Goal: Information Seeking & Learning: Learn about a topic

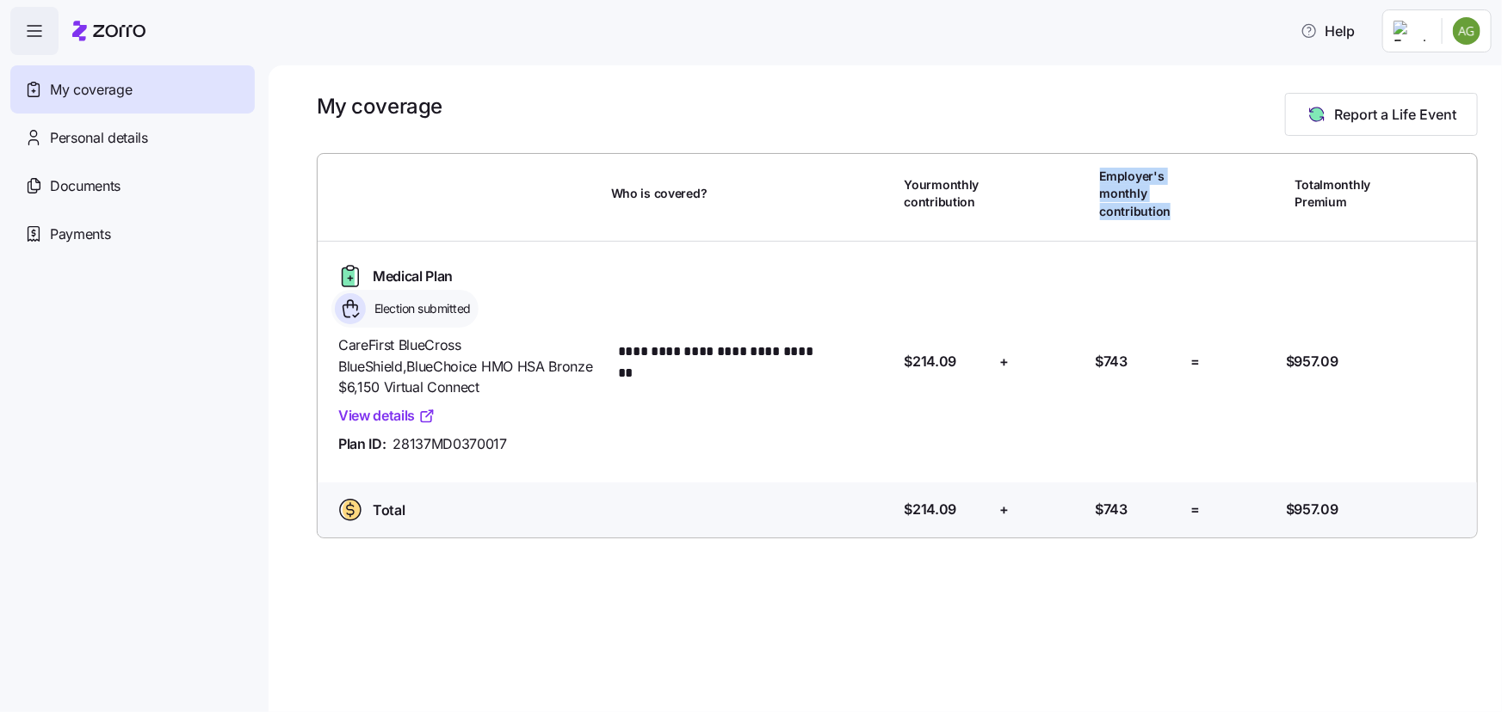
drag, startPoint x: 1101, startPoint y: 178, endPoint x: 1168, endPoint y: 221, distance: 79.7
click at [1168, 221] on div "Employer's monthly contribution" at bounding box center [1142, 194] width 98 height 94
click at [1176, 216] on span "Employer's monthly contribution" at bounding box center [1142, 194] width 84 height 52
drag, startPoint x: 1171, startPoint y: 213, endPoint x: 1093, endPoint y: 174, distance: 87.7
click at [1093, 174] on div "Employer's monthly contribution" at bounding box center [1142, 194] width 98 height 94
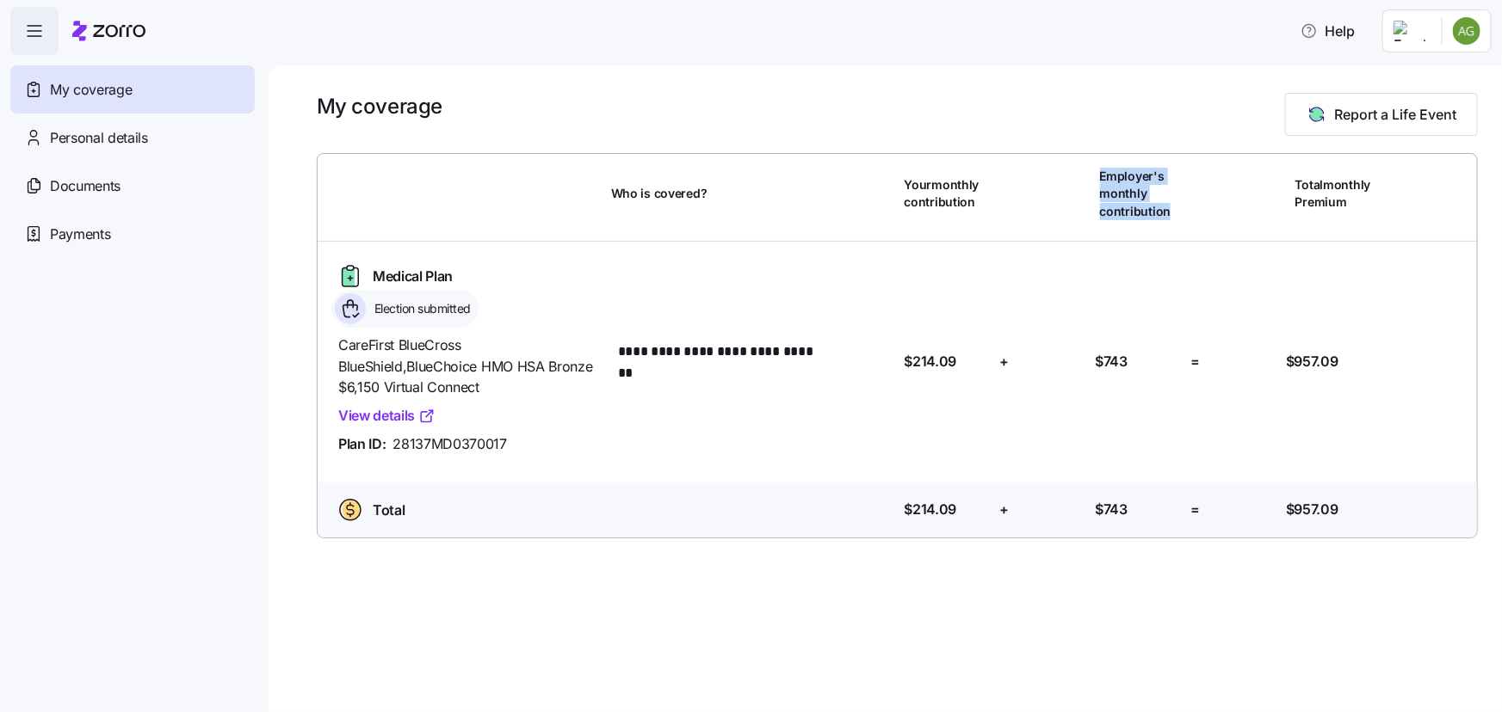
click at [1093, 174] on div "Employer's monthly contribution" at bounding box center [1142, 194] width 98 height 94
drag, startPoint x: 1101, startPoint y: 172, endPoint x: 1167, endPoint y: 208, distance: 74.7
click at [1167, 208] on span "Employer's monthly contribution" at bounding box center [1142, 194] width 84 height 52
click at [1175, 210] on span "Employer's monthly contribution" at bounding box center [1142, 194] width 84 height 52
drag, startPoint x: 1173, startPoint y: 213, endPoint x: 1095, endPoint y: 176, distance: 87.0
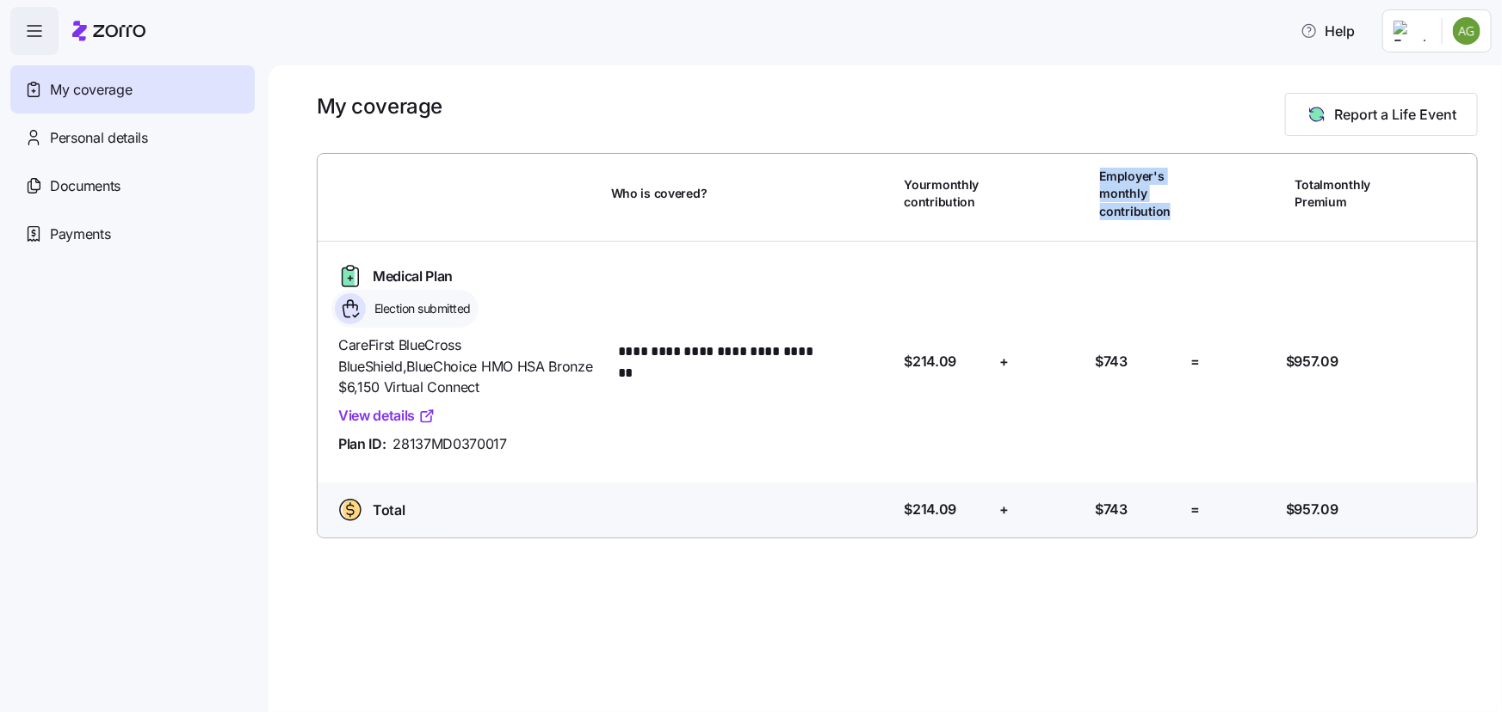
click at [1095, 176] on div "Employer's monthly contribution" at bounding box center [1142, 194] width 98 height 94
drag, startPoint x: 1101, startPoint y: 172, endPoint x: 1175, endPoint y: 208, distance: 82.4
click at [1175, 208] on span "Employer's monthly contribution" at bounding box center [1142, 194] width 84 height 52
click at [1181, 215] on span "Employer's monthly contribution" at bounding box center [1142, 194] width 84 height 52
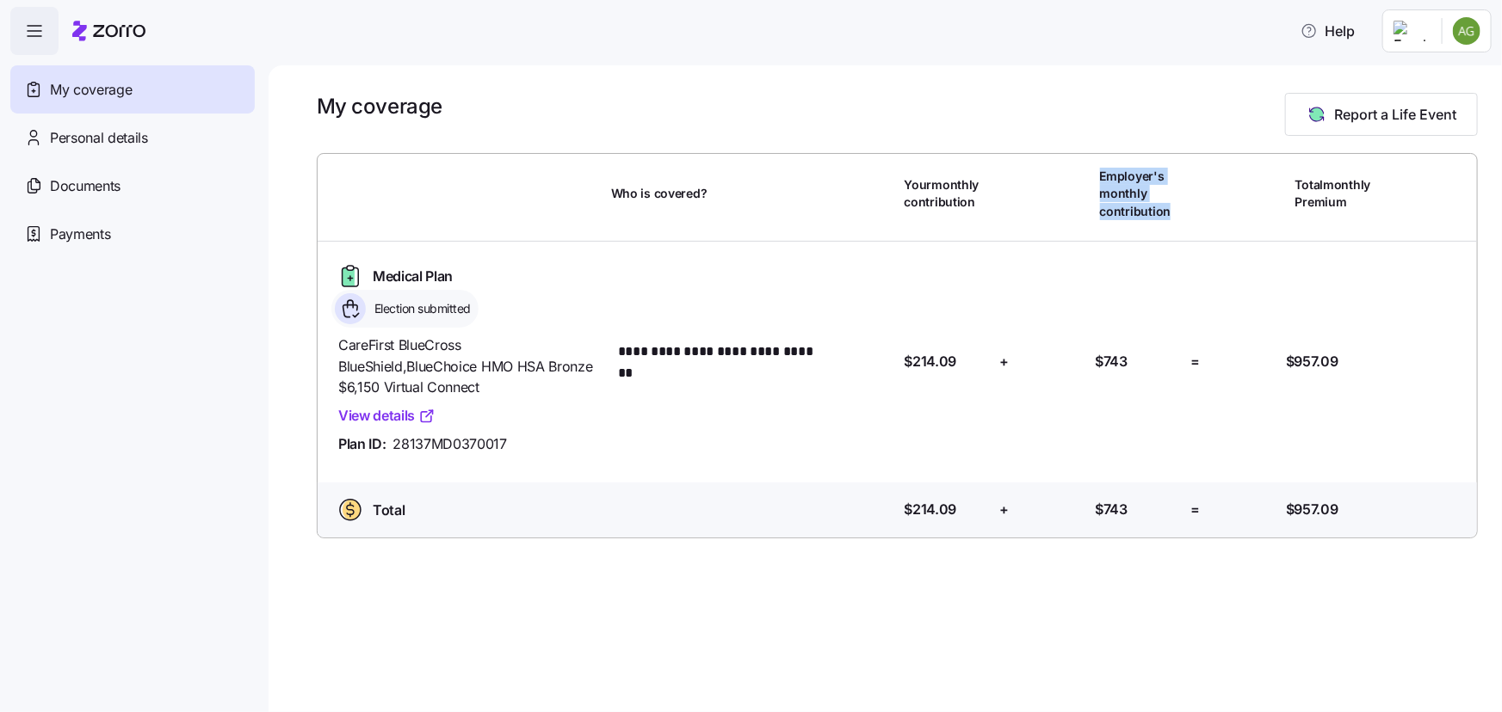
drag, startPoint x: 1174, startPoint y: 216, endPoint x: 1095, endPoint y: 170, distance: 91.8
click at [1095, 170] on div "Employer's monthly contribution" at bounding box center [1142, 194] width 98 height 94
drag, startPoint x: 1099, startPoint y: 170, endPoint x: 1186, endPoint y: 218, distance: 99.0
click at [1186, 218] on div "Employer's monthly contribution" at bounding box center [1142, 194] width 98 height 94
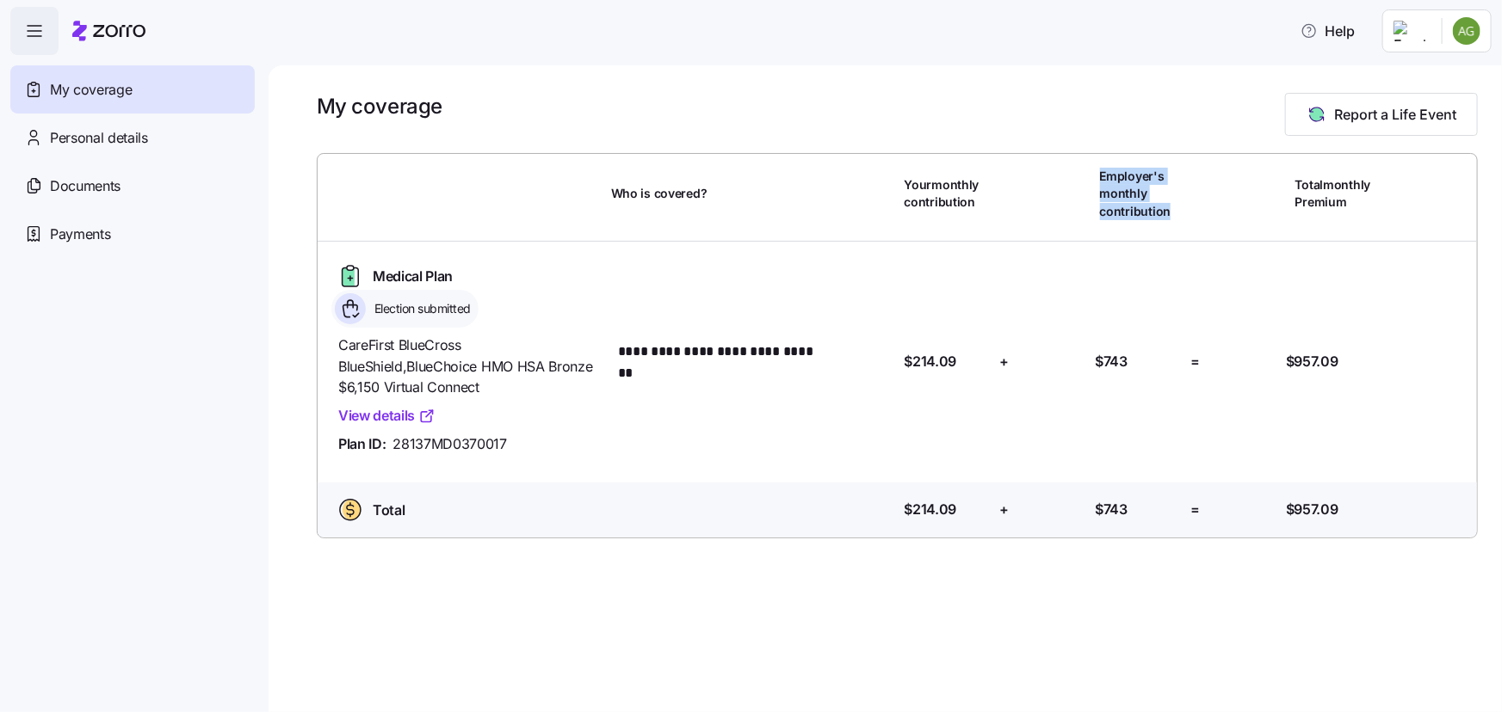
click at [1186, 218] on div "Employer's monthly contribution" at bounding box center [1142, 194] width 98 height 94
drag, startPoint x: 1172, startPoint y: 213, endPoint x: 1076, endPoint y: 164, distance: 107.0
click at [1076, 164] on div "**********" at bounding box center [897, 346] width 1173 height 398
click at [1084, 170] on div "**********" at bounding box center [897, 346] width 1173 height 398
click at [1094, 172] on div "Employer's monthly contribution" at bounding box center [1142, 194] width 98 height 94
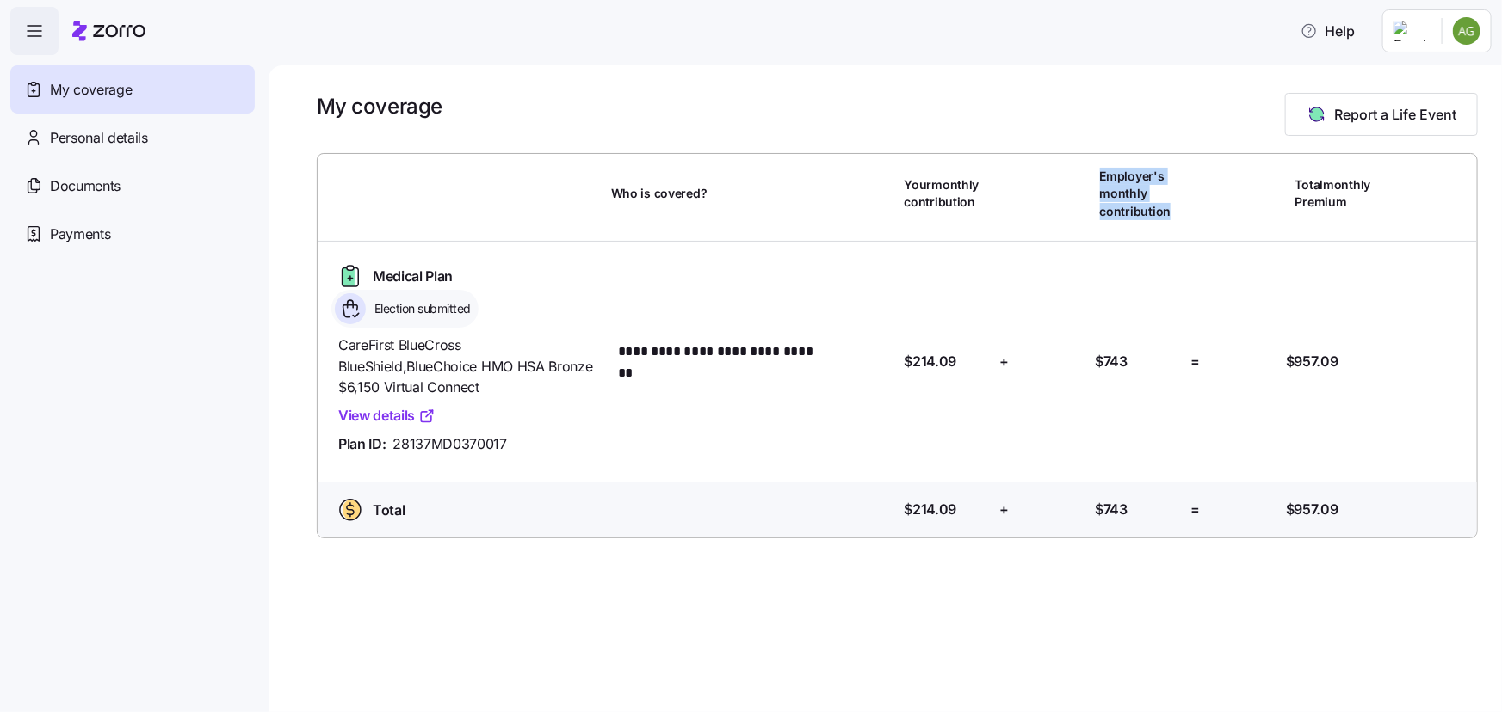
drag, startPoint x: 1099, startPoint y: 174, endPoint x: 1178, endPoint y: 214, distance: 88.9
click at [1178, 214] on span "Employer's monthly contribution" at bounding box center [1142, 194] width 84 height 52
click at [93, 91] on span "My coverage" at bounding box center [91, 90] width 82 height 22
click at [1459, 28] on html "**********" at bounding box center [751, 351] width 1502 height 702
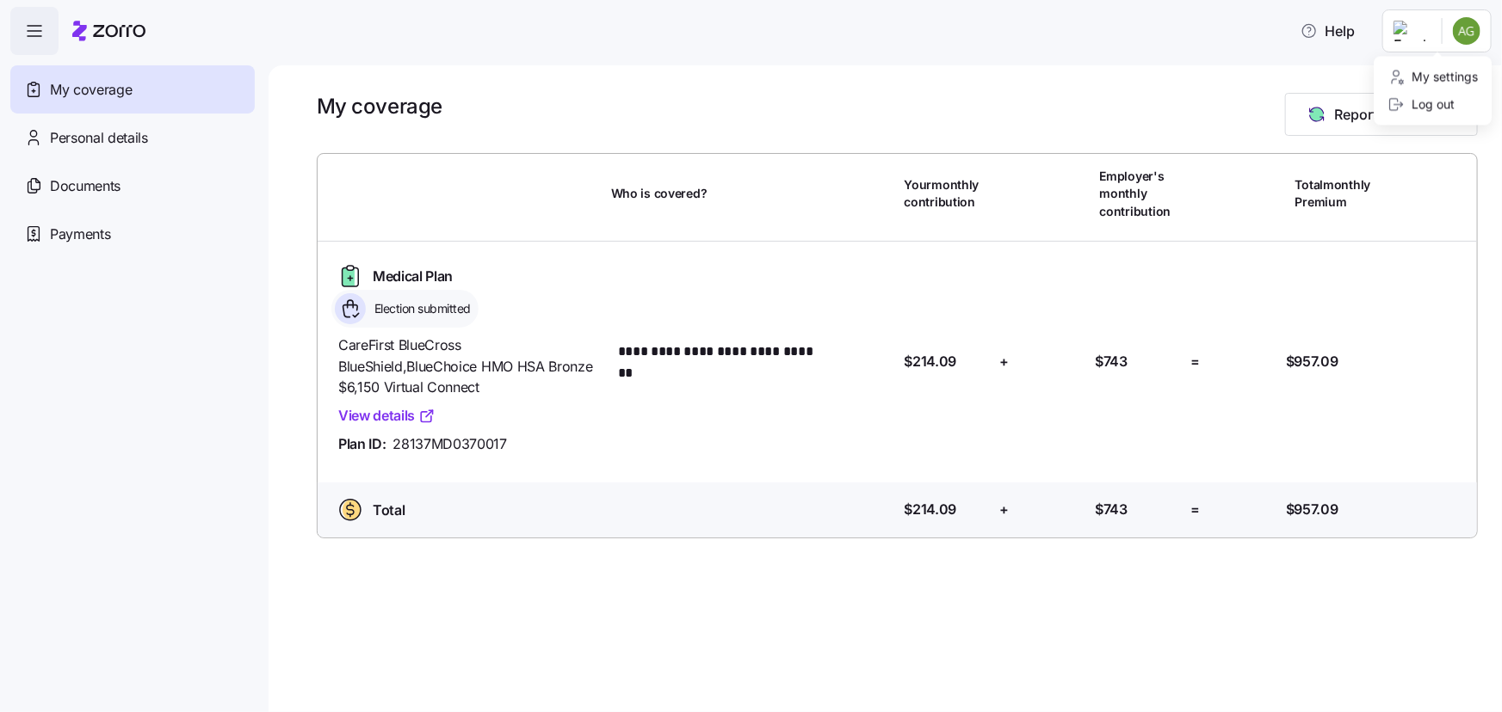
click at [1245, 79] on html "**********" at bounding box center [751, 351] width 1502 height 702
click at [392, 274] on span "Medical Plan" at bounding box center [413, 277] width 80 height 22
click at [344, 277] on icon at bounding box center [348, 277] width 12 height 18
click at [343, 300] on icon at bounding box center [350, 308] width 31 height 31
click at [412, 282] on span "Medical Plan" at bounding box center [413, 277] width 80 height 22
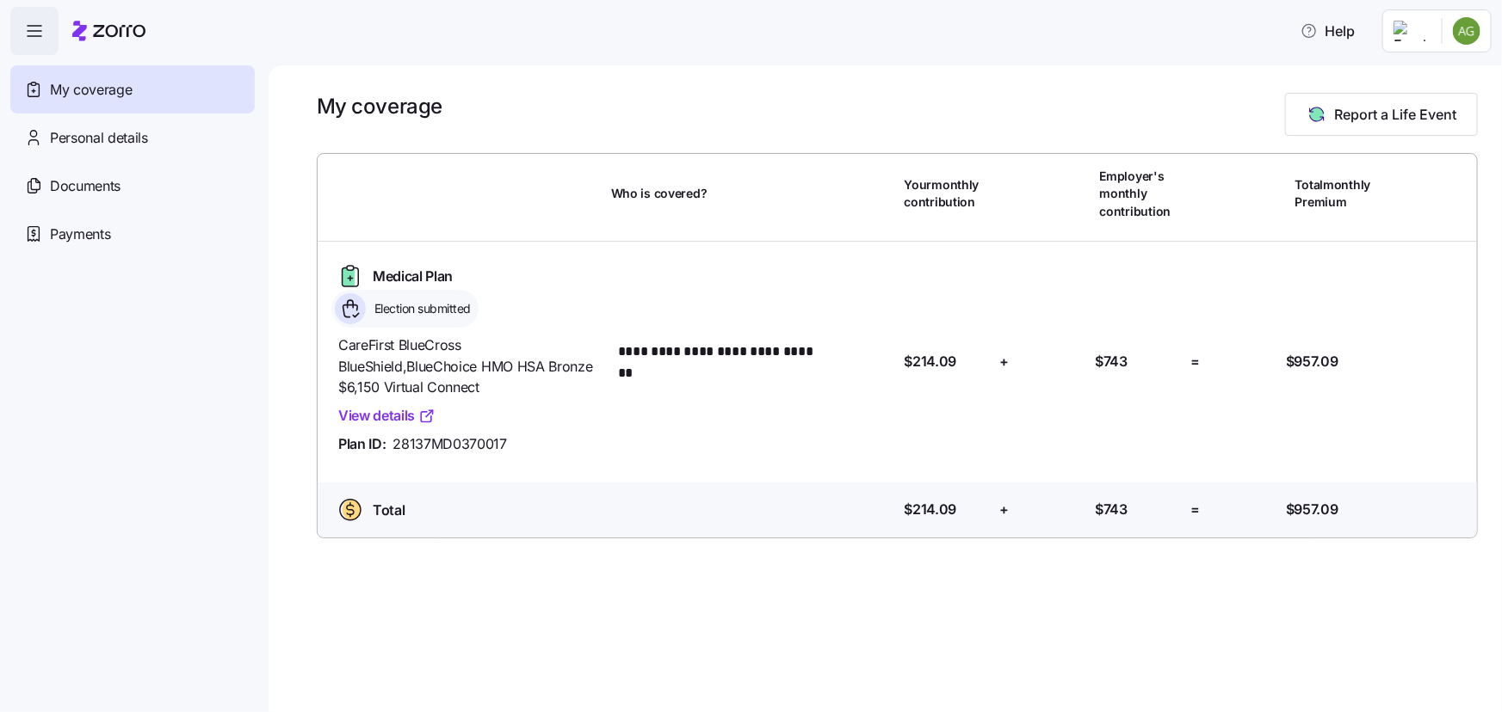
click at [419, 323] on div "Election submitted" at bounding box center [404, 309] width 147 height 38
click at [127, 130] on span "Personal details" at bounding box center [99, 138] width 98 height 22
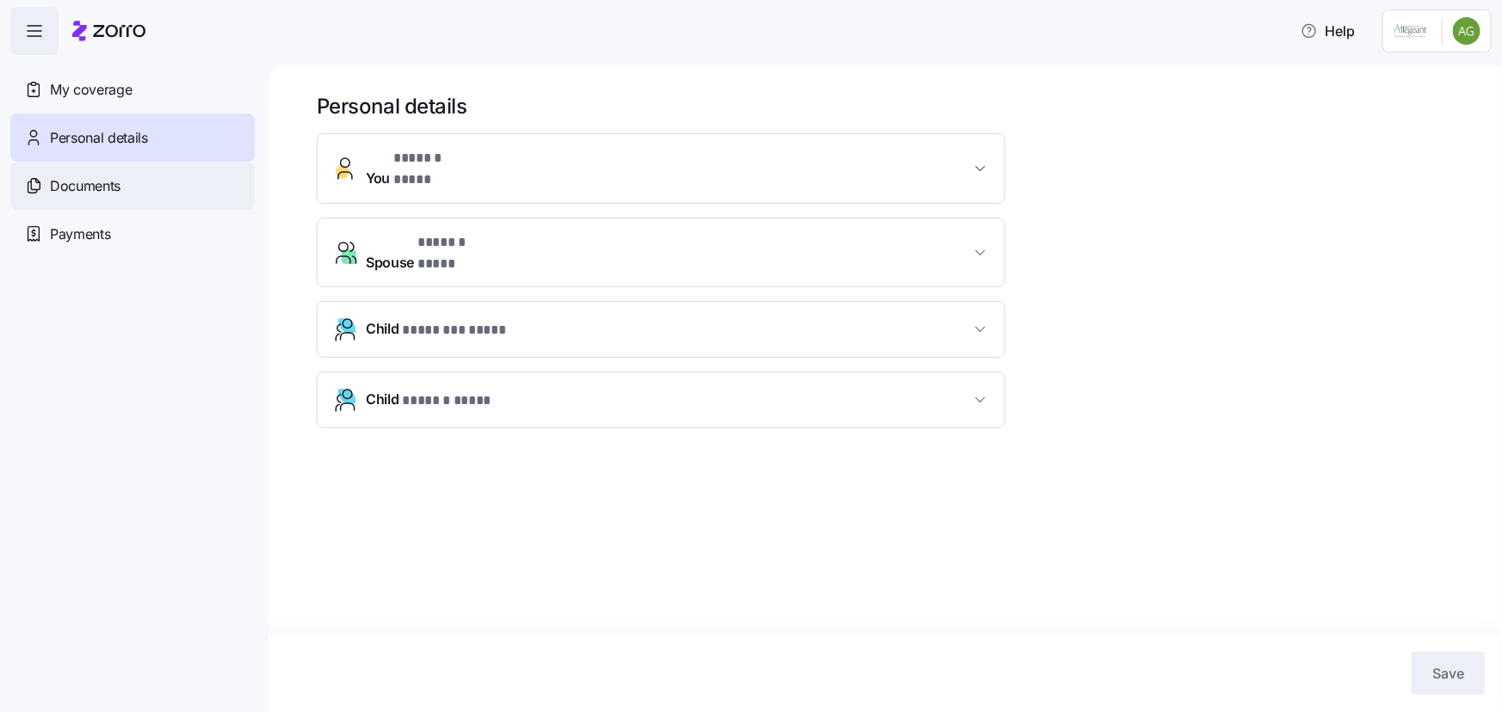
click at [106, 198] on div "Documents" at bounding box center [132, 186] width 244 height 48
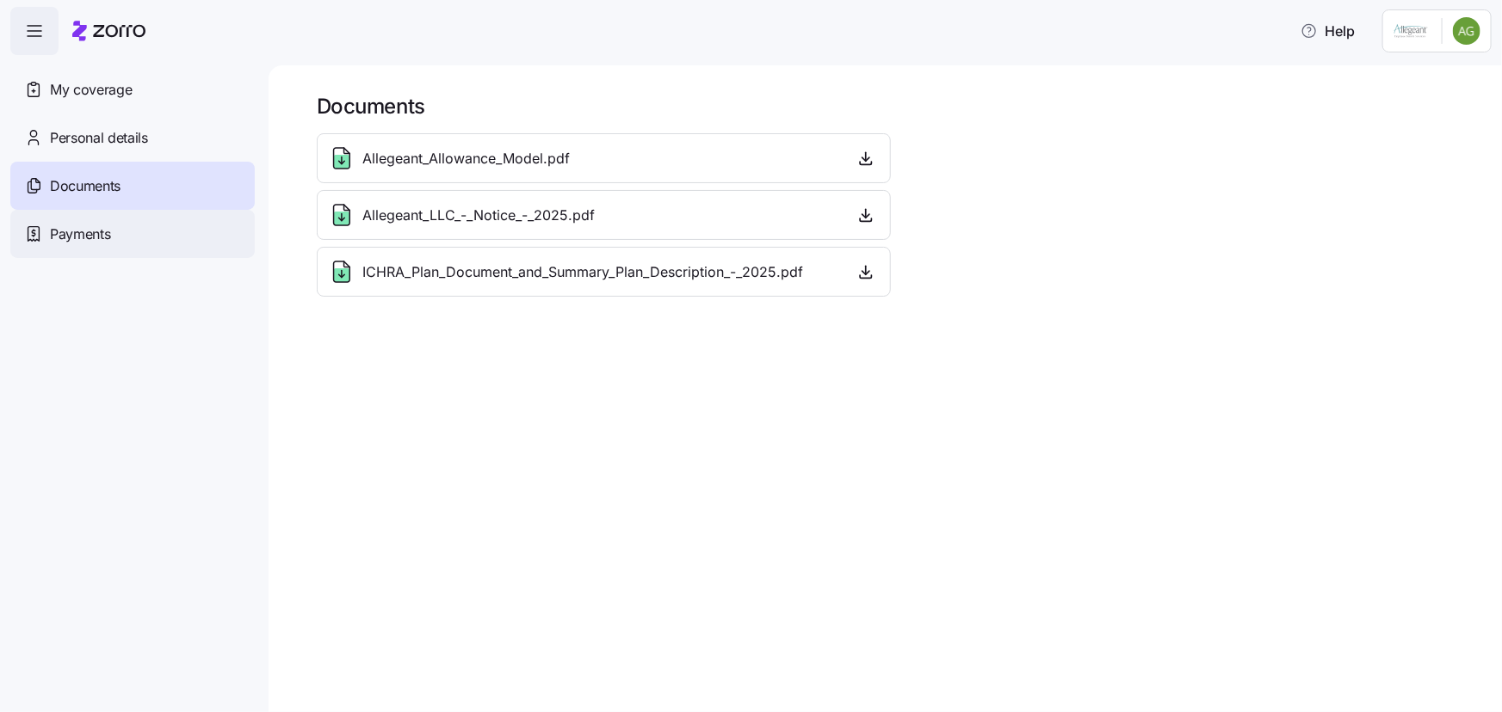
click at [102, 237] on span "Payments" at bounding box center [80, 235] width 60 height 22
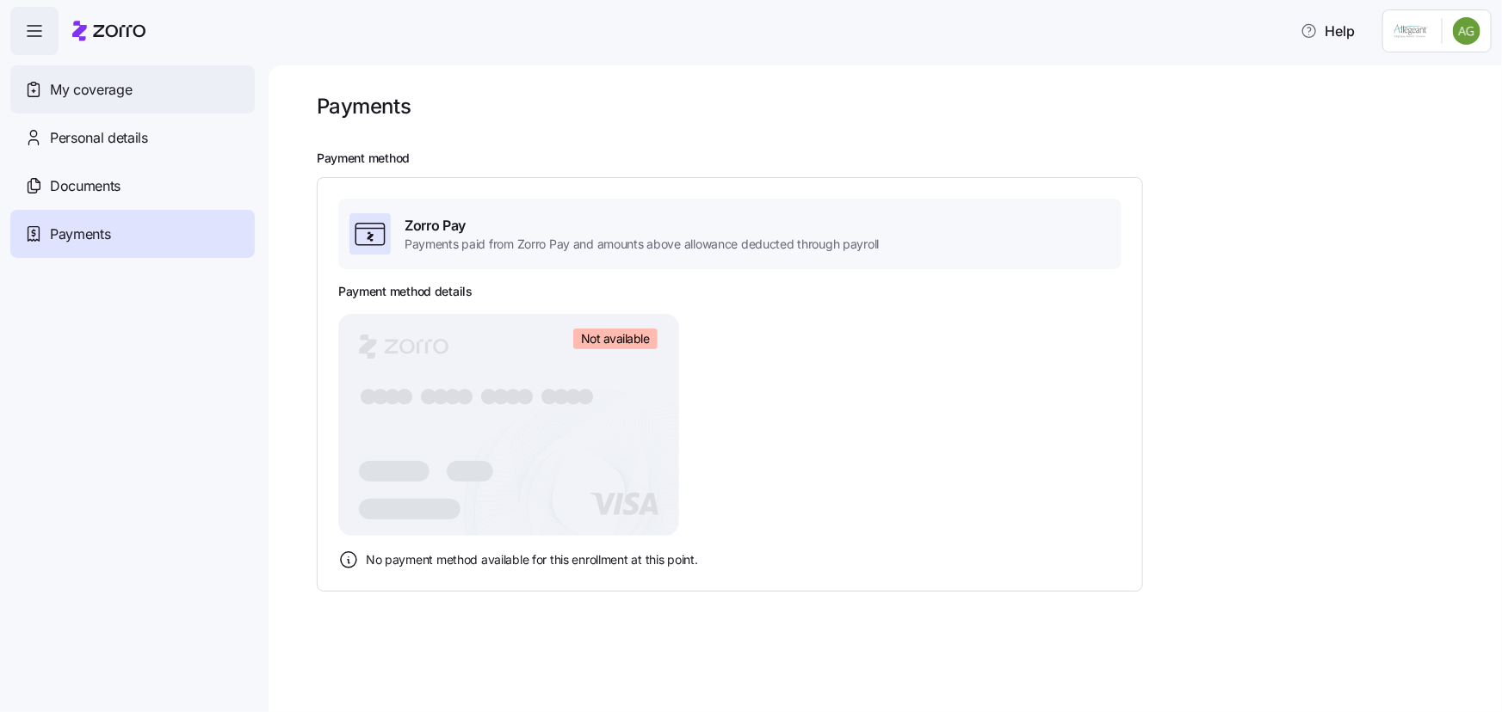
click at [110, 85] on span "My coverage" at bounding box center [91, 90] width 82 height 22
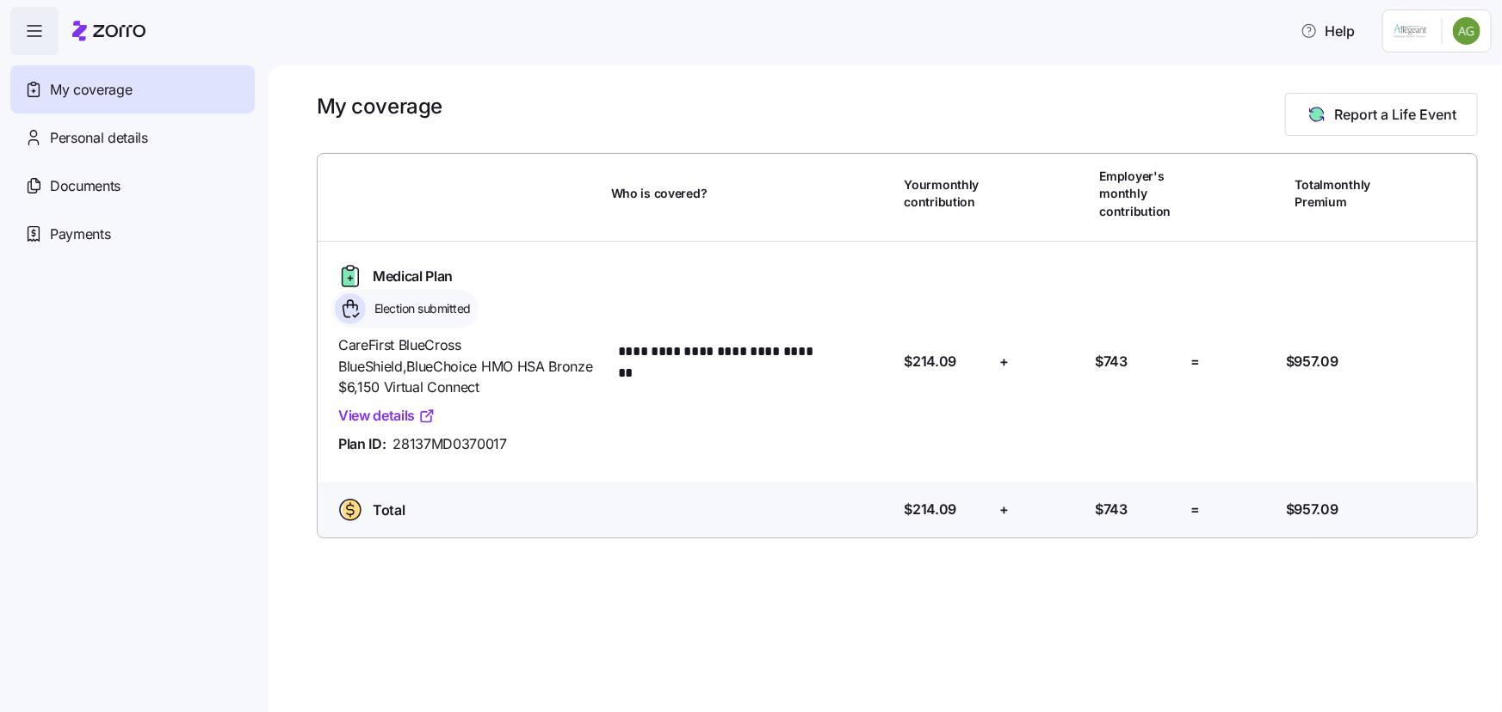
click at [437, 275] on span "Medical Plan" at bounding box center [413, 277] width 80 height 22
click at [429, 312] on span "Election submitted" at bounding box center [420, 308] width 102 height 17
click at [347, 276] on icon at bounding box center [348, 277] width 12 height 18
click at [379, 277] on span "Medical Plan" at bounding box center [413, 277] width 80 height 22
click at [383, 509] on span "Total" at bounding box center [389, 511] width 32 height 22
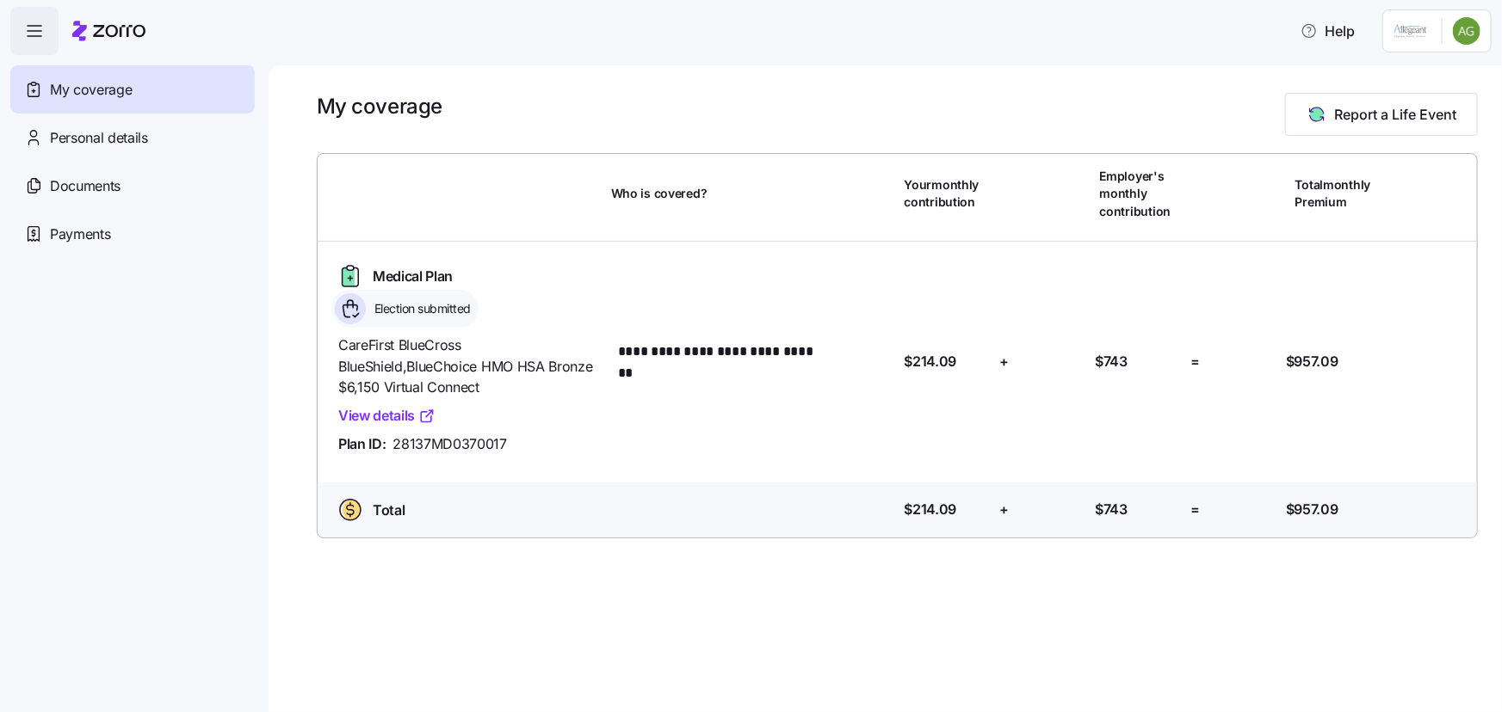
click at [340, 508] on icon at bounding box center [350, 510] width 21 height 21
click at [393, 416] on link "View details" at bounding box center [386, 416] width 97 height 22
drag, startPoint x: 320, startPoint y: 106, endPoint x: 455, endPoint y: 108, distance: 135.1
click at [455, 108] on div "My coverage Report a Life Event" at bounding box center [897, 114] width 1161 height 43
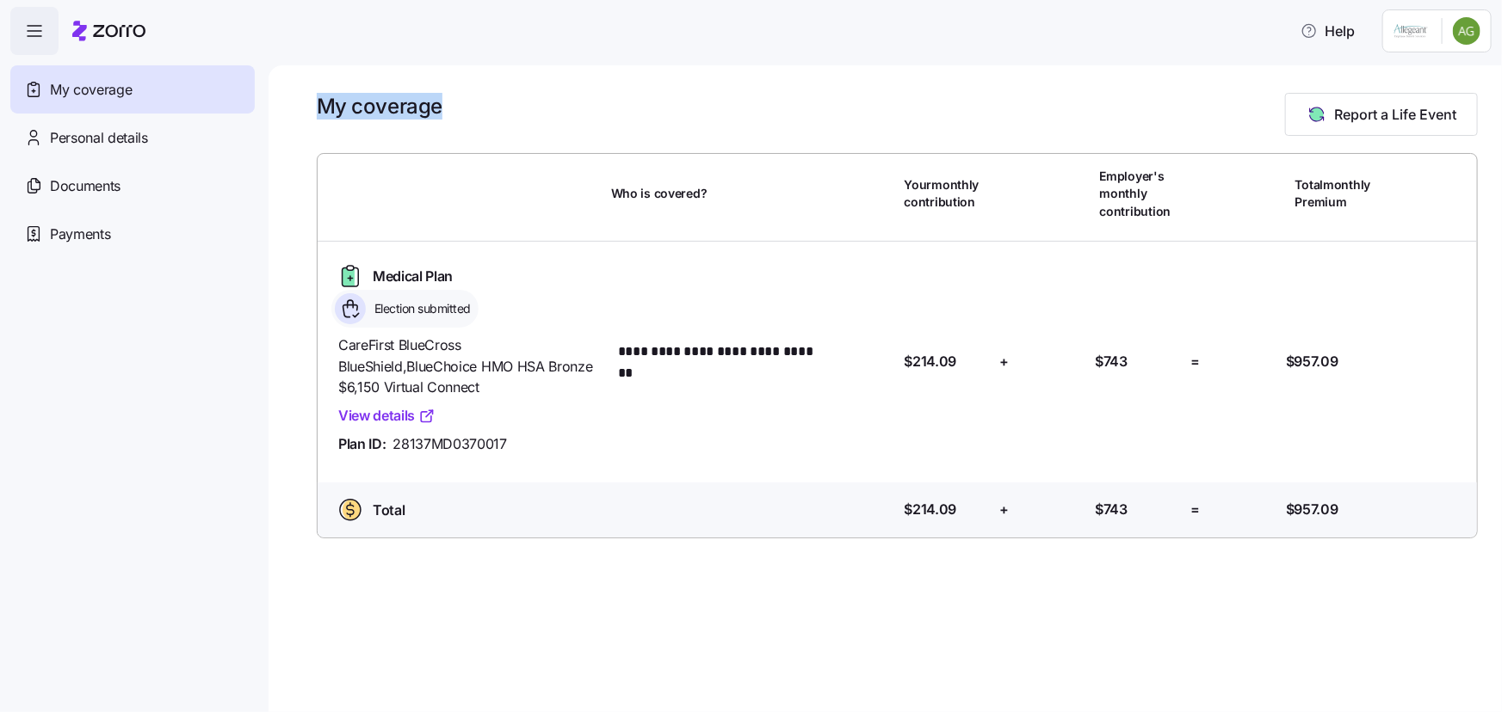
drag, startPoint x: 446, startPoint y: 108, endPoint x: 322, endPoint y: 110, distance: 123.9
click at [322, 110] on div "My coverage Report a Life Event" at bounding box center [897, 114] width 1161 height 43
click at [322, 110] on h1 "My coverage" at bounding box center [380, 106] width 126 height 27
drag, startPoint x: 316, startPoint y: 109, endPoint x: 483, endPoint y: 115, distance: 167.0
click at [483, 115] on div "My coverage Report a Life Event" at bounding box center [897, 114] width 1161 height 43
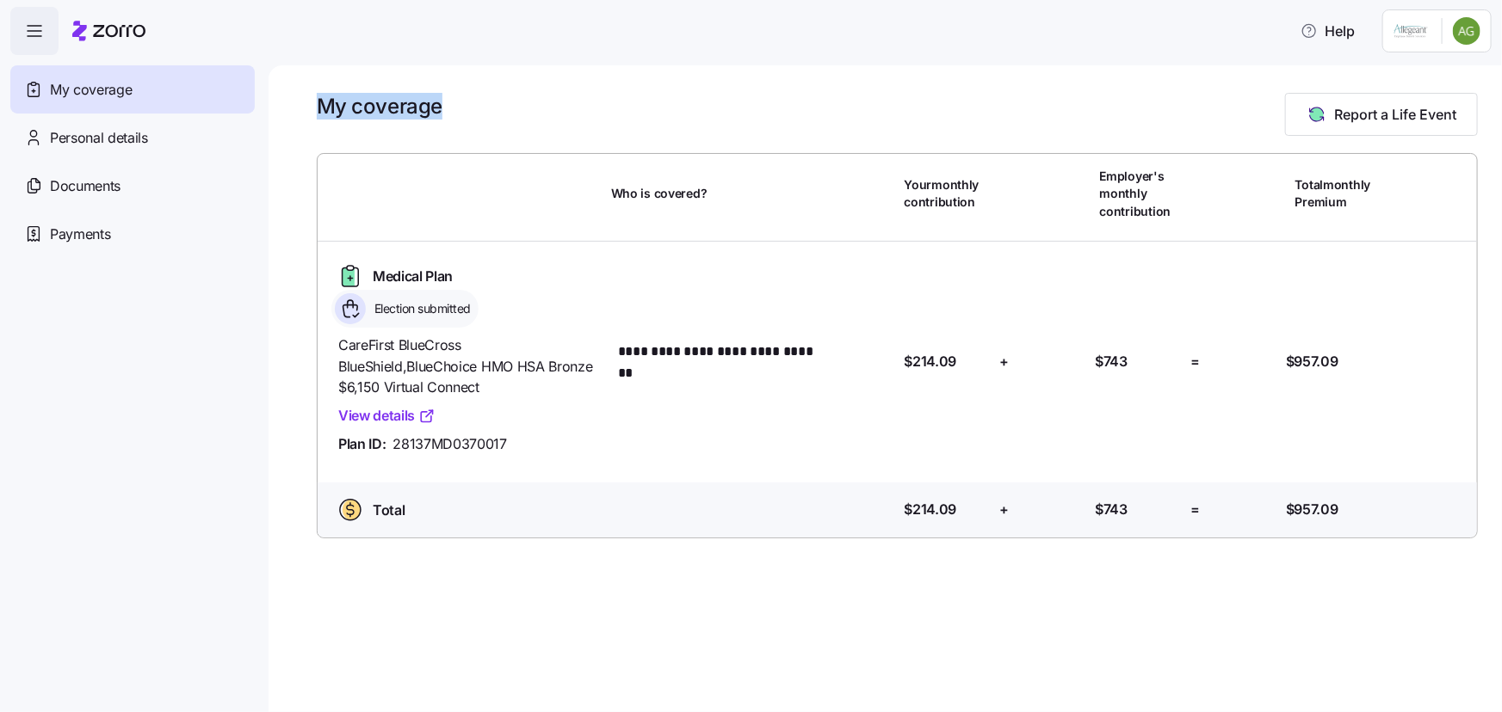
click at [483, 115] on div "My coverage Report a Life Event" at bounding box center [897, 114] width 1161 height 43
drag, startPoint x: 460, startPoint y: 112, endPoint x: 314, endPoint y: 108, distance: 145.5
click at [314, 108] on div "**********" at bounding box center [884, 388] width 1233 height 647
drag, startPoint x: 314, startPoint y: 107, endPoint x: 450, endPoint y: 118, distance: 136.4
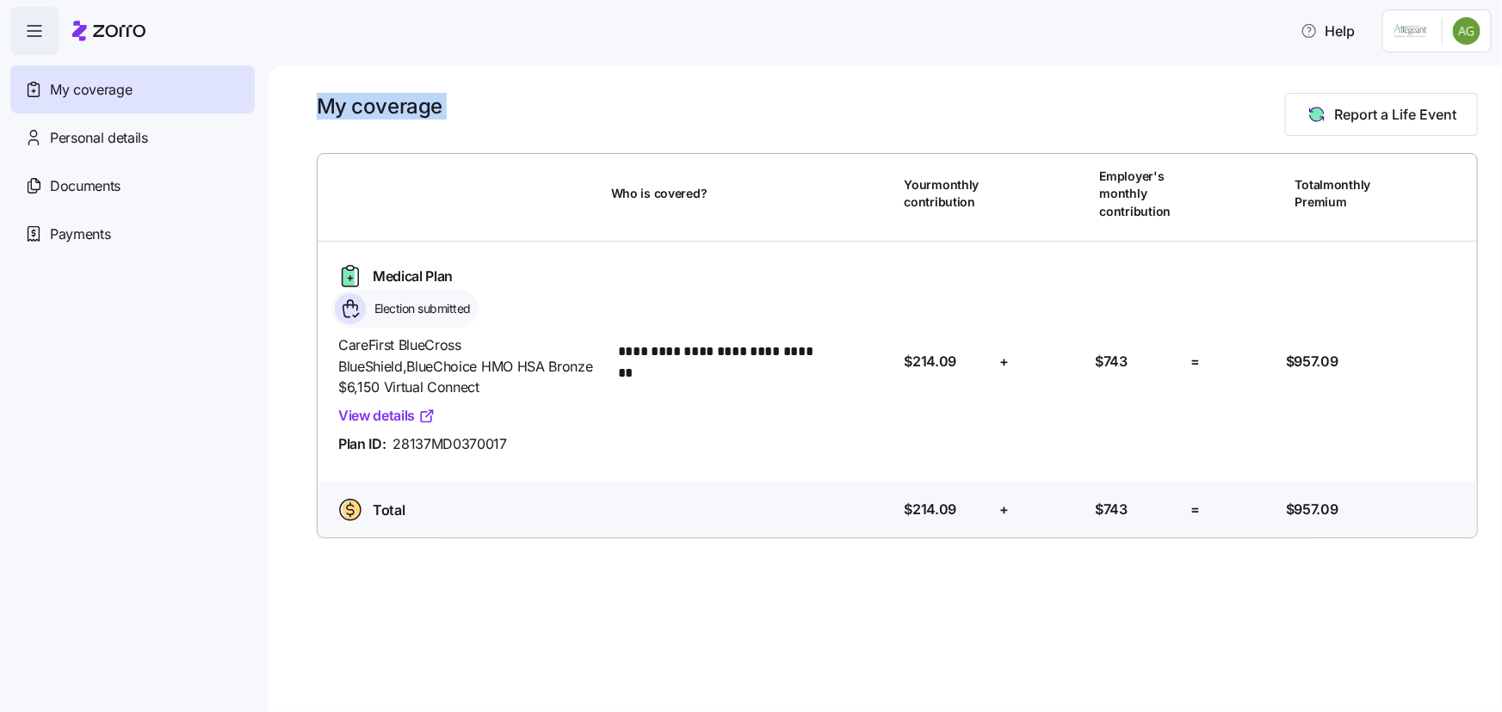
click at [450, 118] on div "**********" at bounding box center [884, 388] width 1233 height 647
click at [450, 118] on div "My coverage Report a Life Event" at bounding box center [897, 114] width 1161 height 43
drag, startPoint x: 453, startPoint y: 112, endPoint x: 314, endPoint y: 106, distance: 138.7
click at [314, 106] on div "**********" at bounding box center [884, 388] width 1233 height 647
click at [314, 105] on div "**********" at bounding box center [884, 388] width 1233 height 647
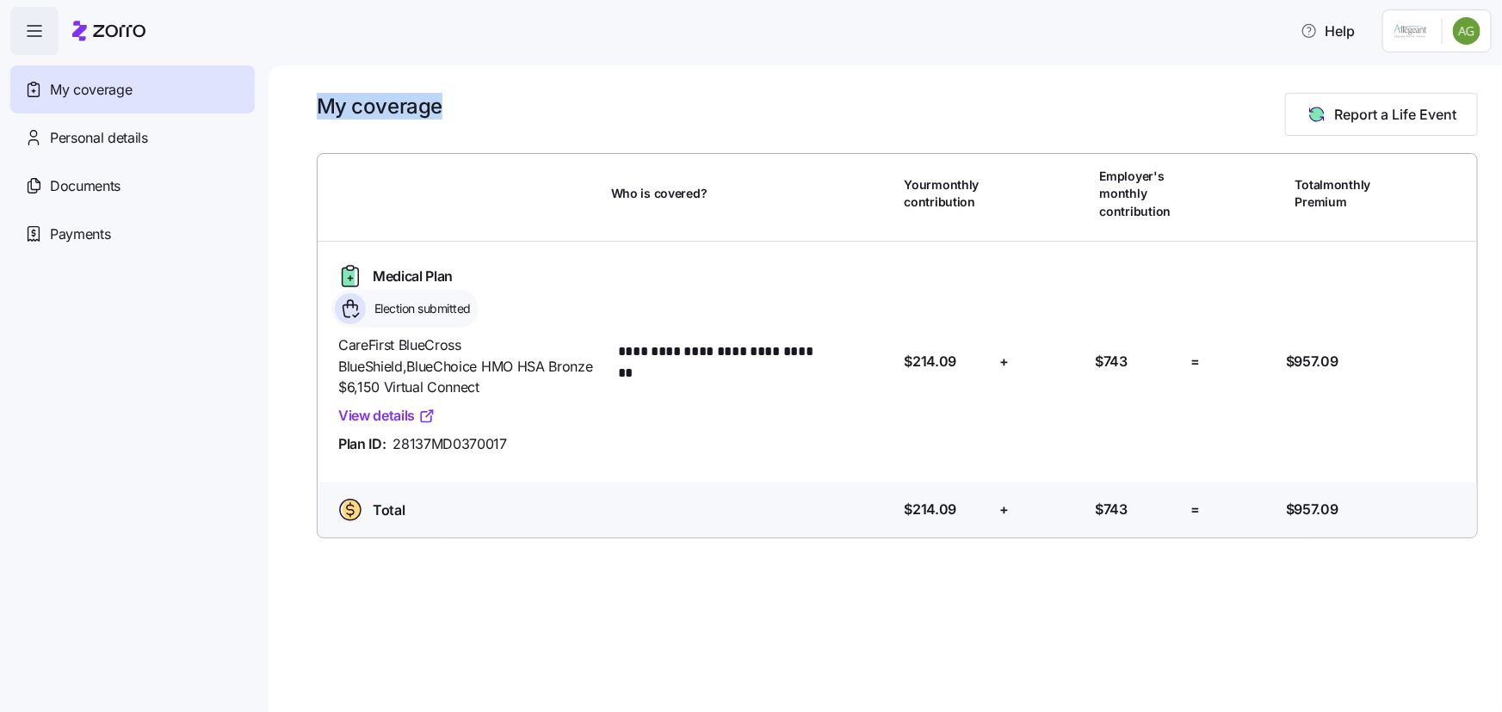
click at [313, 107] on div "**********" at bounding box center [884, 388] width 1233 height 647
click at [321, 108] on h1 "My coverage" at bounding box center [380, 106] width 126 height 27
drag, startPoint x: 318, startPoint y: 110, endPoint x: 461, endPoint y: 111, distance: 142.8
click at [461, 111] on div "My coverage Report a Life Event" at bounding box center [897, 114] width 1161 height 43
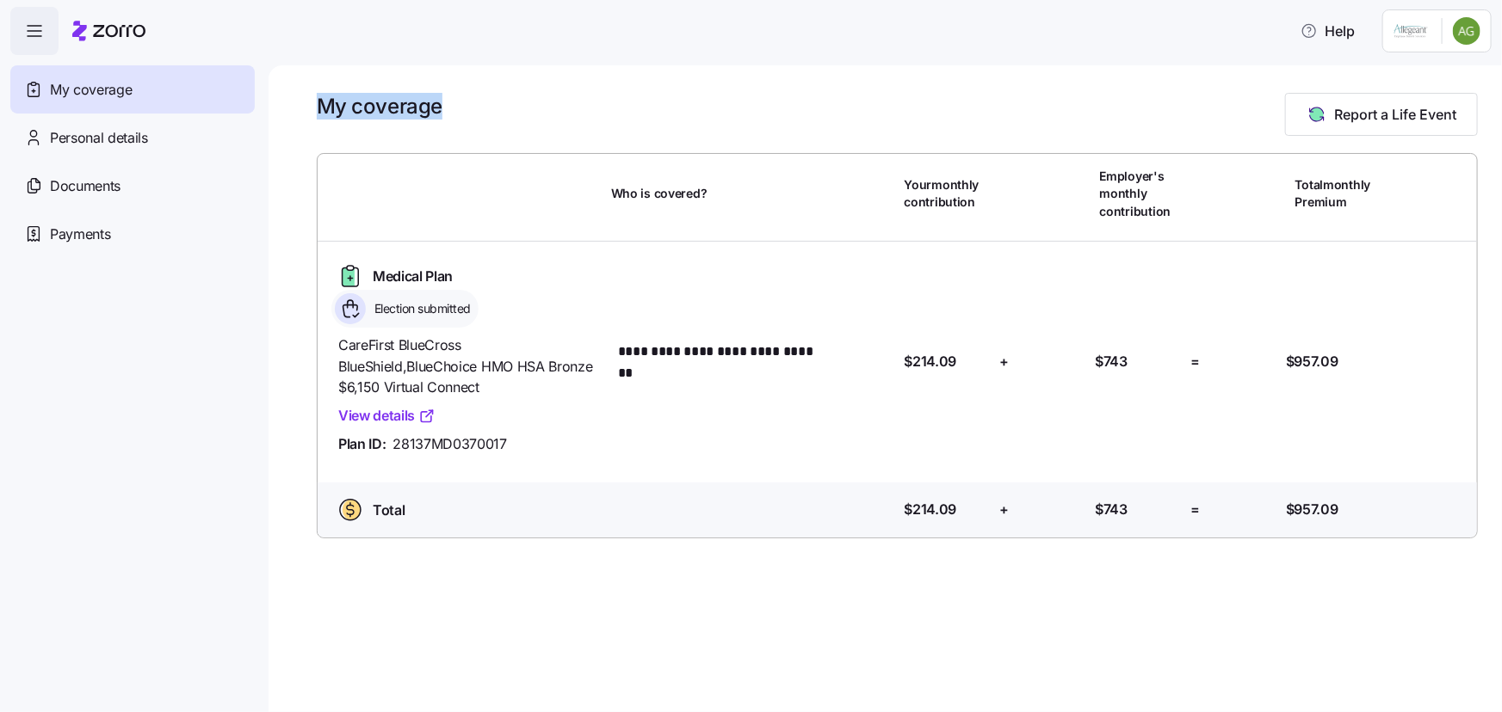
drag, startPoint x: 438, startPoint y: 106, endPoint x: 304, endPoint y: 114, distance: 134.5
click at [304, 114] on div "**********" at bounding box center [884, 388] width 1233 height 647
click at [318, 108] on h1 "My coverage" at bounding box center [380, 106] width 126 height 27
drag, startPoint x: 318, startPoint y: 108, endPoint x: 453, endPoint y: 111, distance: 135.1
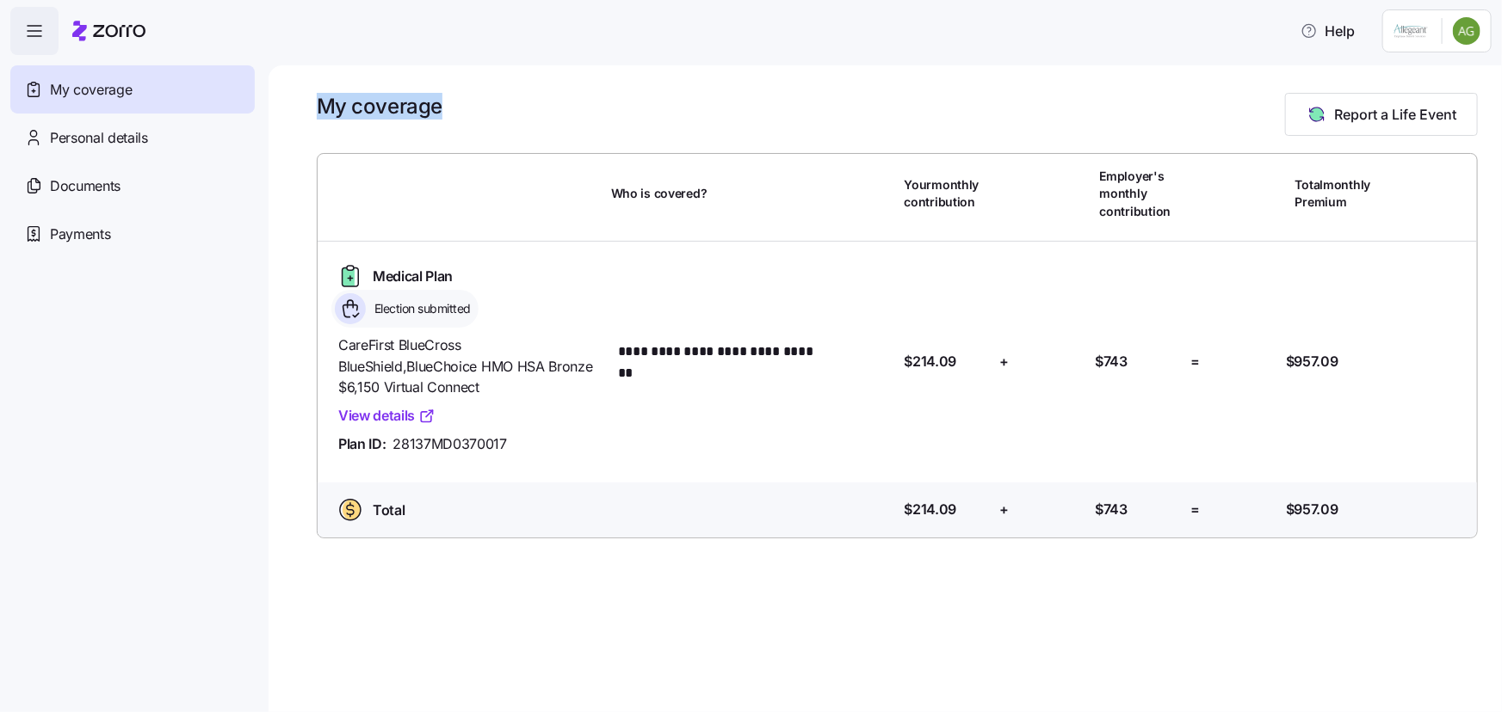
click at [453, 111] on div "My coverage Report a Life Event" at bounding box center [897, 114] width 1161 height 43
drag, startPoint x: 437, startPoint y: 112, endPoint x: 310, endPoint y: 104, distance: 127.6
click at [310, 104] on div "**********" at bounding box center [884, 388] width 1233 height 647
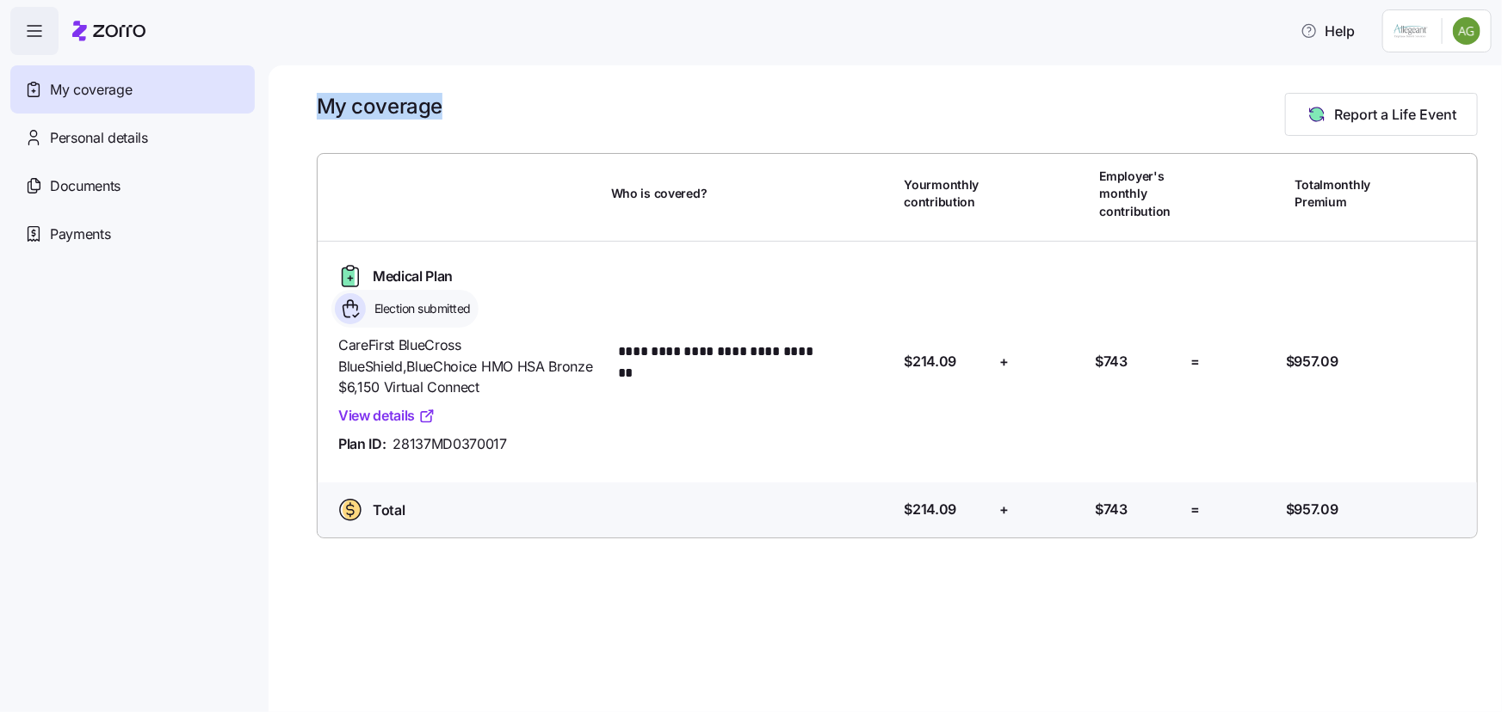
drag, startPoint x: 319, startPoint y: 101, endPoint x: 442, endPoint y: 112, distance: 123.6
click at [442, 112] on div "My coverage Report a Life Event" at bounding box center [897, 114] width 1161 height 43
drag, startPoint x: 438, startPoint y: 113, endPoint x: 318, endPoint y: 111, distance: 119.6
click at [318, 111] on h1 "My coverage" at bounding box center [380, 106] width 126 height 27
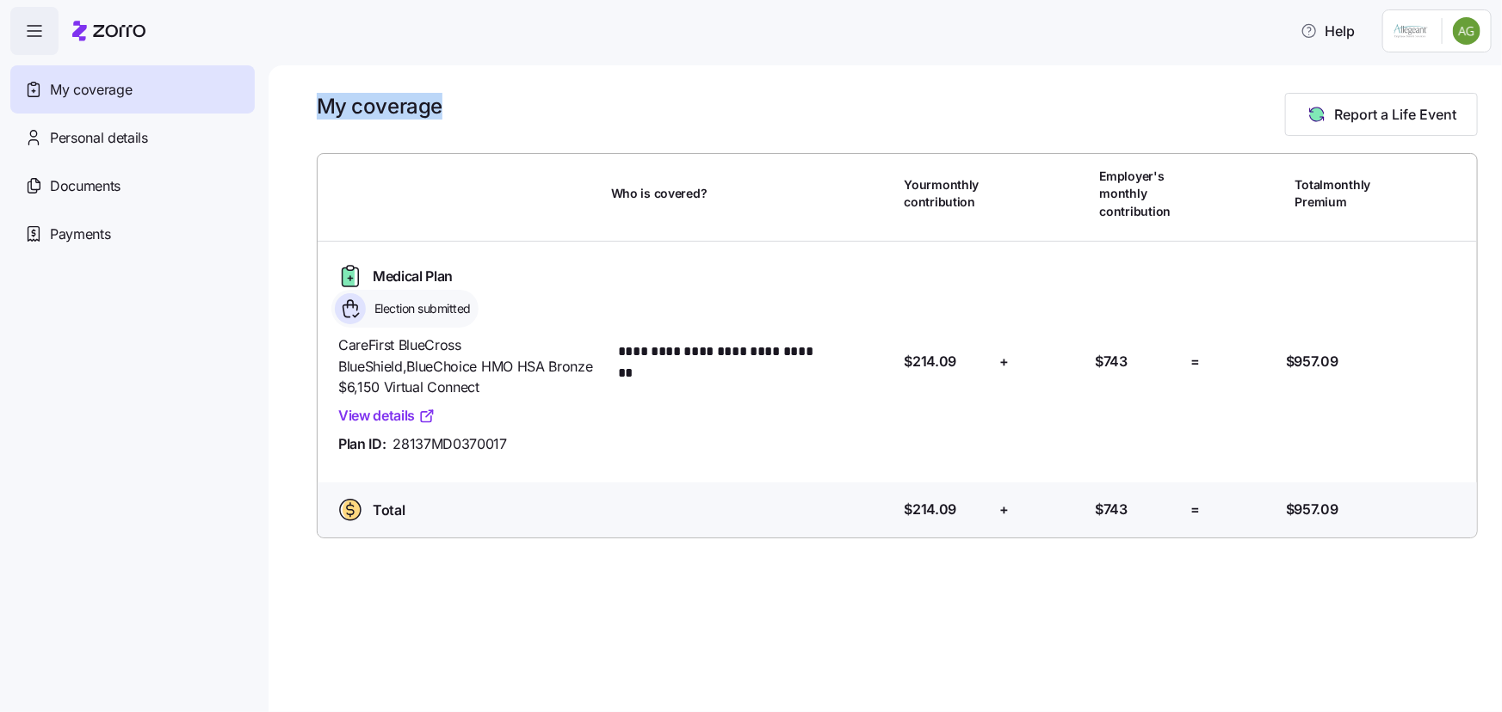
click at [318, 111] on h1 "My coverage" at bounding box center [380, 106] width 126 height 27
drag, startPoint x: 316, startPoint y: 110, endPoint x: 475, endPoint y: 114, distance: 159.2
click at [475, 114] on div "My coverage Report a Life Event" at bounding box center [897, 114] width 1161 height 43
drag, startPoint x: 438, startPoint y: 109, endPoint x: 312, endPoint y: 102, distance: 125.8
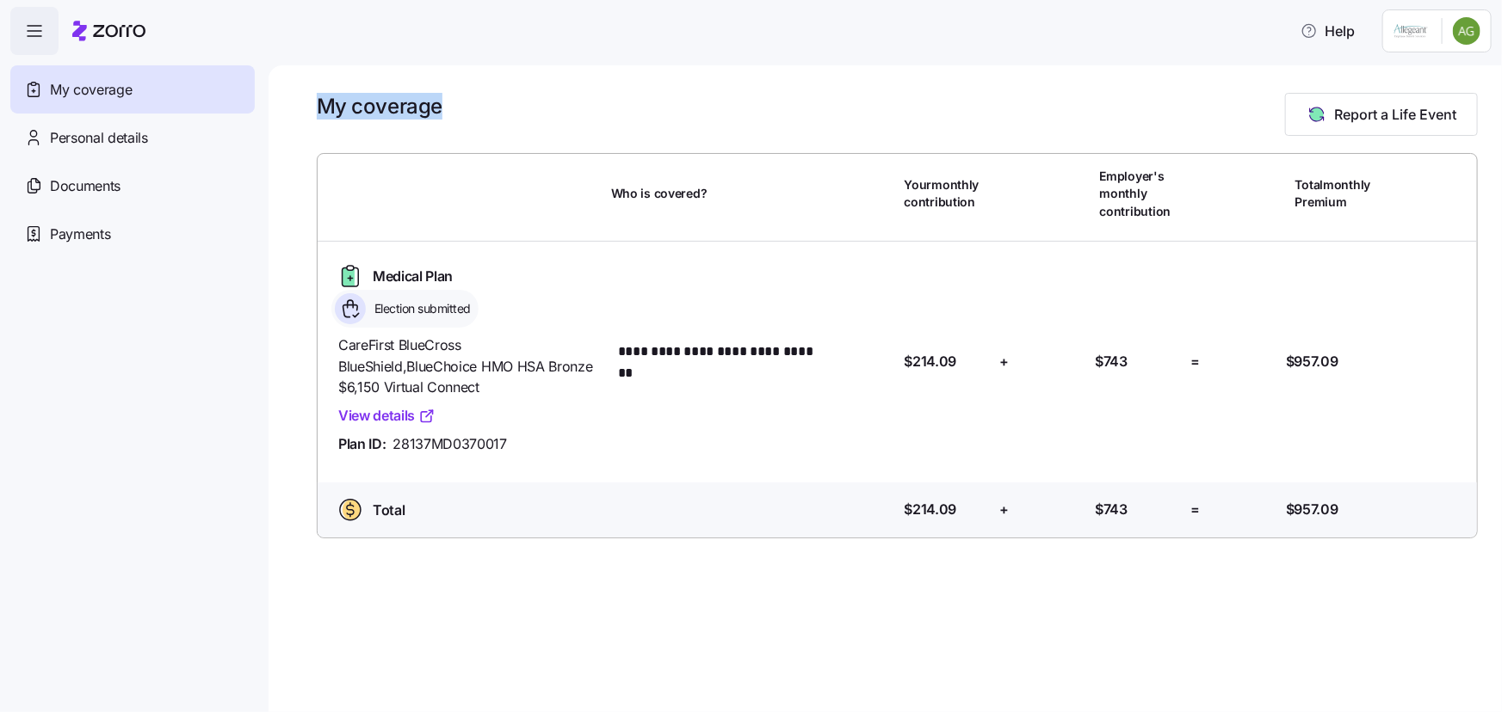
click at [312, 102] on div "**********" at bounding box center [884, 388] width 1233 height 647
click at [319, 102] on h1 "My coverage" at bounding box center [380, 106] width 126 height 27
drag, startPoint x: 318, startPoint y: 105, endPoint x: 447, endPoint y: 110, distance: 129.2
click at [447, 110] on div "My coverage Report a Life Event" at bounding box center [897, 114] width 1161 height 43
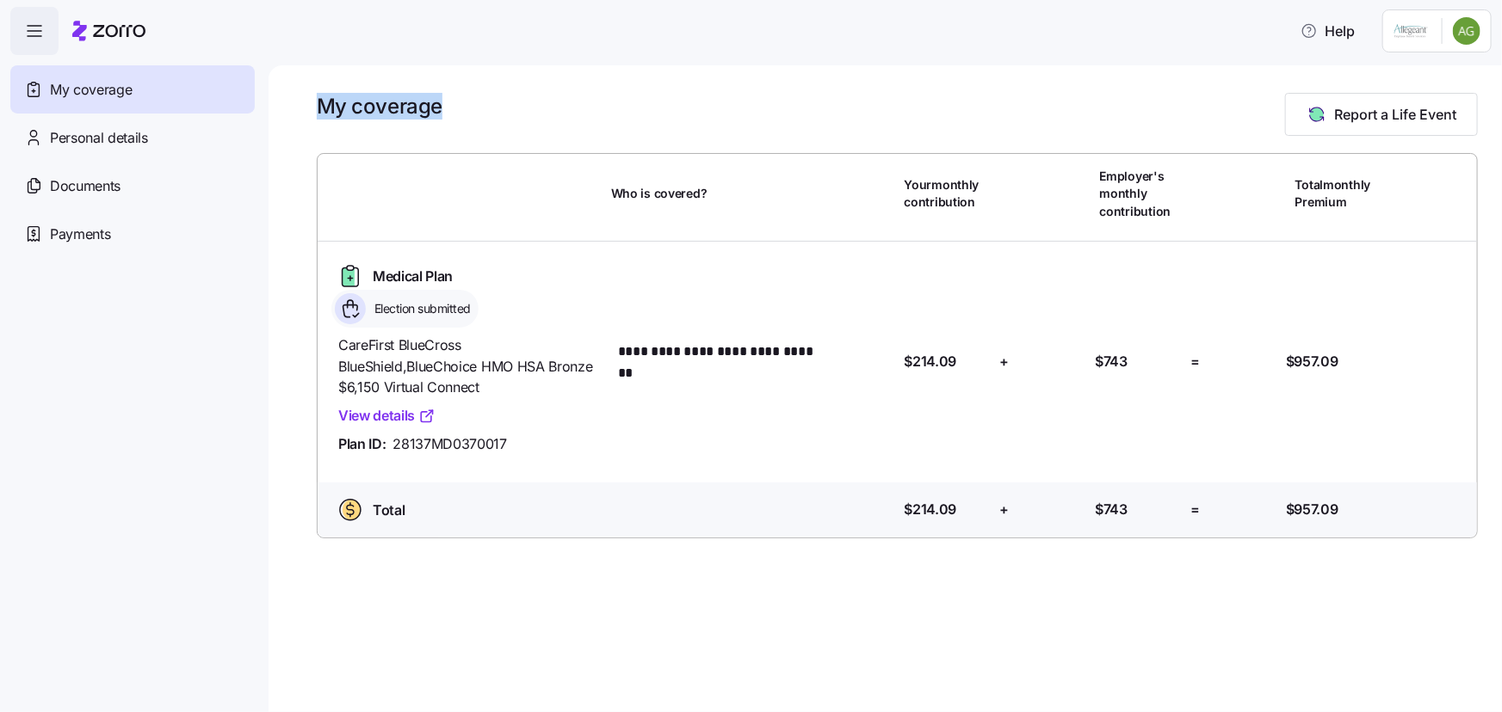
drag, startPoint x: 436, startPoint y: 109, endPoint x: 317, endPoint y: 109, distance: 119.6
click at [317, 109] on h1 "My coverage" at bounding box center [380, 106] width 126 height 27
drag, startPoint x: 317, startPoint y: 109, endPoint x: 447, endPoint y: 111, distance: 130.8
click at [447, 111] on div "My coverage Report a Life Event" at bounding box center [897, 114] width 1161 height 43
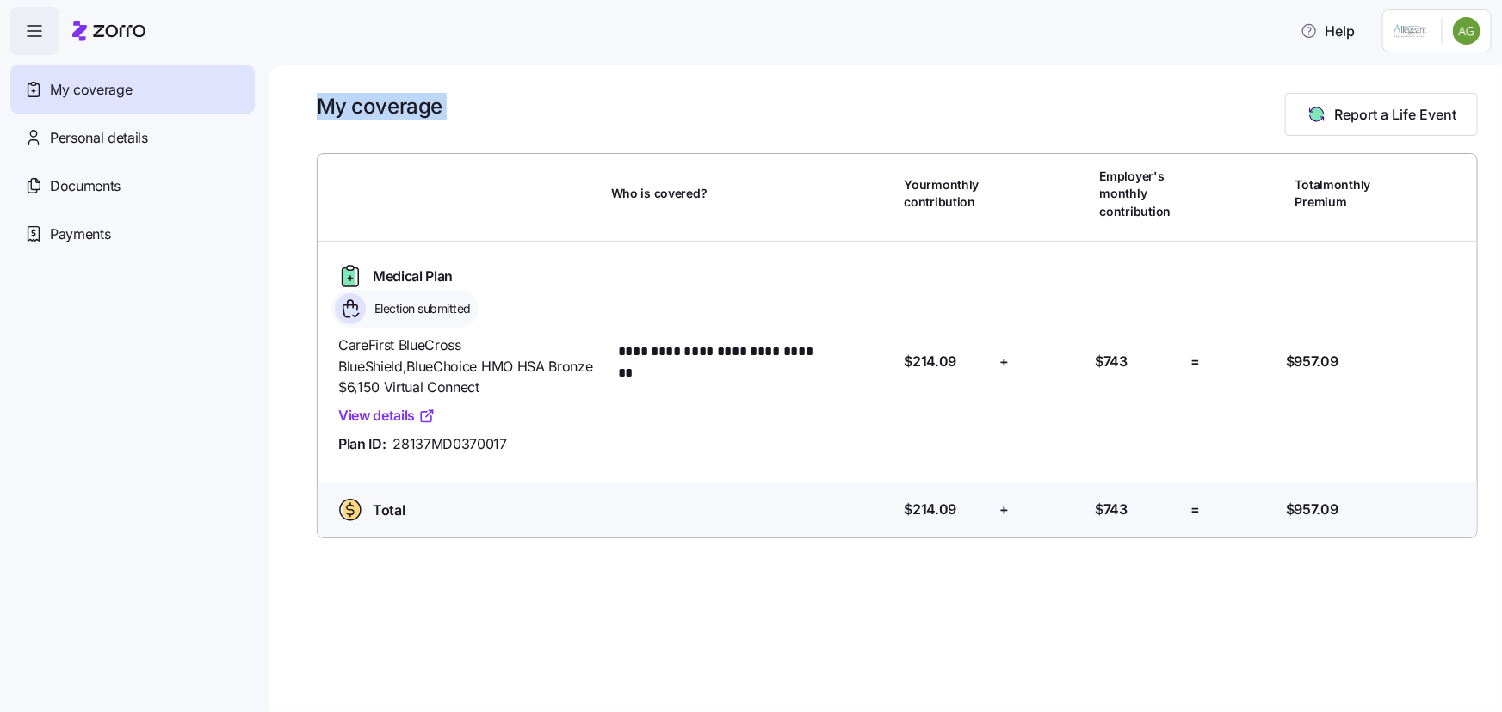
click at [447, 111] on div "My coverage Report a Life Event" at bounding box center [897, 114] width 1161 height 43
drag, startPoint x: 438, startPoint y: 113, endPoint x: 304, endPoint y: 102, distance: 134.6
click at [304, 102] on div "**********" at bounding box center [884, 388] width 1233 height 647
click at [315, 100] on div "**********" at bounding box center [884, 388] width 1233 height 647
drag, startPoint x: 319, startPoint y: 102, endPoint x: 440, endPoint y: 115, distance: 121.3
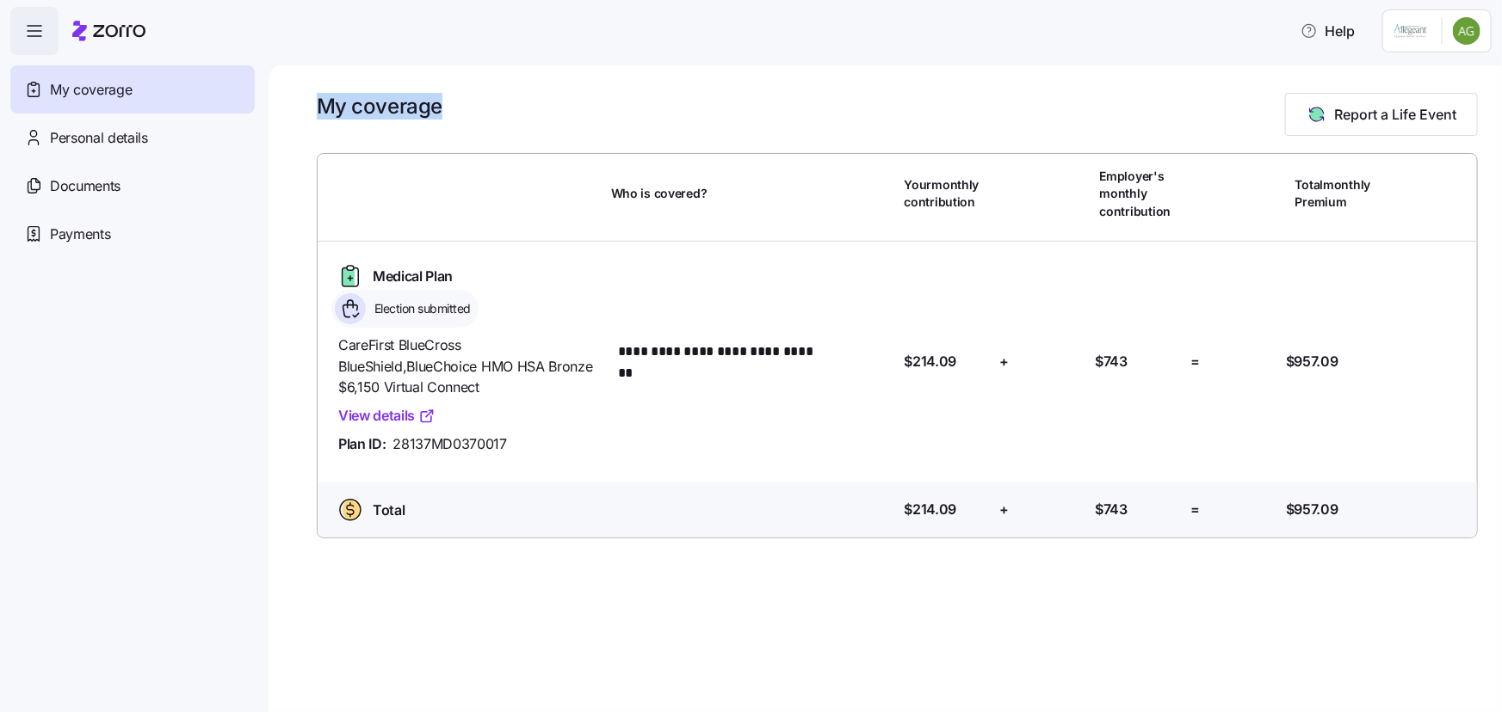
click at [440, 115] on h1 "My coverage" at bounding box center [380, 106] width 126 height 27
click at [448, 111] on div "My coverage Report a Life Event" at bounding box center [897, 114] width 1161 height 43
drag, startPoint x: 439, startPoint y: 108, endPoint x: 290, endPoint y: 109, distance: 148.9
click at [290, 109] on div "**********" at bounding box center [884, 388] width 1233 height 647
click at [301, 107] on div "**********" at bounding box center [884, 388] width 1233 height 647
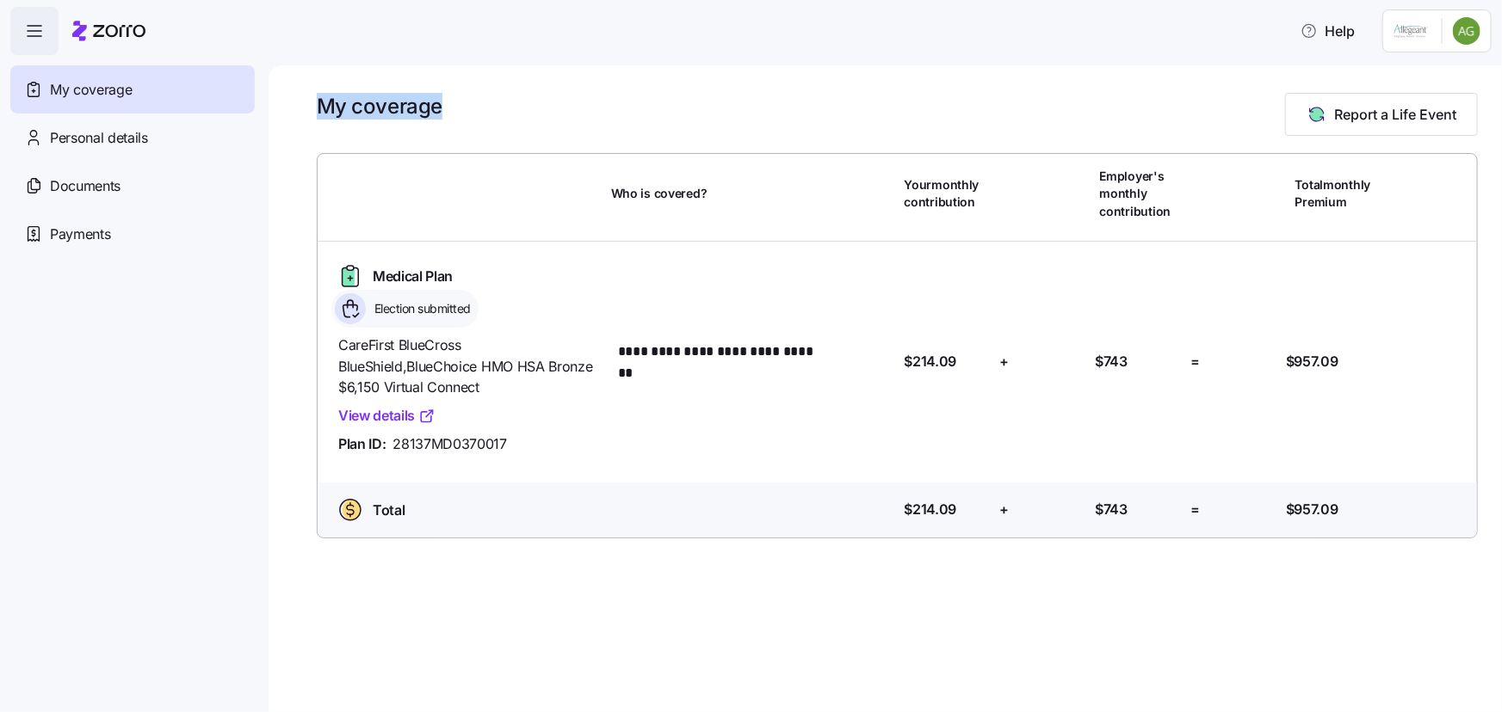
drag, startPoint x: 317, startPoint y: 107, endPoint x: 466, endPoint y: 126, distance: 150.2
click at [466, 126] on div "My coverage Report a Life Event" at bounding box center [897, 114] width 1161 height 43
drag, startPoint x: 455, startPoint y: 278, endPoint x: 349, endPoint y: 273, distance: 106.0
click at [349, 273] on div "Medical Plan" at bounding box center [393, 276] width 125 height 28
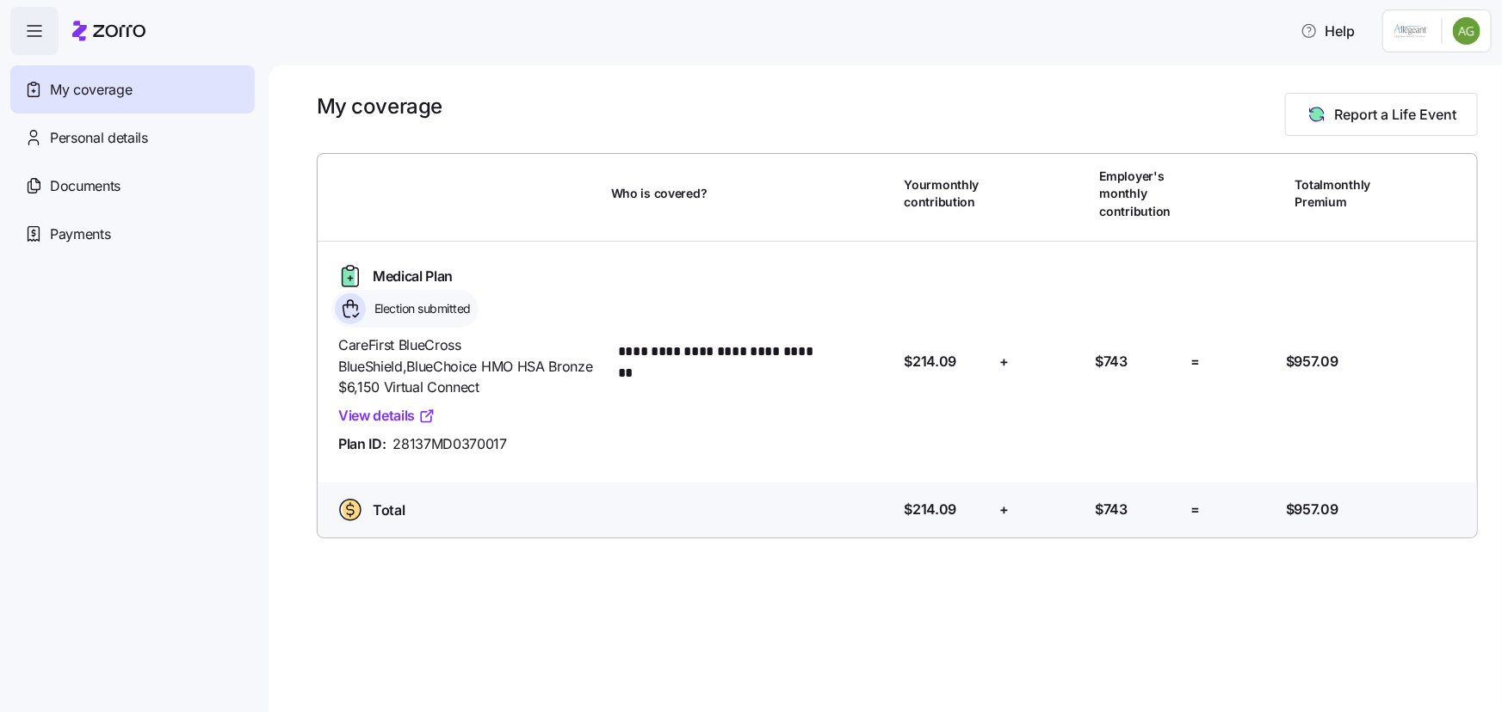
click at [459, 281] on div "Medical Plan Election submitted" at bounding box center [467, 294] width 273 height 65
drag, startPoint x: 454, startPoint y: 276, endPoint x: 305, endPoint y: 269, distance: 149.9
click at [305, 269] on div "**********" at bounding box center [884, 388] width 1233 height 647
click at [403, 270] on span "Medical Plan" at bounding box center [413, 277] width 80 height 22
drag, startPoint x: 374, startPoint y: 273, endPoint x: 483, endPoint y: 278, distance: 108.5
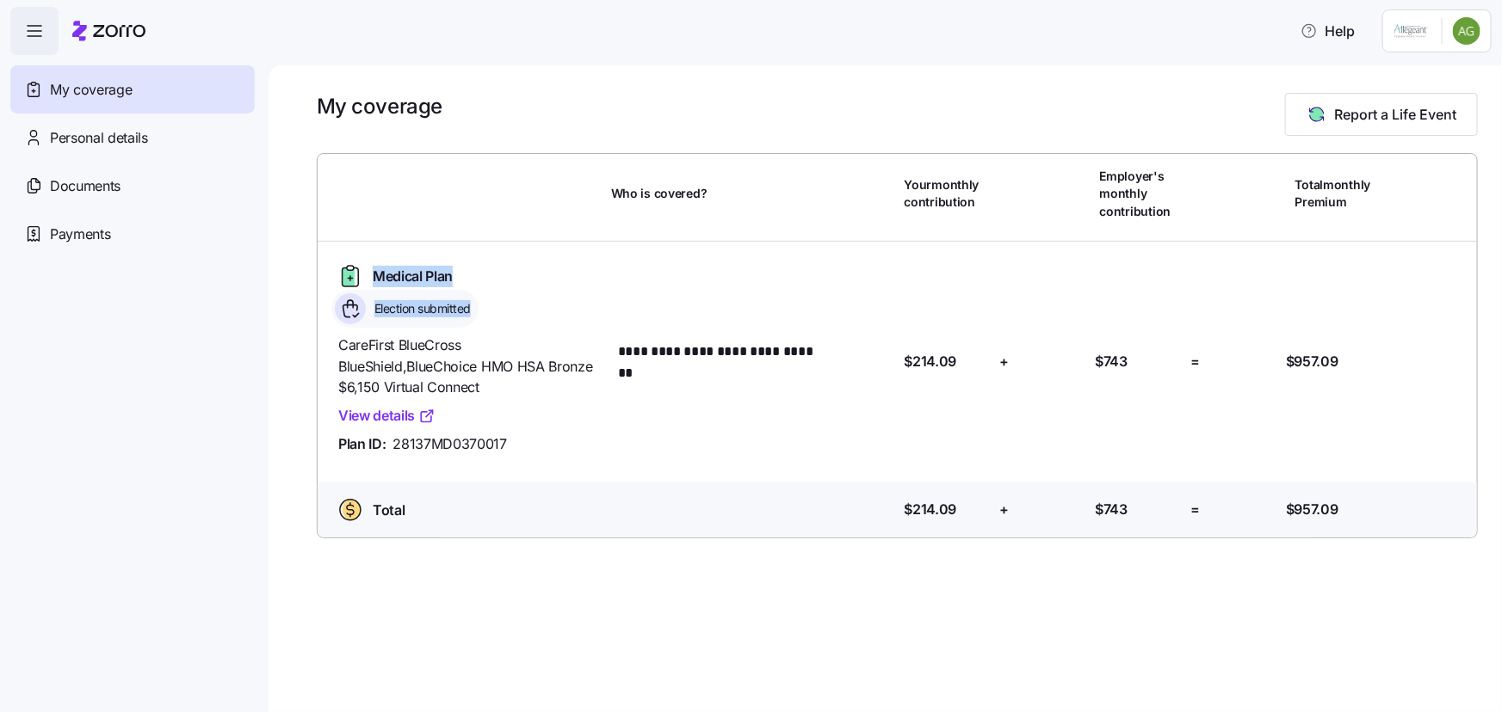
click at [483, 278] on div "Medical Plan Election submitted" at bounding box center [467, 294] width 273 height 65
drag, startPoint x: 374, startPoint y: 275, endPoint x: 459, endPoint y: 277, distance: 84.3
click at [459, 277] on div "Medical Plan Election submitted" at bounding box center [467, 294] width 273 height 65
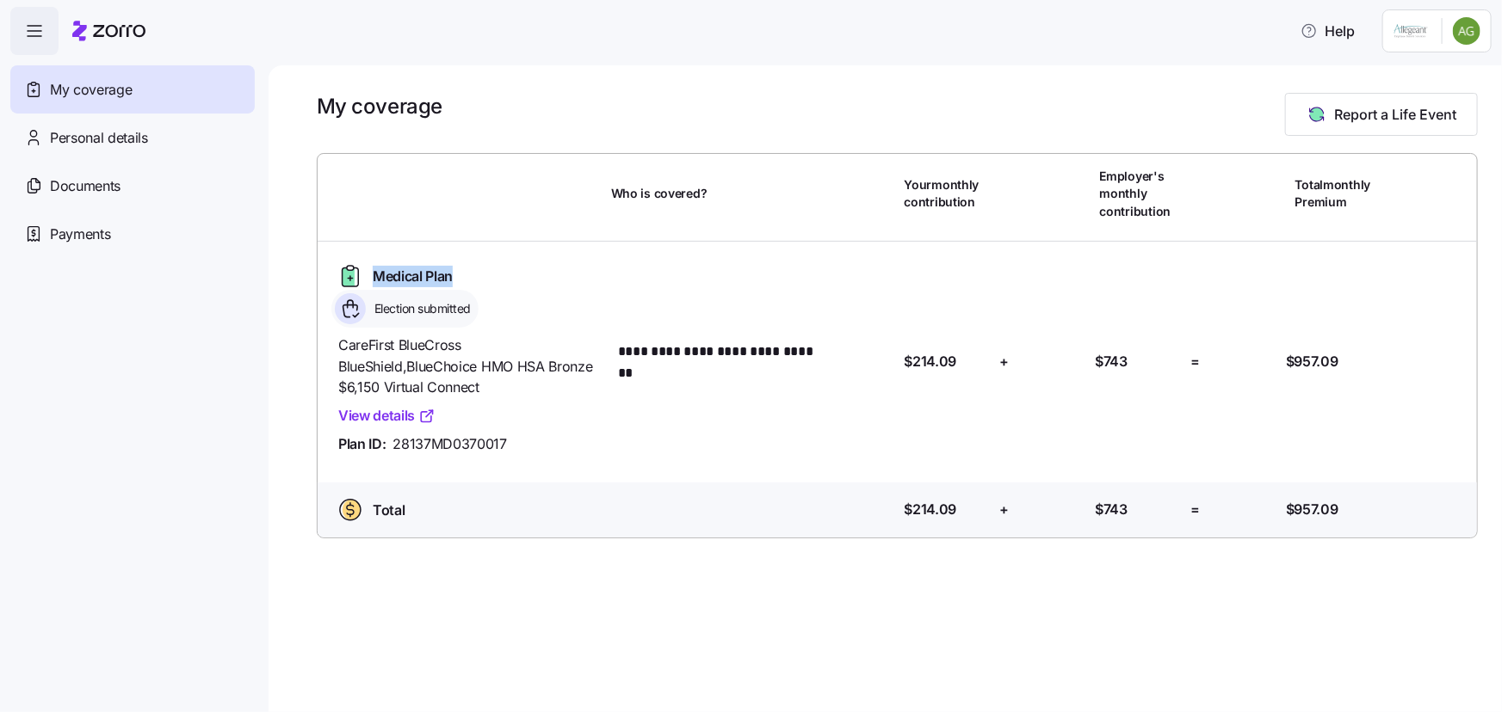
drag, startPoint x: 453, startPoint y: 276, endPoint x: 359, endPoint y: 274, distance: 93.8
click at [359, 274] on div "Medical Plan" at bounding box center [393, 276] width 125 height 28
click at [367, 271] on div "Medical Plan" at bounding box center [393, 276] width 125 height 28
drag, startPoint x: 373, startPoint y: 272, endPoint x: 475, endPoint y: 277, distance: 102.5
click at [475, 277] on div "Medical Plan Election submitted" at bounding box center [467, 294] width 273 height 65
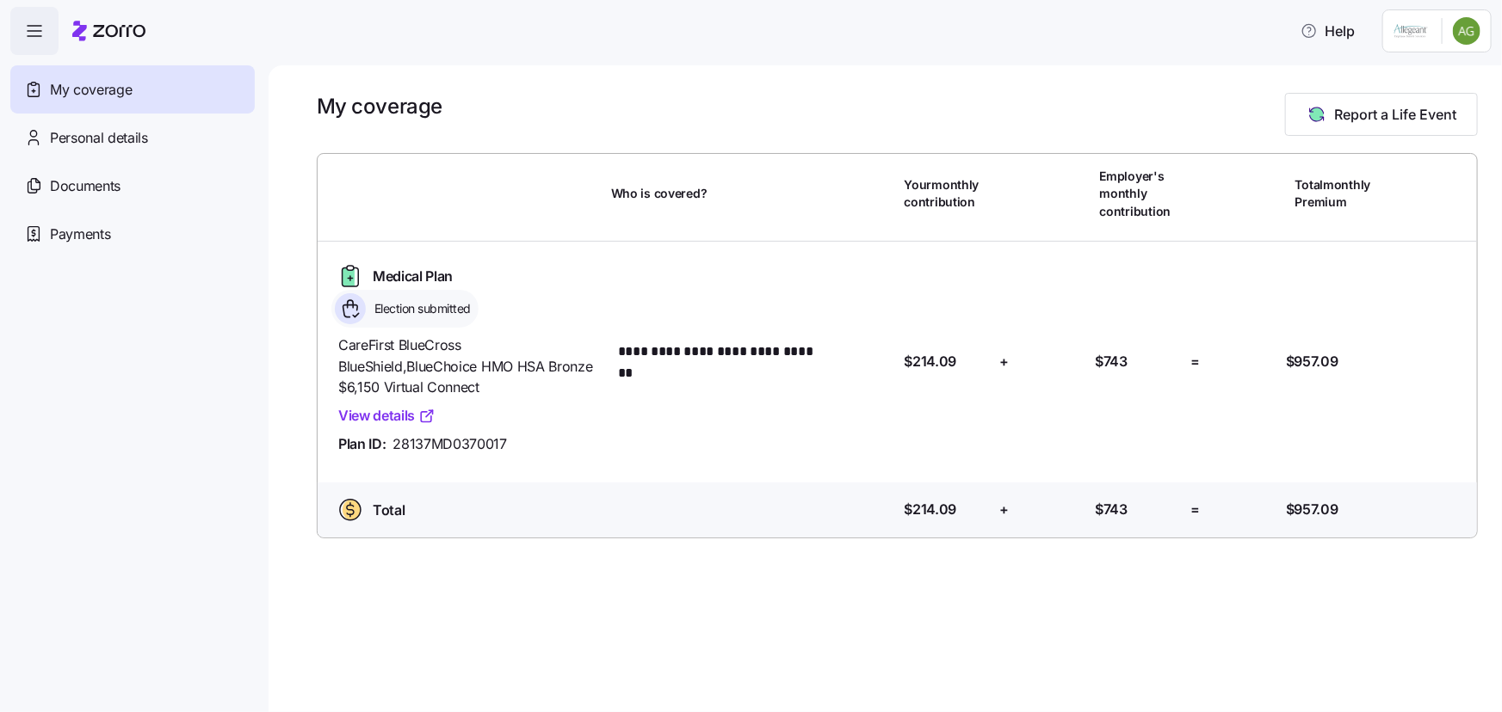
click at [495, 300] on div "Medical Plan Election submitted" at bounding box center [467, 294] width 273 height 65
drag, startPoint x: 484, startPoint y: 306, endPoint x: 356, endPoint y: 270, distance: 133.2
click at [356, 270] on div "Medical Plan Election submitted" at bounding box center [467, 294] width 273 height 65
click at [405, 266] on span "Medical Plan" at bounding box center [413, 277] width 80 height 22
drag, startPoint x: 373, startPoint y: 275, endPoint x: 508, endPoint y: 293, distance: 136.2
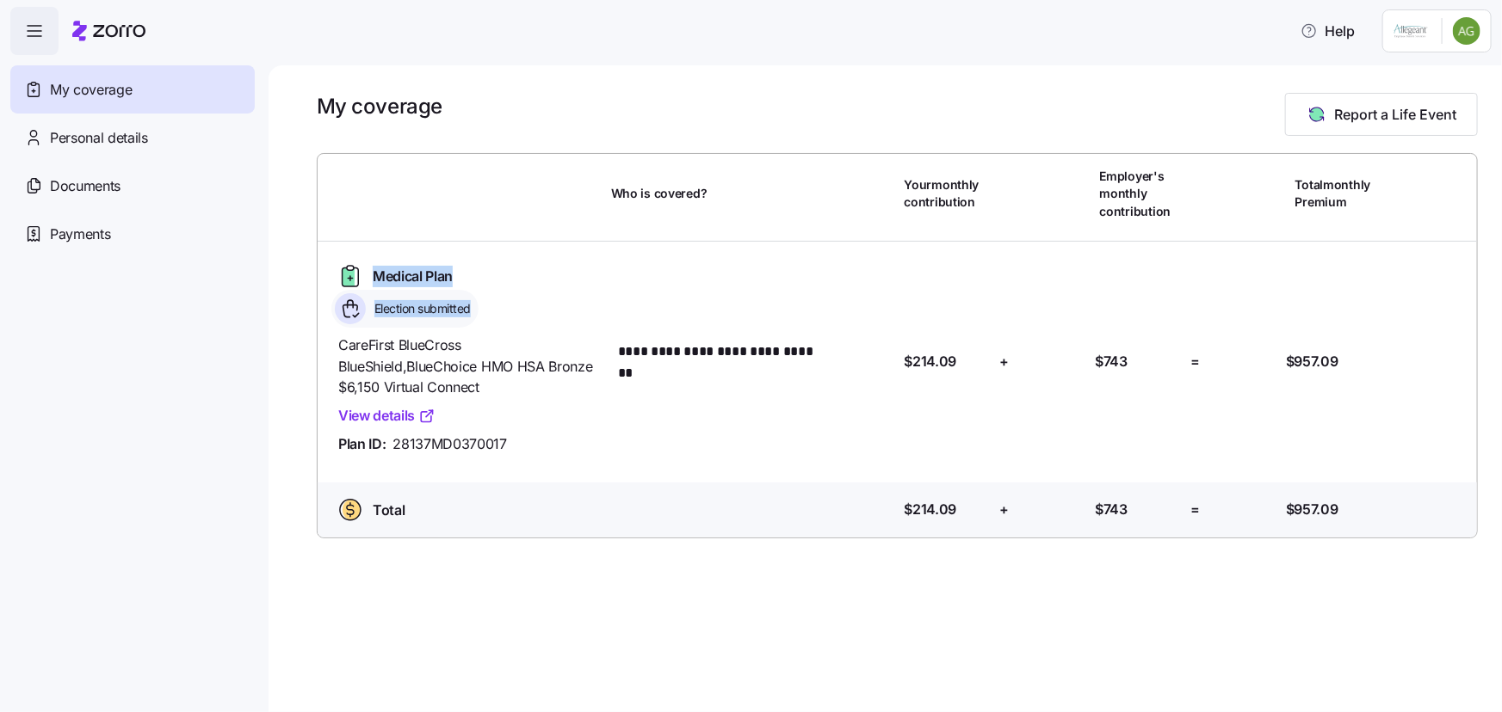
click at [508, 293] on div "Medical Plan Election submitted" at bounding box center [467, 294] width 273 height 65
click at [629, 301] on div "**********" at bounding box center [896, 362] width 1145 height 213
drag, startPoint x: 472, startPoint y: 307, endPoint x: 361, endPoint y: 265, distance: 118.7
click at [361, 265] on div "Medical Plan Election submitted" at bounding box center [467, 294] width 273 height 65
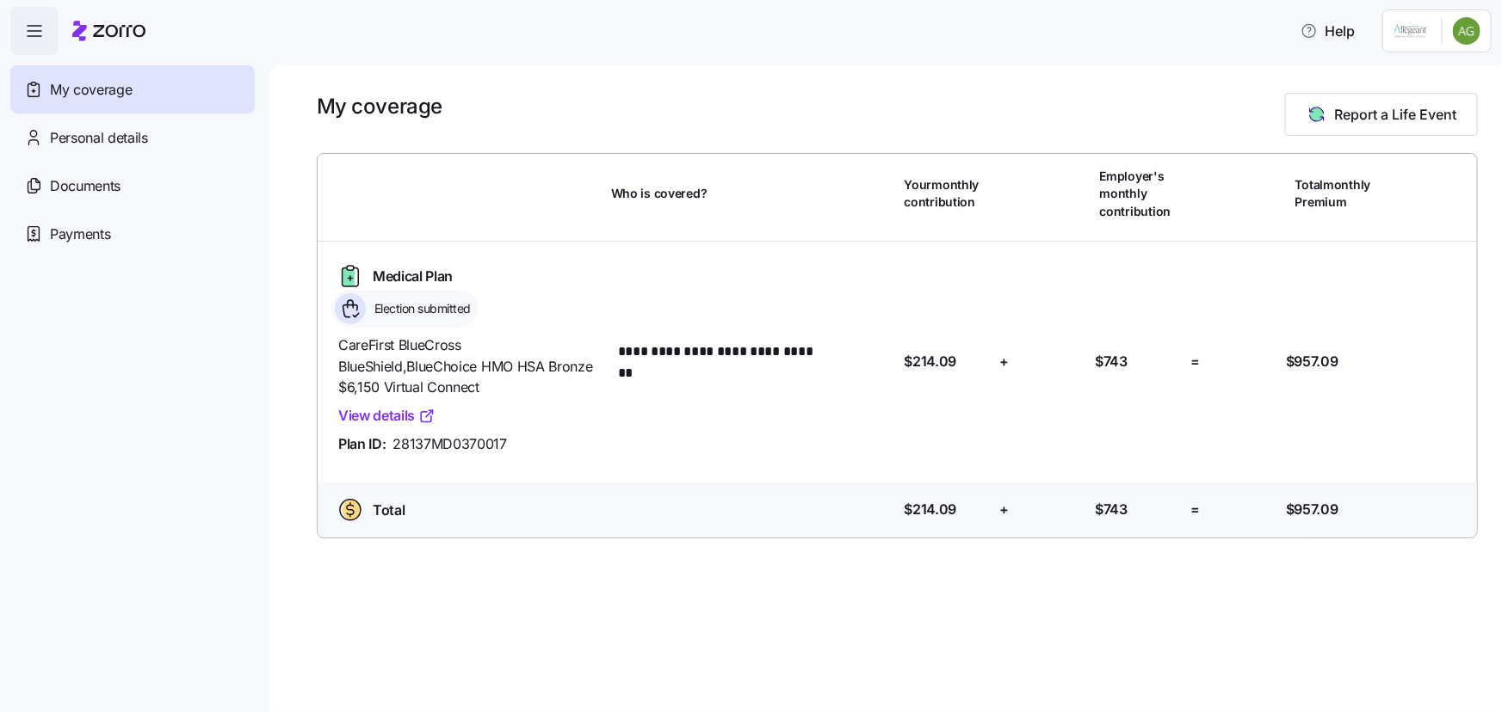
click at [367, 263] on div "Medical Plan" at bounding box center [393, 276] width 125 height 28
drag, startPoint x: 372, startPoint y: 272, endPoint x: 489, endPoint y: 299, distance: 120.2
click at [489, 299] on div "Medical Plan Election submitted" at bounding box center [467, 294] width 273 height 65
drag, startPoint x: 474, startPoint y: 307, endPoint x: 361, endPoint y: 270, distance: 118.6
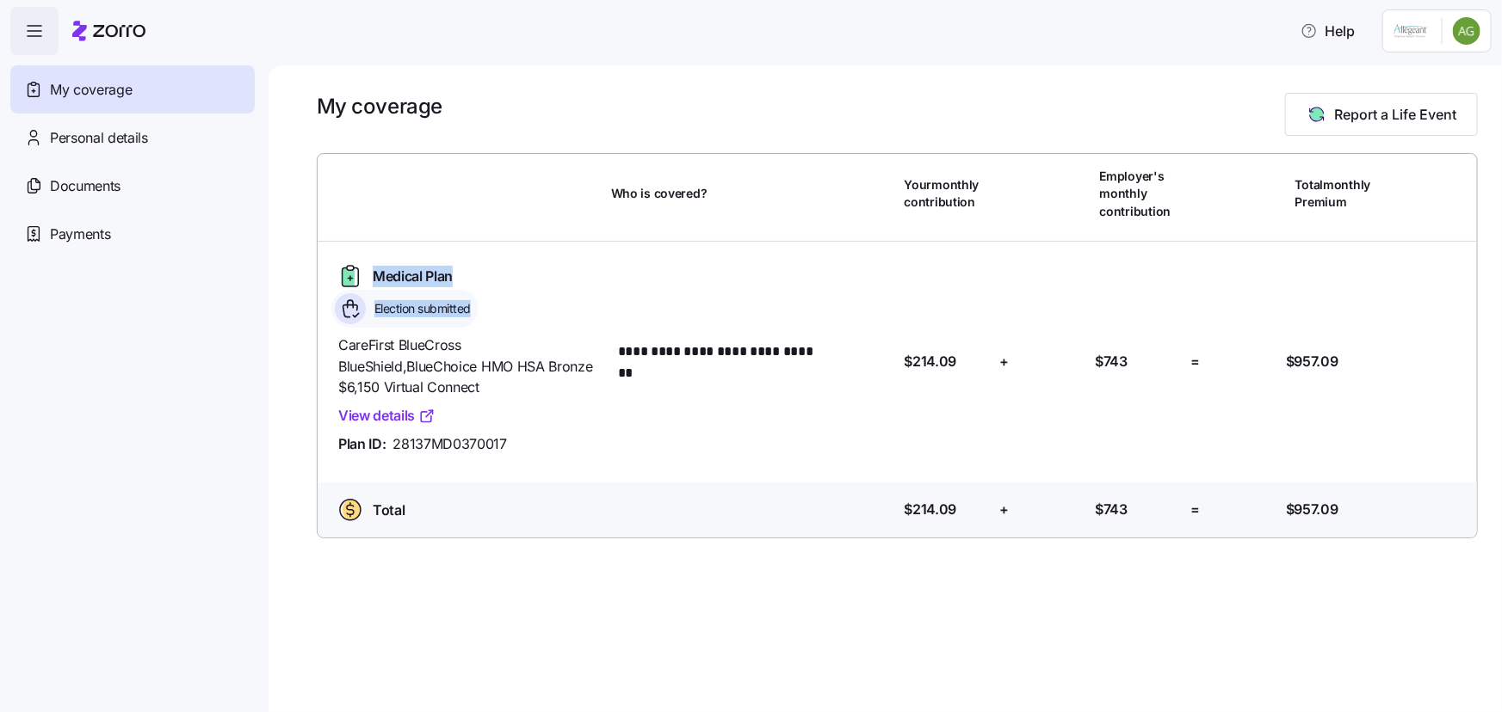
click at [361, 270] on div "Medical Plan Election submitted" at bounding box center [467, 294] width 273 height 65
click at [361, 269] on icon at bounding box center [350, 276] width 28 height 28
drag, startPoint x: 373, startPoint y: 275, endPoint x: 477, endPoint y: 302, distance: 106.6
click at [477, 302] on div "Medical Plan Election submitted" at bounding box center [467, 294] width 273 height 65
click at [477, 302] on div "Election submitted" at bounding box center [404, 309] width 147 height 38
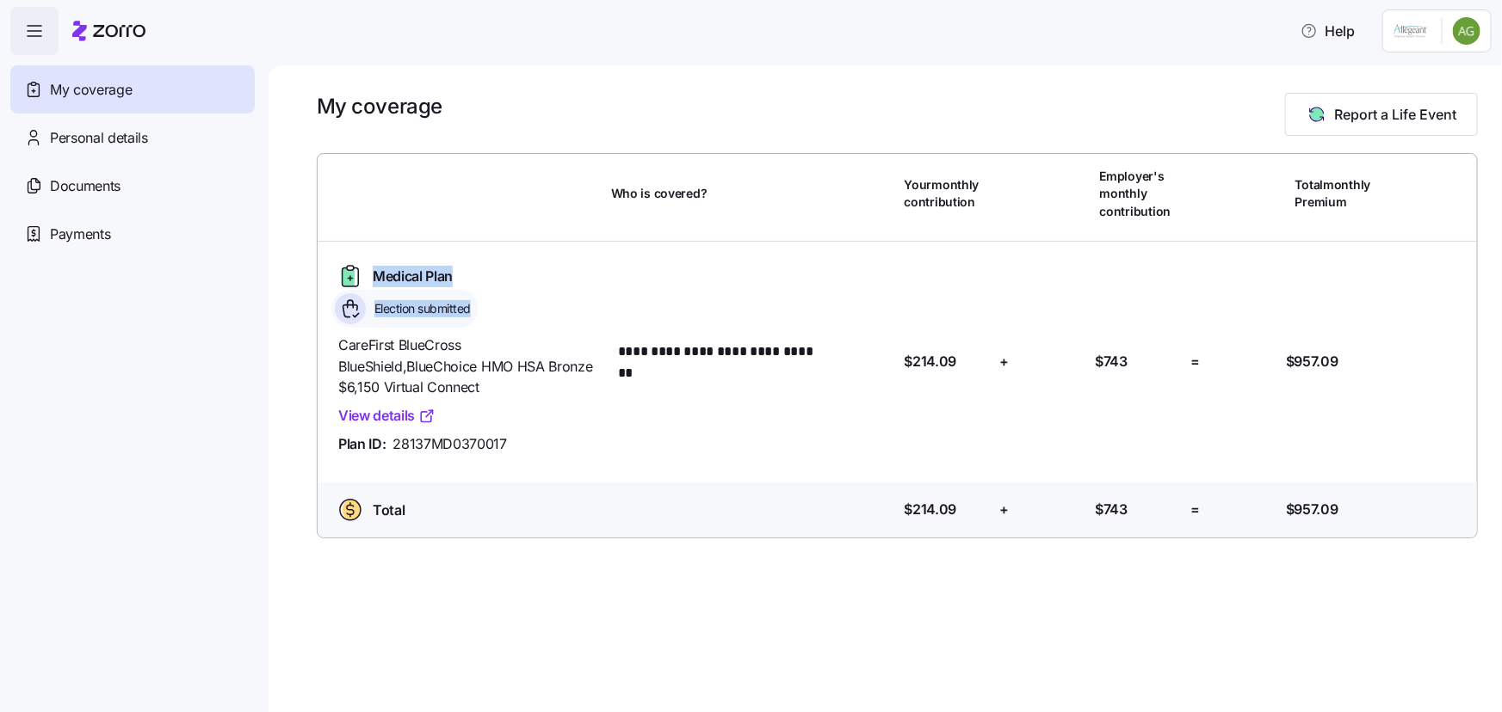
drag, startPoint x: 479, startPoint y: 309, endPoint x: 373, endPoint y: 278, distance: 110.3
click at [373, 278] on div "Medical Plan Election submitted" at bounding box center [467, 294] width 273 height 65
click at [368, 275] on div "Medical Plan" at bounding box center [393, 276] width 125 height 28
drag, startPoint x: 373, startPoint y: 274, endPoint x: 474, endPoint y: 302, distance: 104.4
click at [474, 302] on div "Medical Plan Election submitted" at bounding box center [467, 294] width 273 height 65
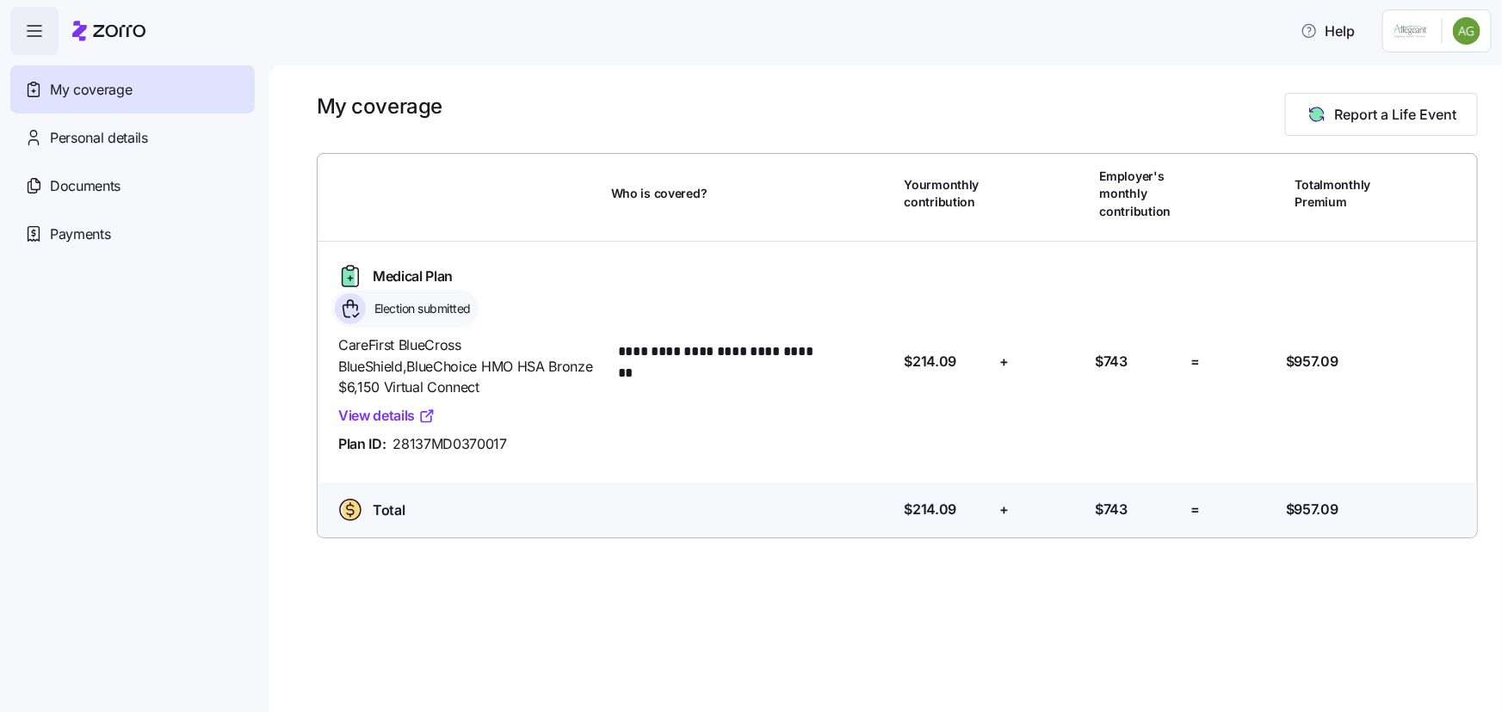
click at [474, 302] on div "Election submitted" at bounding box center [404, 309] width 147 height 38
drag, startPoint x: 474, startPoint y: 307, endPoint x: 373, endPoint y: 271, distance: 107.0
click at [373, 271] on div "Medical Plan Election submitted" at bounding box center [467, 294] width 273 height 65
click at [497, 279] on div "Medical Plan Election submitted" at bounding box center [467, 294] width 273 height 65
drag, startPoint x: 472, startPoint y: 309, endPoint x: 366, endPoint y: 270, distance: 113.5
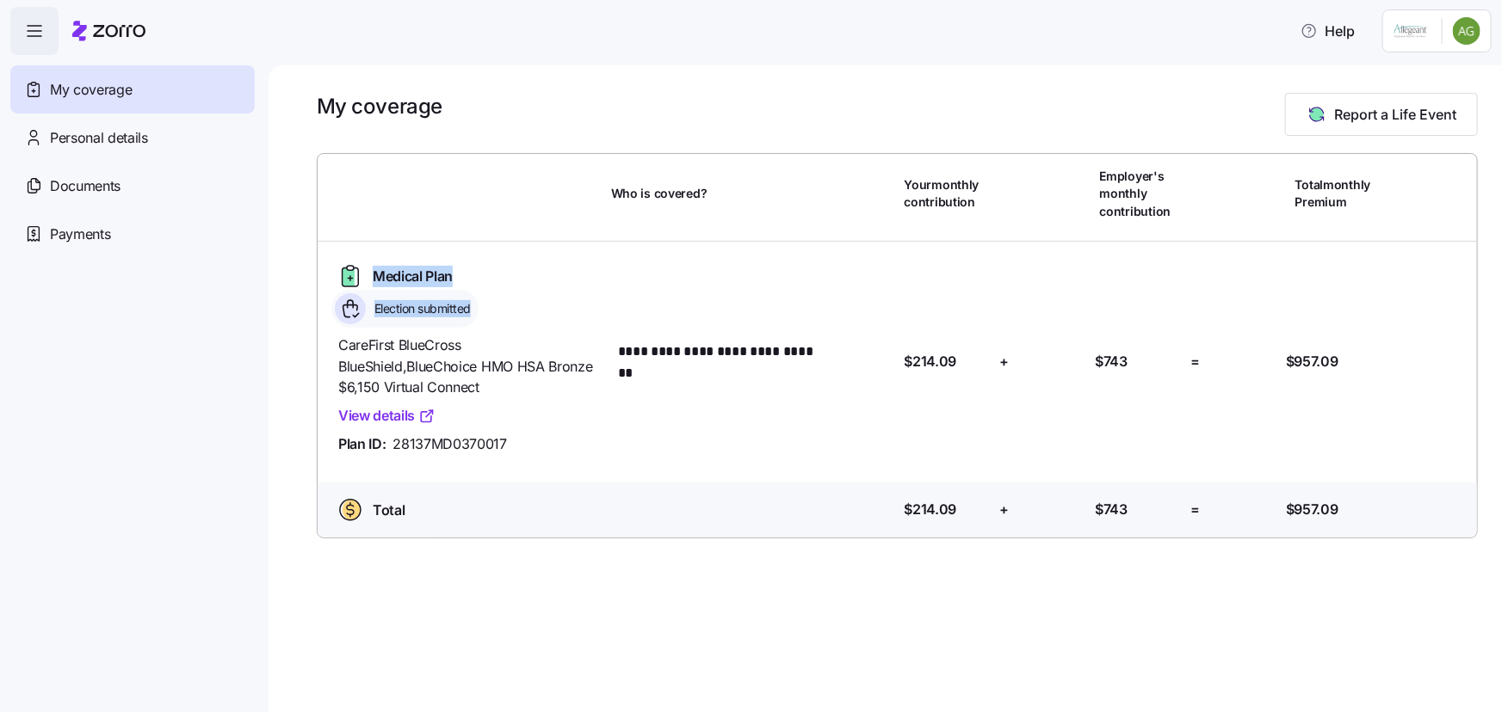
click at [366, 270] on div "Medical Plan Election submitted" at bounding box center [467, 294] width 273 height 65
click at [367, 268] on div "Medical Plan" at bounding box center [393, 276] width 125 height 28
drag, startPoint x: 371, startPoint y: 268, endPoint x: 475, endPoint y: 310, distance: 112.3
click at [475, 310] on div "Medical Plan Election submitted" at bounding box center [467, 294] width 273 height 65
click at [475, 310] on div "Election submitted" at bounding box center [404, 309] width 147 height 38
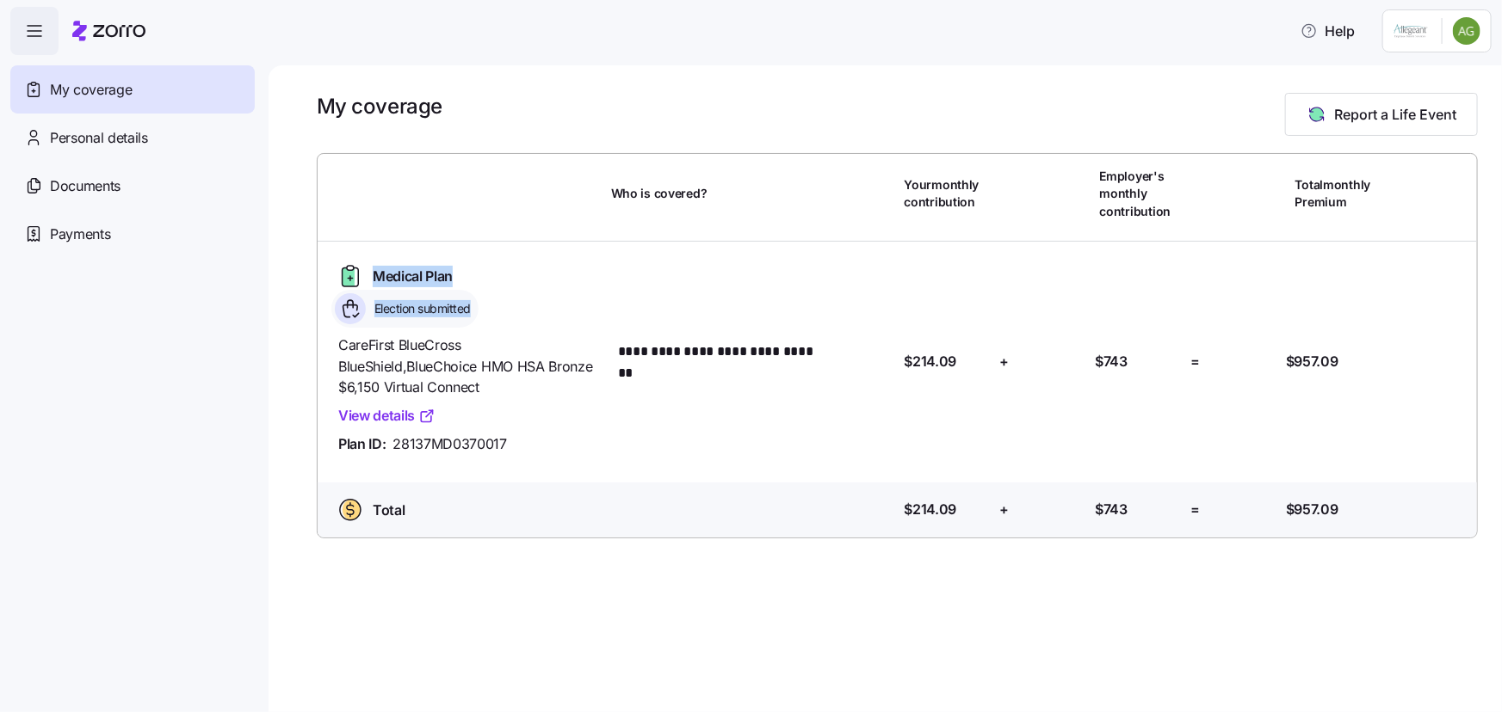
drag, startPoint x: 473, startPoint y: 310, endPoint x: 373, endPoint y: 279, distance: 105.3
click at [373, 279] on div "Medical Plan Election submitted" at bounding box center [467, 294] width 273 height 65
click at [373, 274] on span "Medical Plan" at bounding box center [413, 277] width 80 height 22
drag, startPoint x: 373, startPoint y: 274, endPoint x: 499, endPoint y: 305, distance: 130.2
click at [499, 305] on div "Medical Plan Election submitted" at bounding box center [467, 294] width 273 height 65
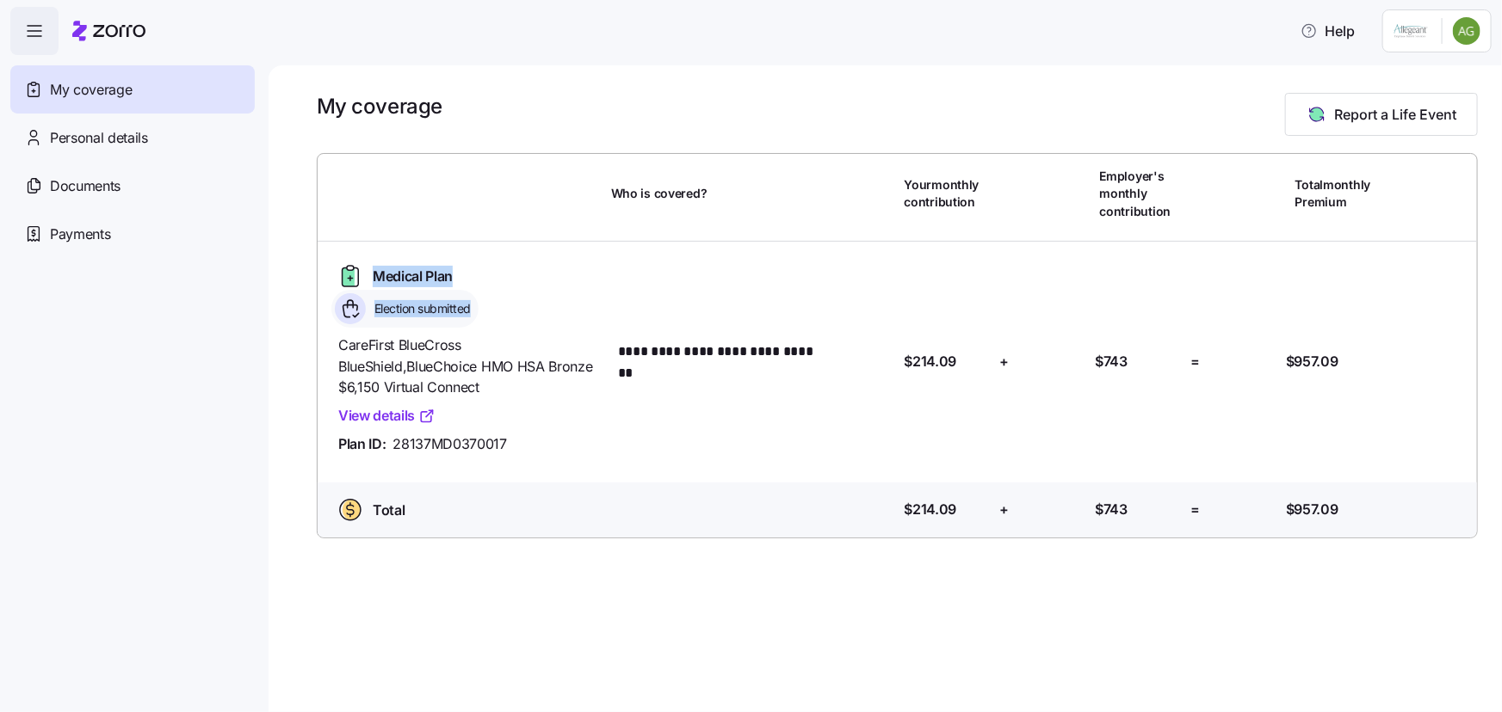
click at [499, 305] on div "Medical Plan Election submitted" at bounding box center [467, 294] width 273 height 65
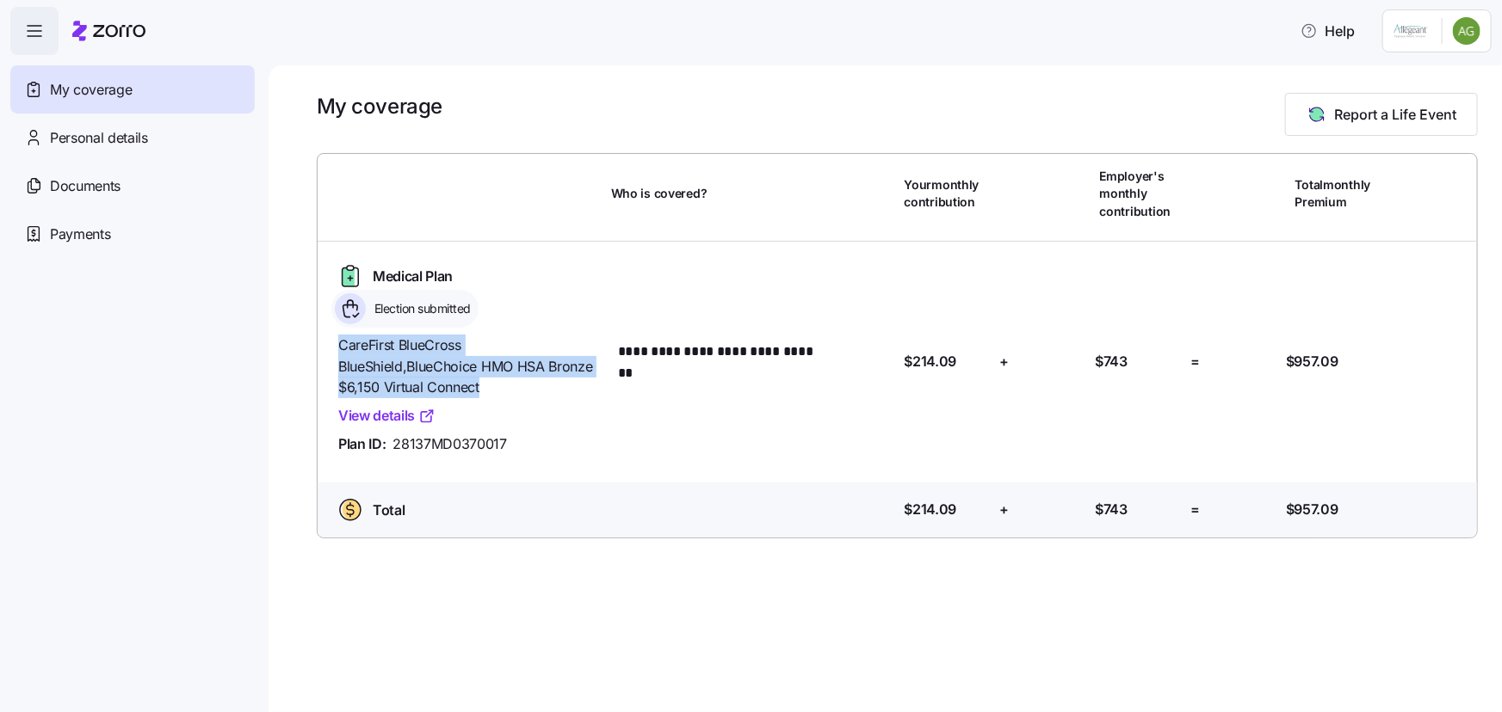
drag, startPoint x: 436, startPoint y: 391, endPoint x: 331, endPoint y: 340, distance: 116.6
click at [331, 340] on div "CareFirst BlueCross BlueShield , BlueChoice HMO HSA Bronze $6,150 Virtual Conne…" at bounding box center [467, 395] width 273 height 134
drag, startPoint x: 339, startPoint y: 342, endPoint x: 450, endPoint y: 386, distance: 119.7
click at [450, 386] on span "CareFirst BlueCross BlueShield , BlueChoice HMO HSA Bronze $6,150 Virtual Conne…" at bounding box center [467, 367] width 259 height 64
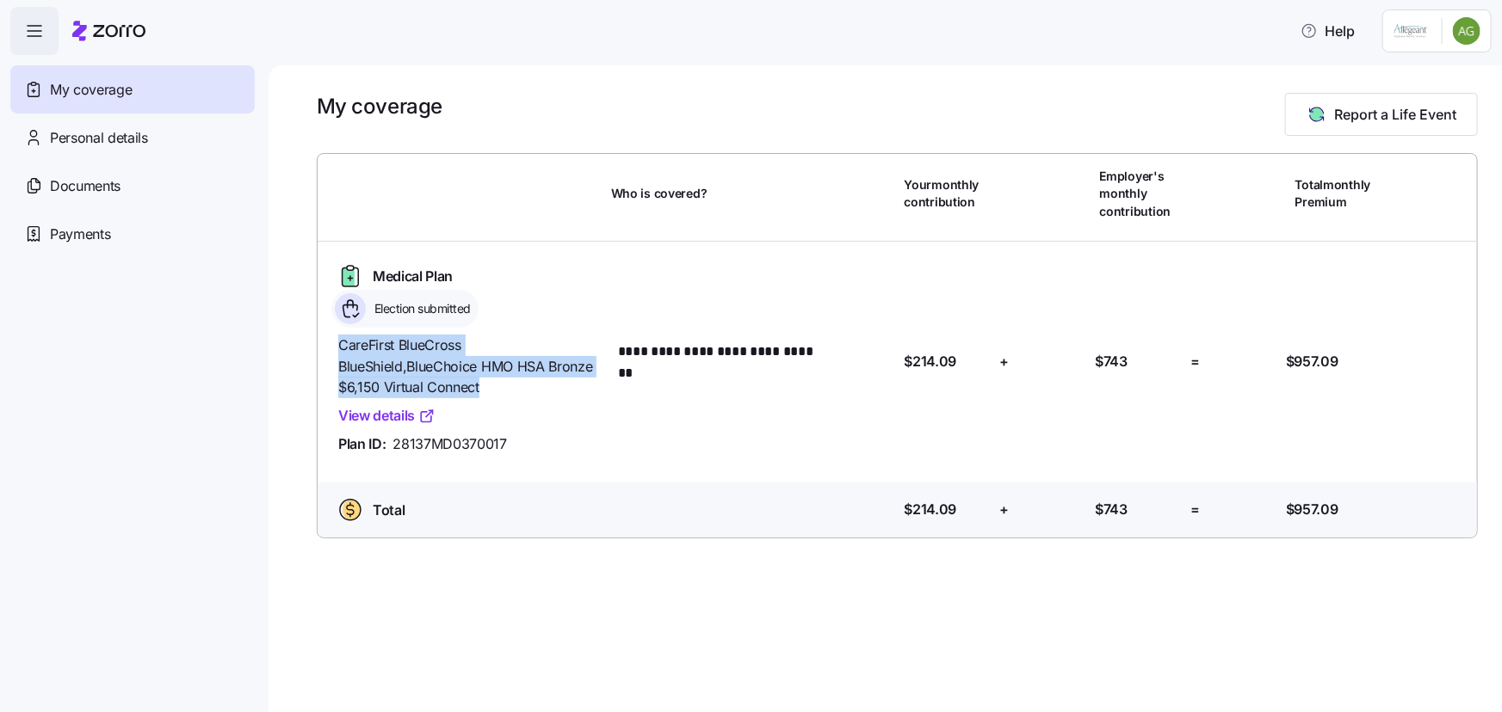
click at [450, 386] on span "CareFirst BlueCross BlueShield , BlueChoice HMO HSA Bronze $6,150 Virtual Conne…" at bounding box center [467, 367] width 259 height 64
drag, startPoint x: 443, startPoint y: 386, endPoint x: 324, endPoint y: 342, distance: 126.9
click at [324, 342] on div "**********" at bounding box center [897, 362] width 1173 height 241
click at [335, 342] on div "CareFirst BlueCross BlueShield , BlueChoice HMO HSA Bronze $6,150 Virtual Conne…" at bounding box center [467, 395] width 273 height 134
drag, startPoint x: 336, startPoint y: 344, endPoint x: 473, endPoint y: 391, distance: 144.5
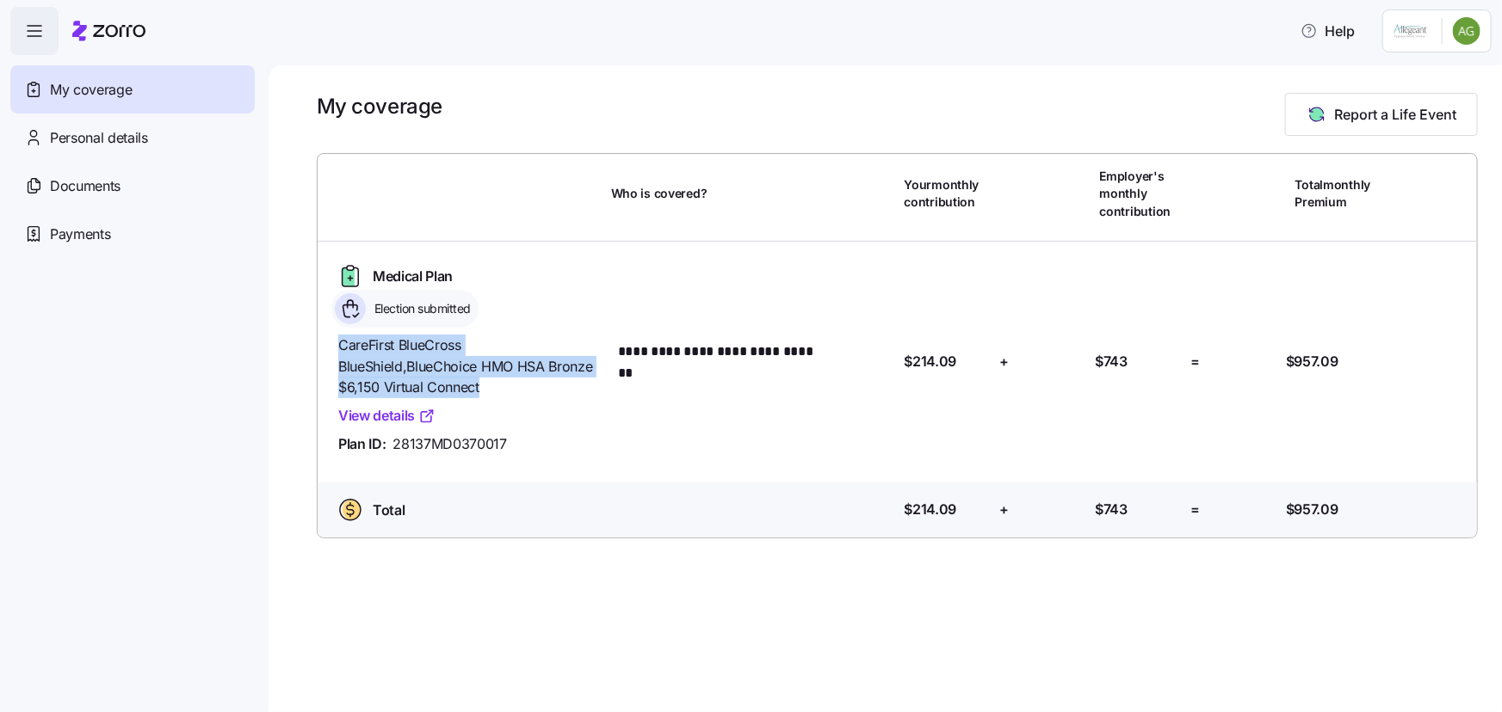
click at [473, 391] on div "CareFirst BlueCross BlueShield , BlueChoice HMO HSA Bronze $6,150 Virtual Conne…" at bounding box center [467, 395] width 273 height 134
click at [473, 391] on span "CareFirst BlueCross BlueShield , BlueChoice HMO HSA Bronze $6,150 Virtual Conne…" at bounding box center [467, 367] width 259 height 64
drag, startPoint x: 453, startPoint y: 385, endPoint x: 330, endPoint y: 348, distance: 129.3
click at [330, 348] on div "**********" at bounding box center [897, 362] width 1173 height 241
click at [336, 344] on div "CareFirst BlueCross BlueShield , BlueChoice HMO HSA Bronze $6,150 Virtual Conne…" at bounding box center [467, 395] width 273 height 134
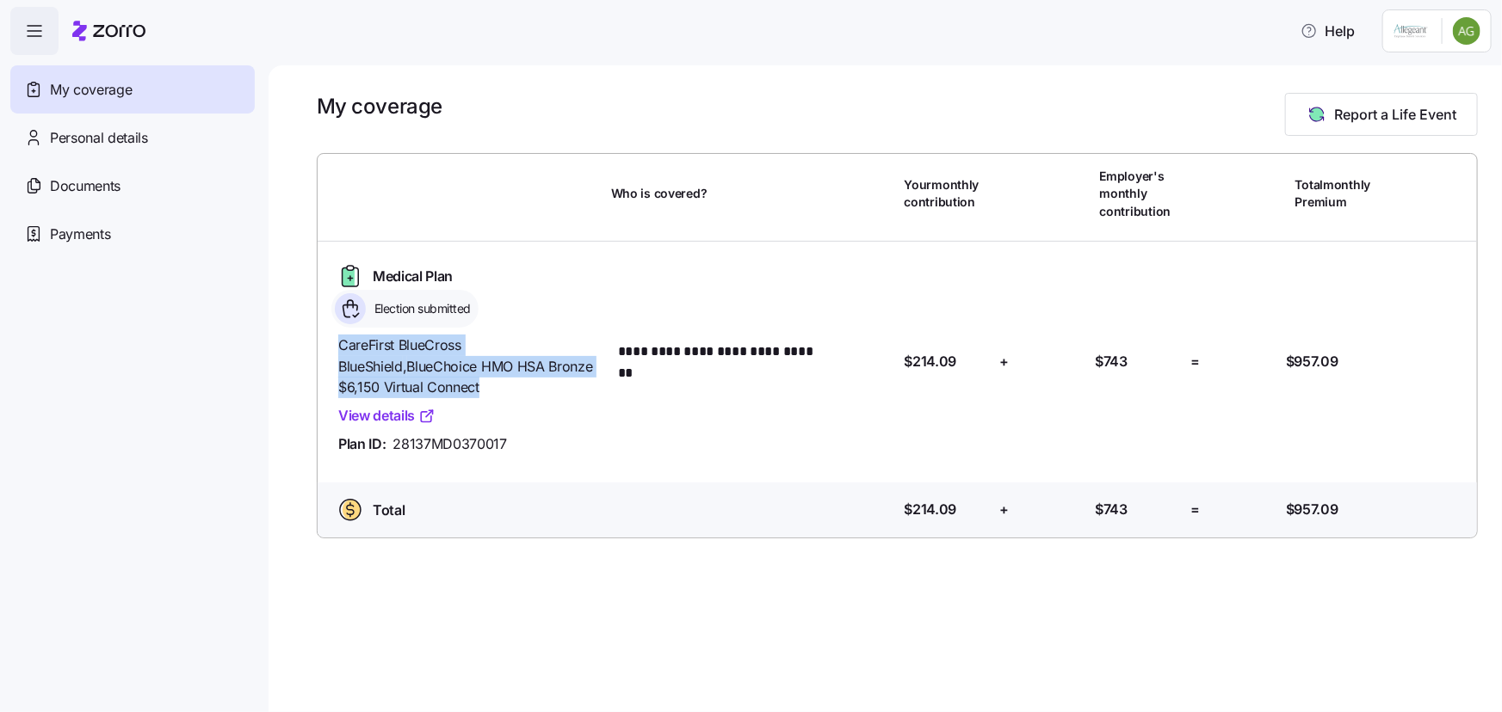
drag, startPoint x: 333, startPoint y: 344, endPoint x: 480, endPoint y: 386, distance: 153.1
click at [480, 386] on div "CareFirst BlueCross BlueShield , BlueChoice HMO HSA Bronze $6,150 Virtual Conne…" at bounding box center [467, 395] width 273 height 134
click at [480, 386] on span "CareFirst BlueCross BlueShield , BlueChoice HMO HSA Bronze $6,150 Virtual Conne…" at bounding box center [467, 367] width 259 height 64
drag, startPoint x: 465, startPoint y: 386, endPoint x: 320, endPoint y: 348, distance: 149.7
click at [320, 348] on div "**********" at bounding box center [897, 362] width 1173 height 241
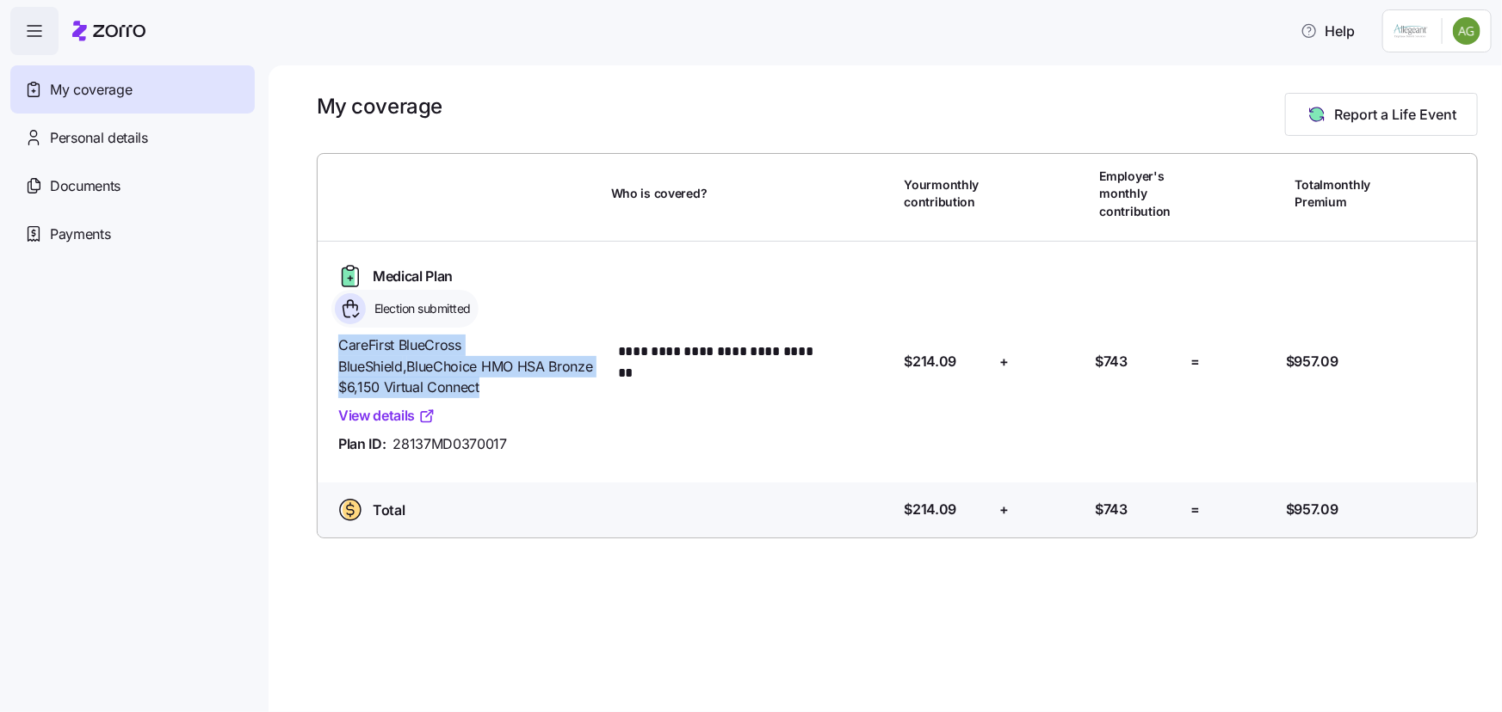
click at [320, 348] on div "**********" at bounding box center [897, 362] width 1173 height 241
drag, startPoint x: 330, startPoint y: 347, endPoint x: 477, endPoint y: 390, distance: 152.5
click at [477, 390] on div "CareFirst BlueCross BlueShield , BlueChoice HMO HSA Bronze $6,150 Virtual Conne…" at bounding box center [467, 395] width 273 height 134
click at [477, 390] on span "CareFirst BlueCross BlueShield , BlueChoice HMO HSA Bronze $6,150 Virtual Conne…" at bounding box center [467, 367] width 259 height 64
drag, startPoint x: 454, startPoint y: 387, endPoint x: 327, endPoint y: 349, distance: 132.9
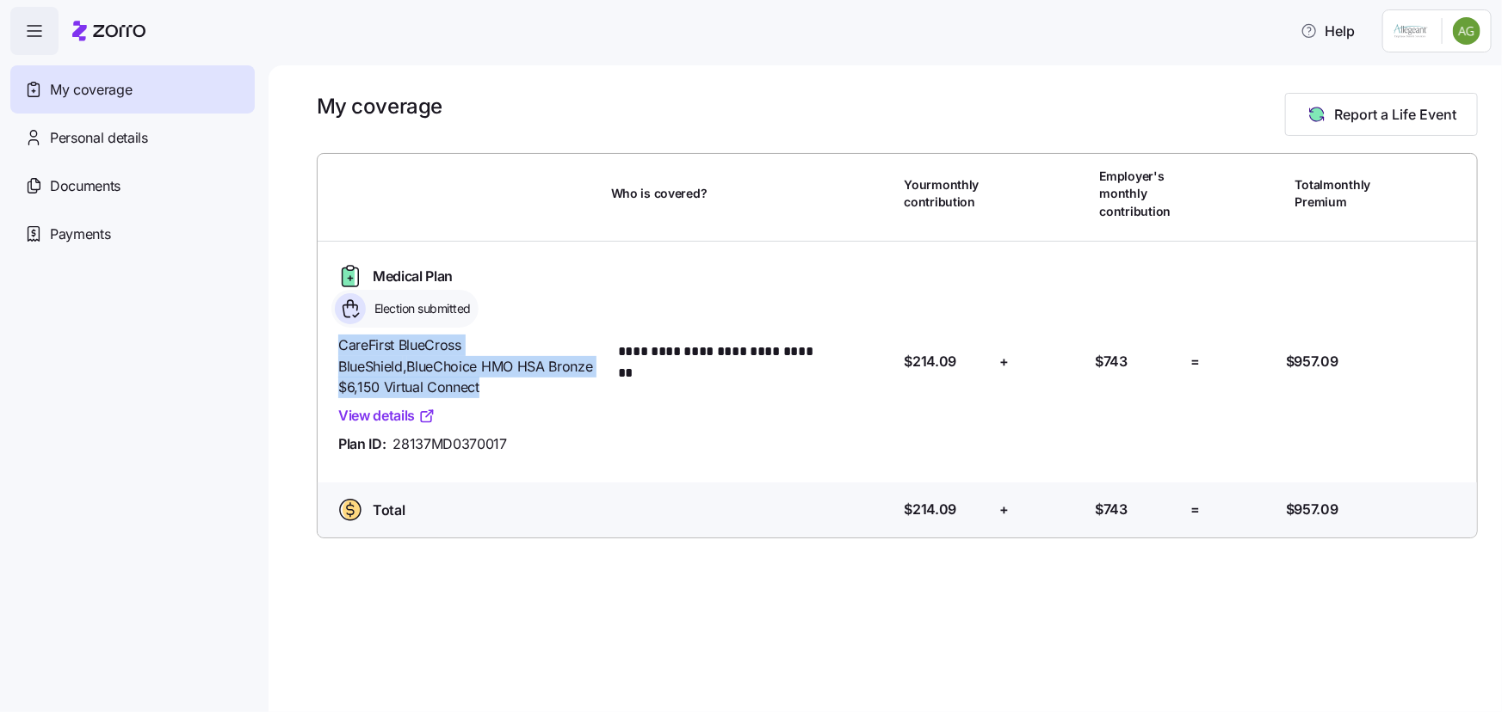
click at [327, 349] on div "**********" at bounding box center [897, 362] width 1173 height 241
drag, startPoint x: 330, startPoint y: 345, endPoint x: 450, endPoint y: 386, distance: 126.5
click at [450, 386] on div "CareFirst BlueCross BlueShield , BlueChoice HMO HSA Bronze $6,150 Virtual Conne…" at bounding box center [467, 395] width 273 height 134
click at [450, 386] on span "CareFirst BlueCross BlueShield , BlueChoice HMO HSA Bronze $6,150 Virtual Conne…" at bounding box center [467, 367] width 259 height 64
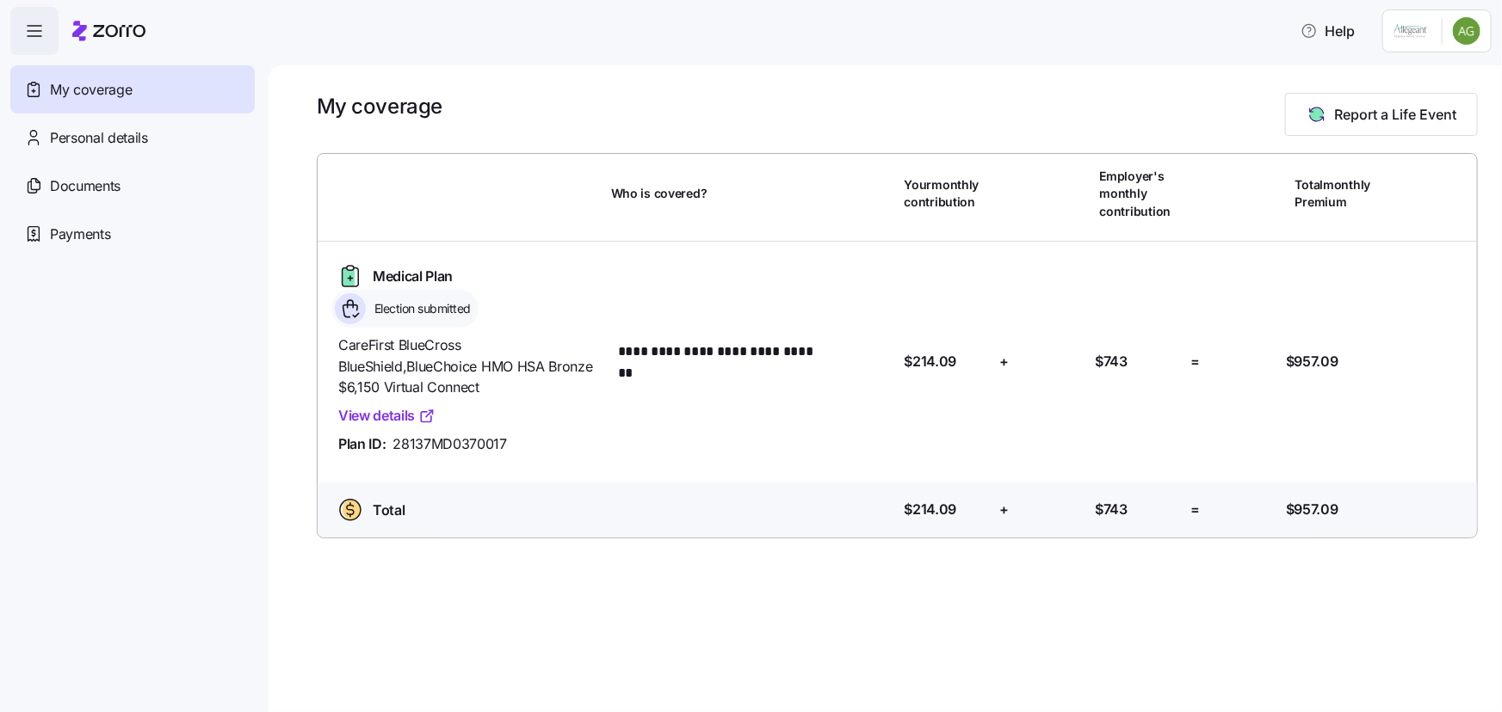
click at [1187, 410] on div "**********" at bounding box center [896, 362] width 1145 height 213
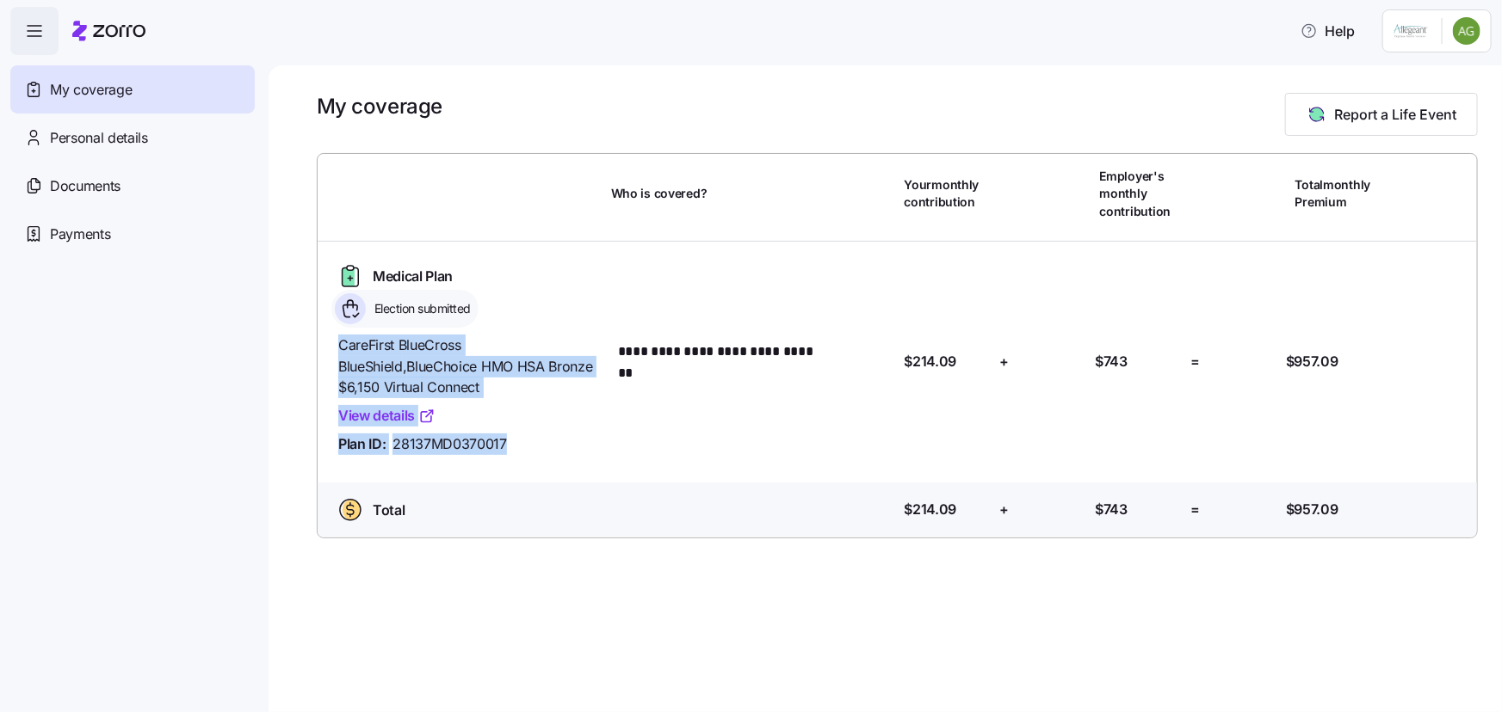
drag, startPoint x: 505, startPoint y: 447, endPoint x: 325, endPoint y: 345, distance: 206.5
click at [325, 345] on div "**********" at bounding box center [897, 362] width 1173 height 241
click at [336, 344] on div "CareFirst BlueCross BlueShield , BlueChoice HMO HSA Bronze $6,150 Virtual Conne…" at bounding box center [467, 395] width 273 height 134
drag, startPoint x: 339, startPoint y: 346, endPoint x: 519, endPoint y: 452, distance: 208.7
click at [519, 452] on div "CareFirst BlueCross BlueShield , BlueChoice HMO HSA Bronze $6,150 Virtual Conne…" at bounding box center [467, 395] width 259 height 120
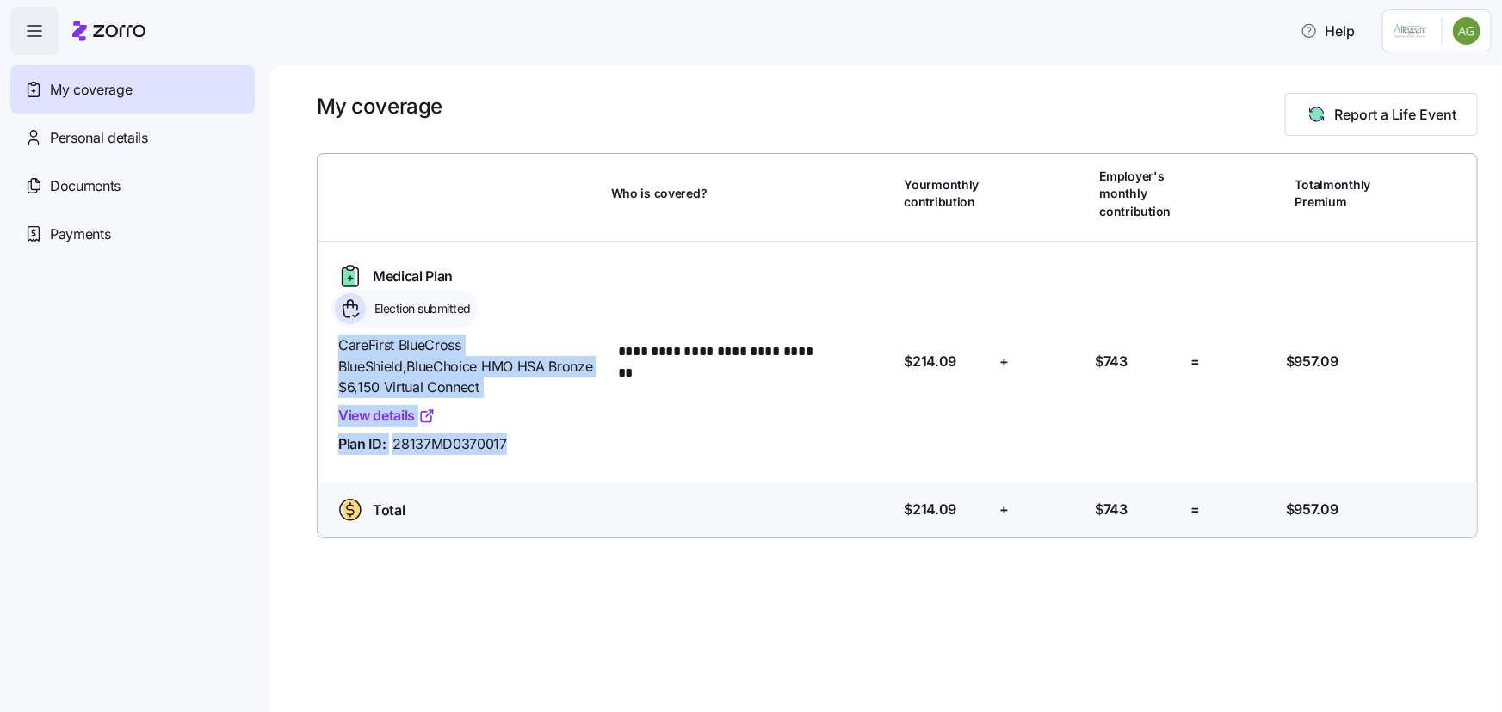
click at [519, 452] on div "Plan ID: 28137MD0370017" at bounding box center [467, 445] width 259 height 22
drag, startPoint x: 509, startPoint y: 444, endPoint x: 336, endPoint y: 345, distance: 199.3
click at [336, 345] on div "CareFirst BlueCross BlueShield , BlueChoice HMO HSA Bronze $6,150 Virtual Conne…" at bounding box center [467, 395] width 273 height 134
drag, startPoint x: 337, startPoint y: 344, endPoint x: 535, endPoint y: 443, distance: 221.3
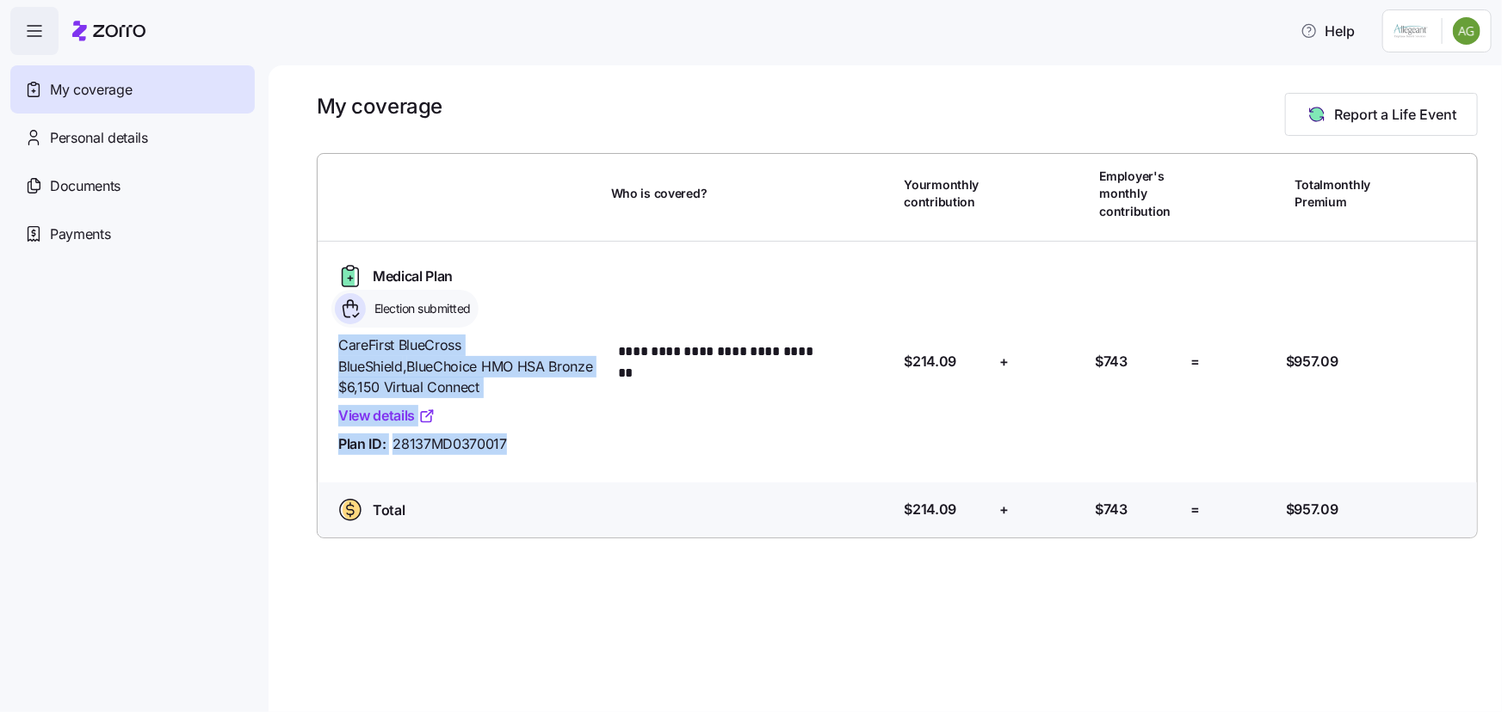
click at [535, 443] on div "CareFirst BlueCross BlueShield , BlueChoice HMO HSA Bronze $6,150 Virtual Conne…" at bounding box center [467, 395] width 259 height 120
click at [535, 443] on div "Plan ID: 28137MD0370017" at bounding box center [467, 445] width 259 height 22
drag, startPoint x: 516, startPoint y: 444, endPoint x: 332, endPoint y: 349, distance: 207.0
click at [332, 349] on div "CareFirst BlueCross BlueShield , BlueChoice HMO HSA Bronze $6,150 Virtual Conne…" at bounding box center [467, 395] width 273 height 134
click at [338, 344] on span "CareFirst BlueCross BlueShield , BlueChoice HMO HSA Bronze $6,150 Virtual Conne…" at bounding box center [467, 367] width 259 height 64
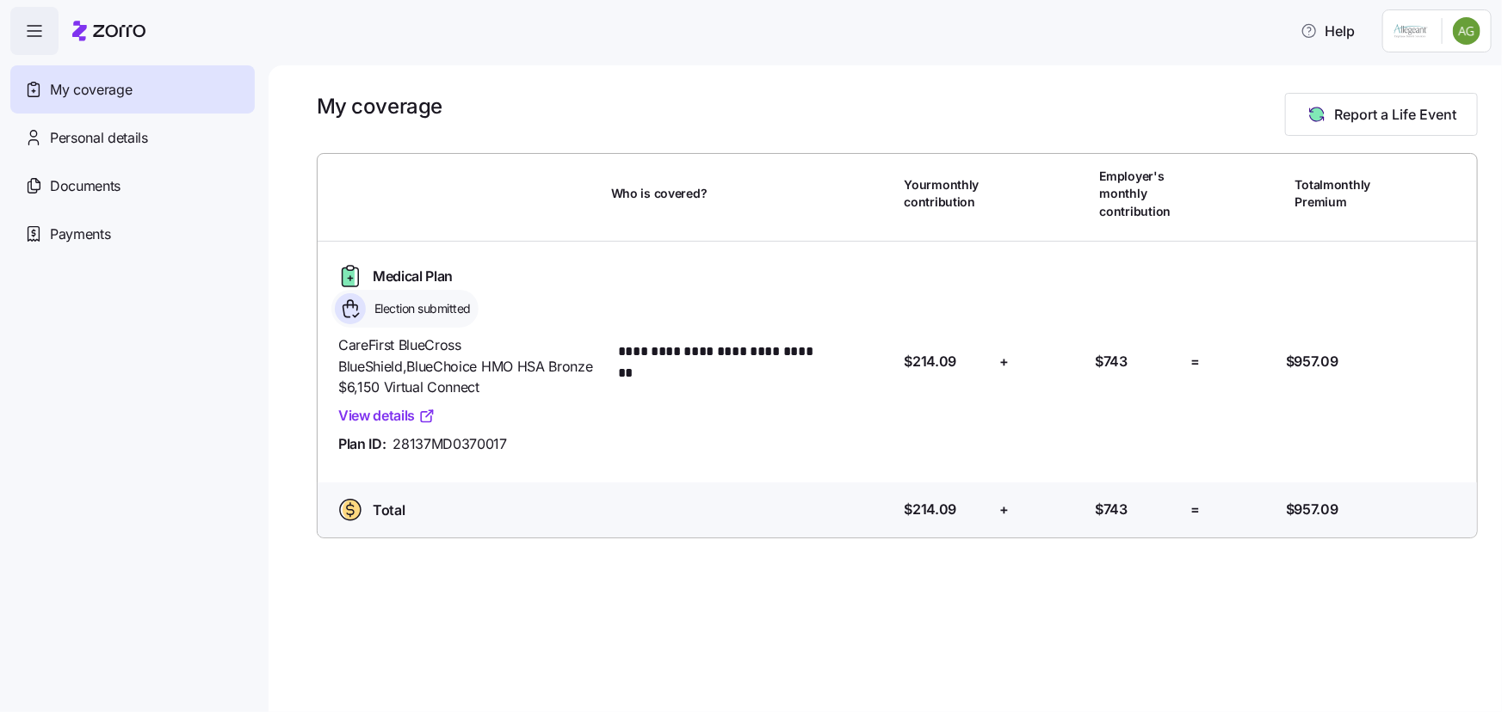
click at [337, 344] on div "CareFirst BlueCross BlueShield , BlueChoice HMO HSA Bronze $6,150 Virtual Conne…" at bounding box center [467, 395] width 273 height 134
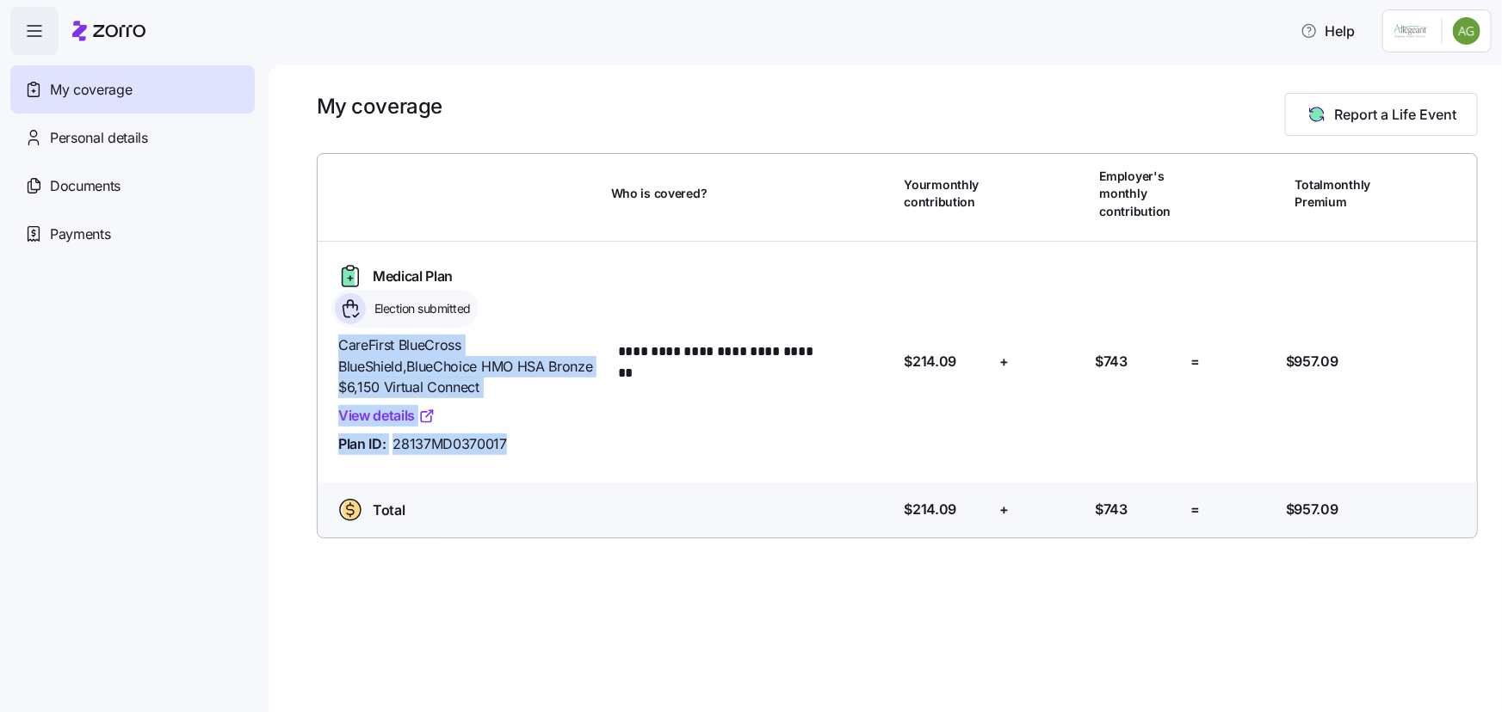
drag, startPoint x: 337, startPoint y: 344, endPoint x: 515, endPoint y: 438, distance: 201.3
click at [515, 438] on div "CareFirst BlueCross BlueShield , BlueChoice HMO HSA Bronze $6,150 Virtual Conne…" at bounding box center [467, 395] width 259 height 120
click at [515, 438] on div "Plan ID: 28137MD0370017" at bounding box center [467, 445] width 259 height 22
drag, startPoint x: 513, startPoint y: 445, endPoint x: 330, endPoint y: 348, distance: 206.3
click at [331, 348] on div "CareFirst BlueCross BlueShield , BlueChoice HMO HSA Bronze $6,150 Virtual Conne…" at bounding box center [467, 395] width 273 height 134
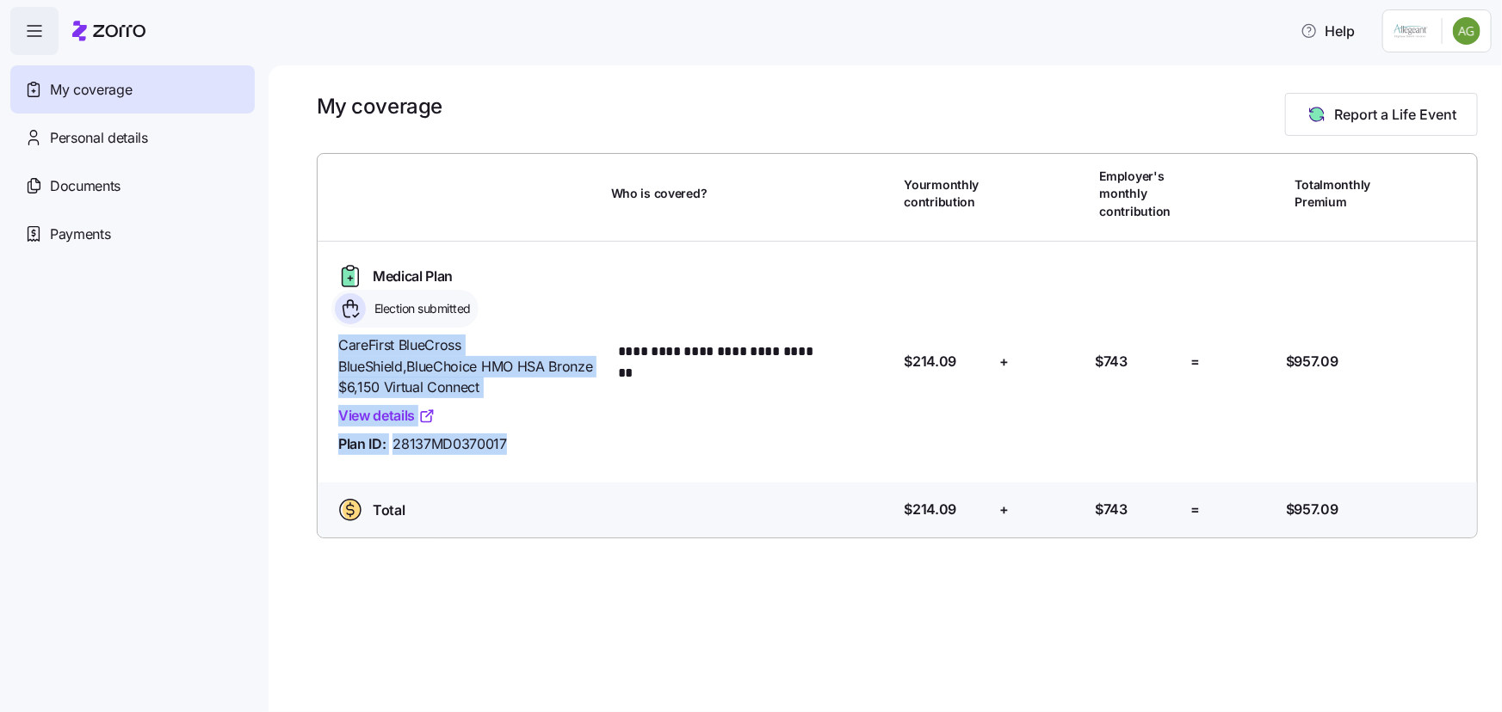
click at [342, 345] on span "CareFirst BlueCross BlueShield , BlueChoice HMO HSA Bronze $6,150 Virtual Conne…" at bounding box center [467, 367] width 259 height 64
drag, startPoint x: 336, startPoint y: 342, endPoint x: 523, endPoint y: 446, distance: 213.4
click at [523, 446] on div "CareFirst BlueCross BlueShield , BlueChoice HMO HSA Bronze $6,150 Virtual Conne…" at bounding box center [467, 395] width 273 height 134
click at [523, 446] on div "Plan ID: 28137MD0370017" at bounding box center [467, 445] width 259 height 22
drag, startPoint x: 514, startPoint y: 445, endPoint x: 336, endPoint y: 348, distance: 201.8
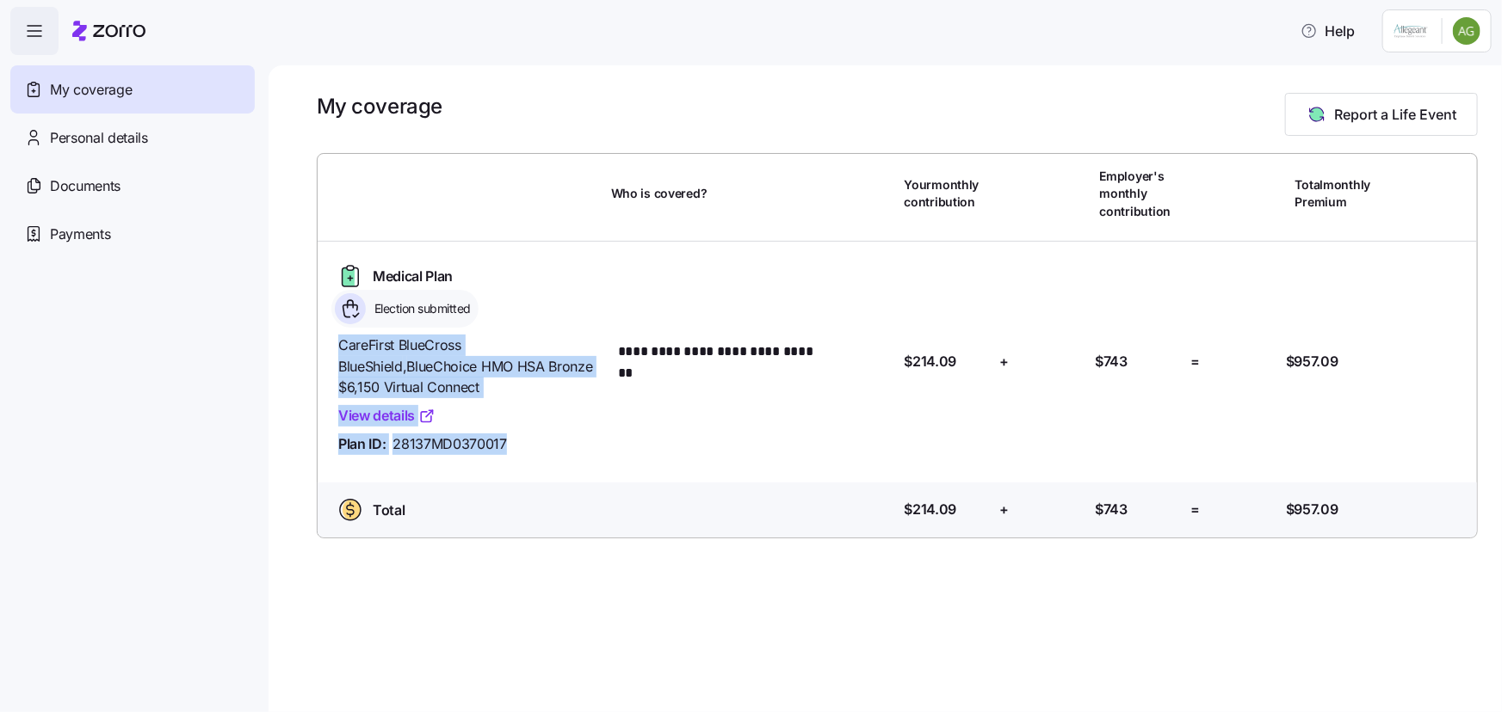
click at [336, 348] on div "CareFirst BlueCross BlueShield , BlueChoice HMO HSA Bronze $6,150 Virtual Conne…" at bounding box center [467, 395] width 273 height 134
drag, startPoint x: 340, startPoint y: 348, endPoint x: 521, endPoint y: 447, distance: 207.2
click at [521, 447] on div "CareFirst BlueCross BlueShield , BlueChoice HMO HSA Bronze $6,150 Virtual Conne…" at bounding box center [467, 395] width 259 height 120
click at [521, 447] on div "Plan ID: 28137MD0370017" at bounding box center [467, 445] width 259 height 22
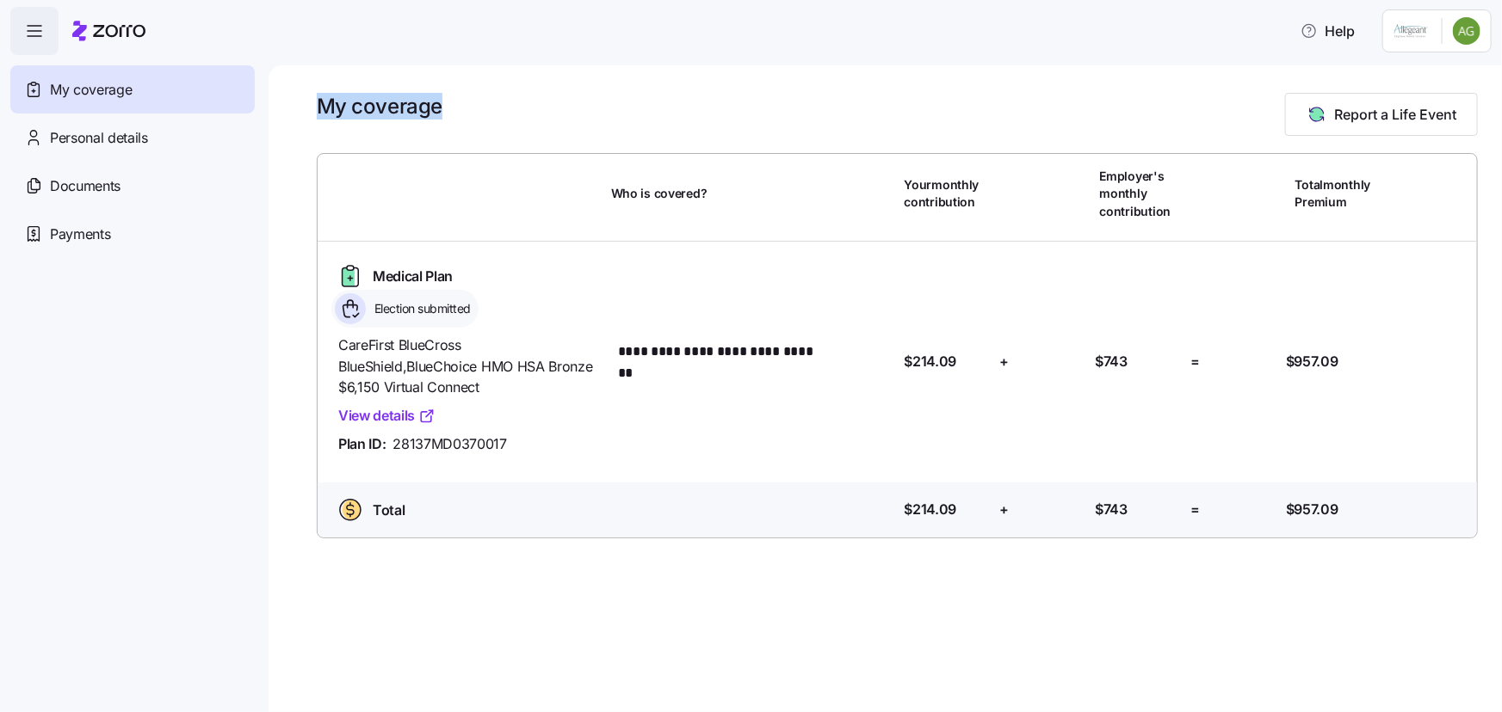
drag, startPoint x: 320, startPoint y: 110, endPoint x: 450, endPoint y: 111, distance: 129.9
click at [450, 111] on div "My coverage Report a Life Event" at bounding box center [897, 114] width 1161 height 43
click at [457, 108] on div "My coverage Report a Life Event" at bounding box center [897, 114] width 1161 height 43
click at [447, 109] on div "My coverage Report a Life Event" at bounding box center [897, 114] width 1161 height 43
drag, startPoint x: 441, startPoint y: 110, endPoint x: 312, endPoint y: 101, distance: 129.4
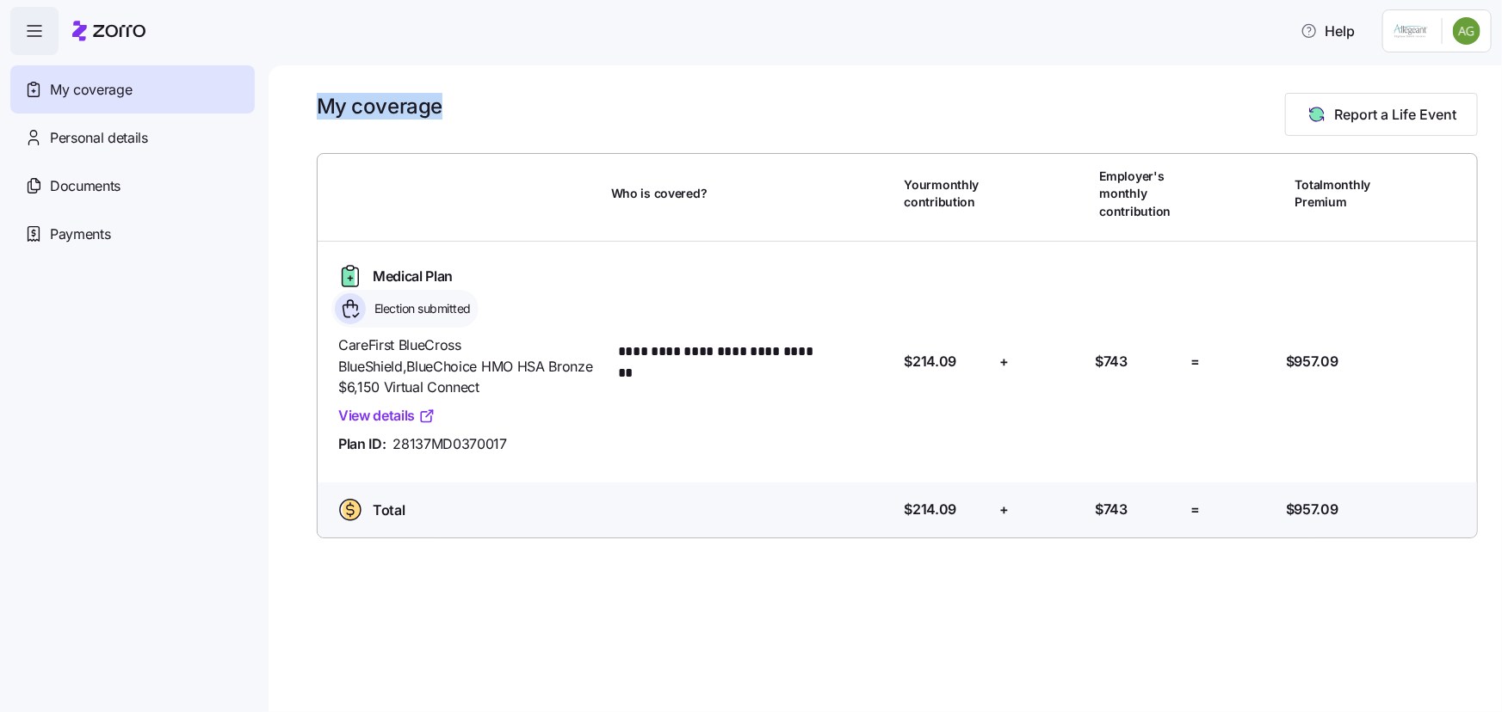
click at [312, 101] on div "**********" at bounding box center [884, 388] width 1233 height 647
click at [475, 121] on div "My coverage Report a Life Event" at bounding box center [897, 114] width 1161 height 43
drag, startPoint x: 318, startPoint y: 104, endPoint x: 466, endPoint y: 109, distance: 147.2
click at [466, 109] on div "My coverage Report a Life Event" at bounding box center [897, 114] width 1161 height 43
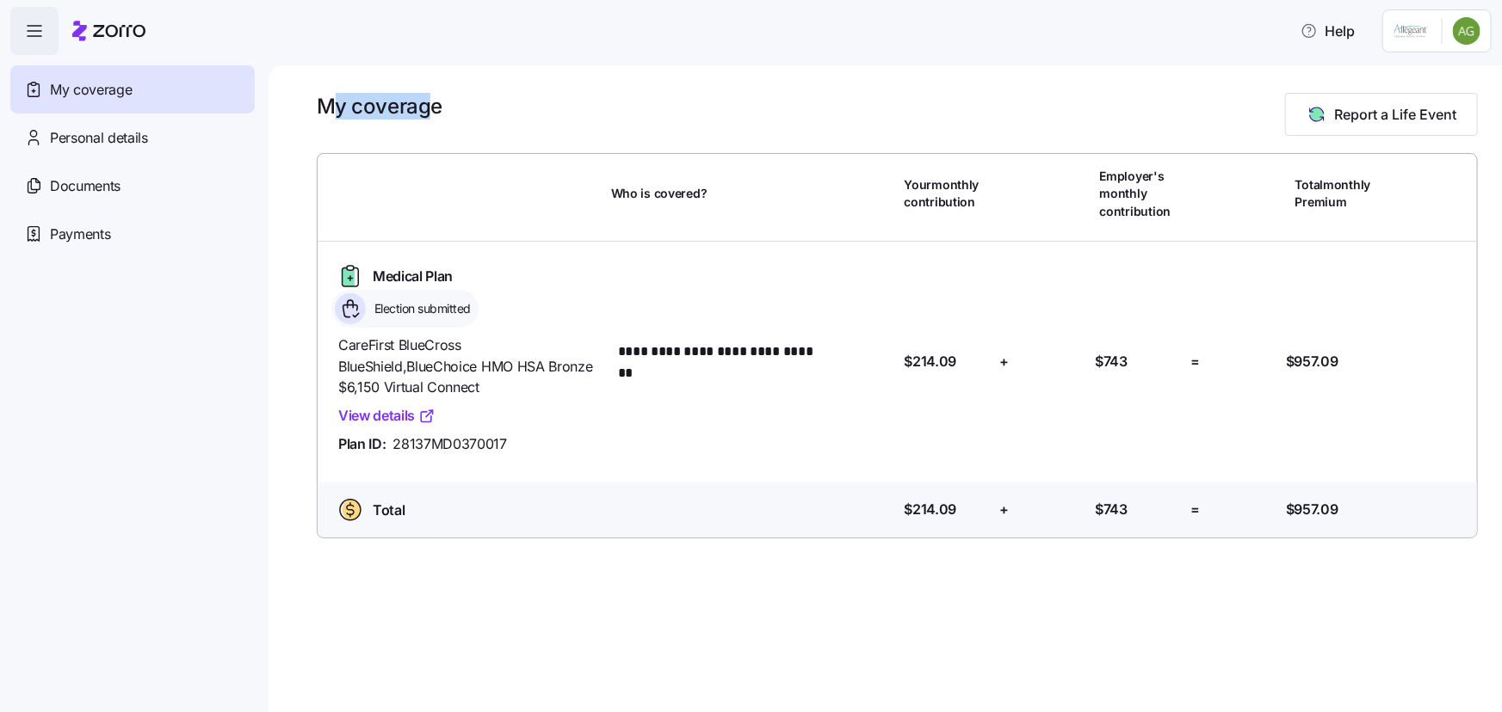
drag, startPoint x: 434, startPoint y: 107, endPoint x: 326, endPoint y: 102, distance: 107.7
click at [326, 102] on h1 "My coverage" at bounding box center [380, 106] width 126 height 27
drag, startPoint x: 461, startPoint y: 113, endPoint x: 442, endPoint y: 112, distance: 19.0
click at [460, 113] on div "My coverage Report a Life Event" at bounding box center [897, 114] width 1161 height 43
drag, startPoint x: 442, startPoint y: 108, endPoint x: 319, endPoint y: 103, distance: 123.2
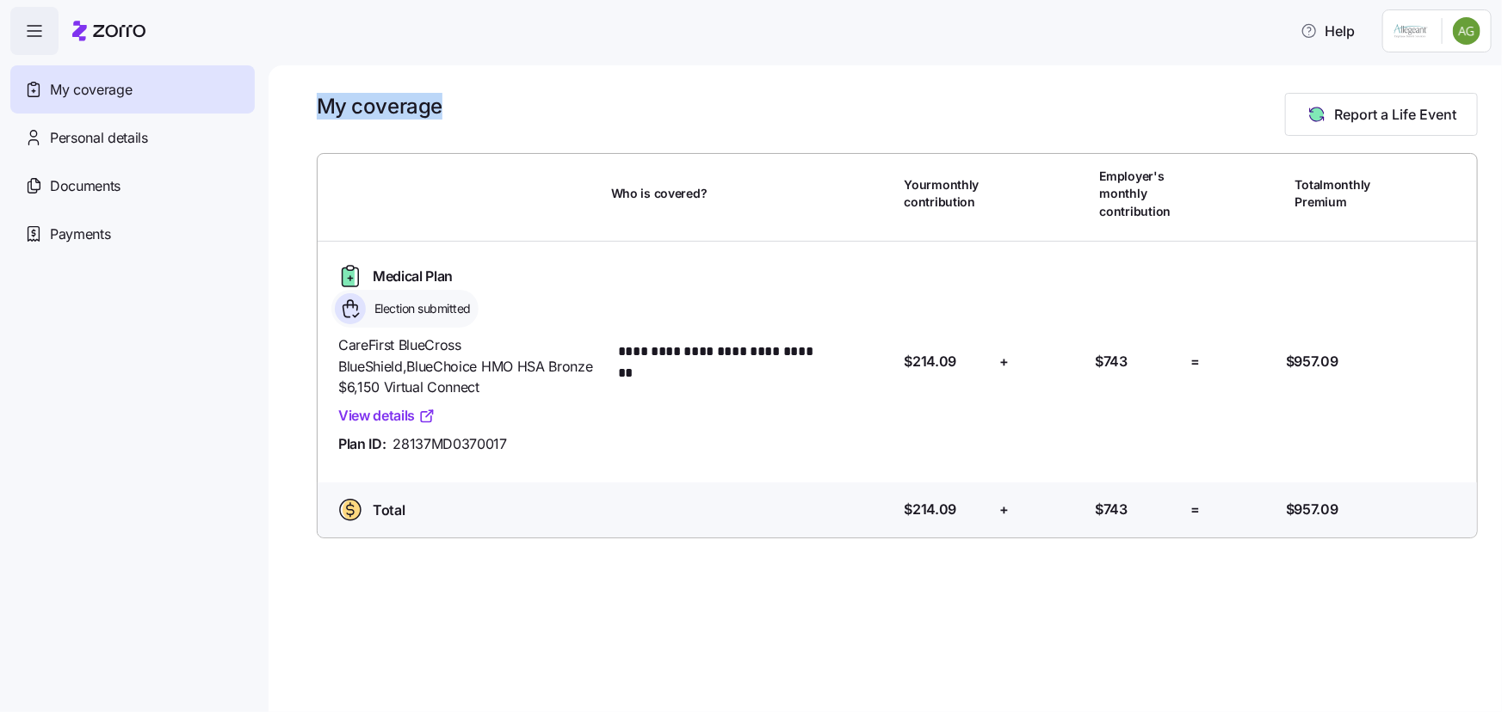
click at [319, 103] on div "My coverage Report a Life Event" at bounding box center [897, 114] width 1161 height 43
click at [319, 103] on h1 "My coverage" at bounding box center [380, 106] width 126 height 27
drag, startPoint x: 318, startPoint y: 102, endPoint x: 493, endPoint y: 112, distance: 175.8
click at [493, 112] on div "My coverage Report a Life Event" at bounding box center [897, 114] width 1161 height 43
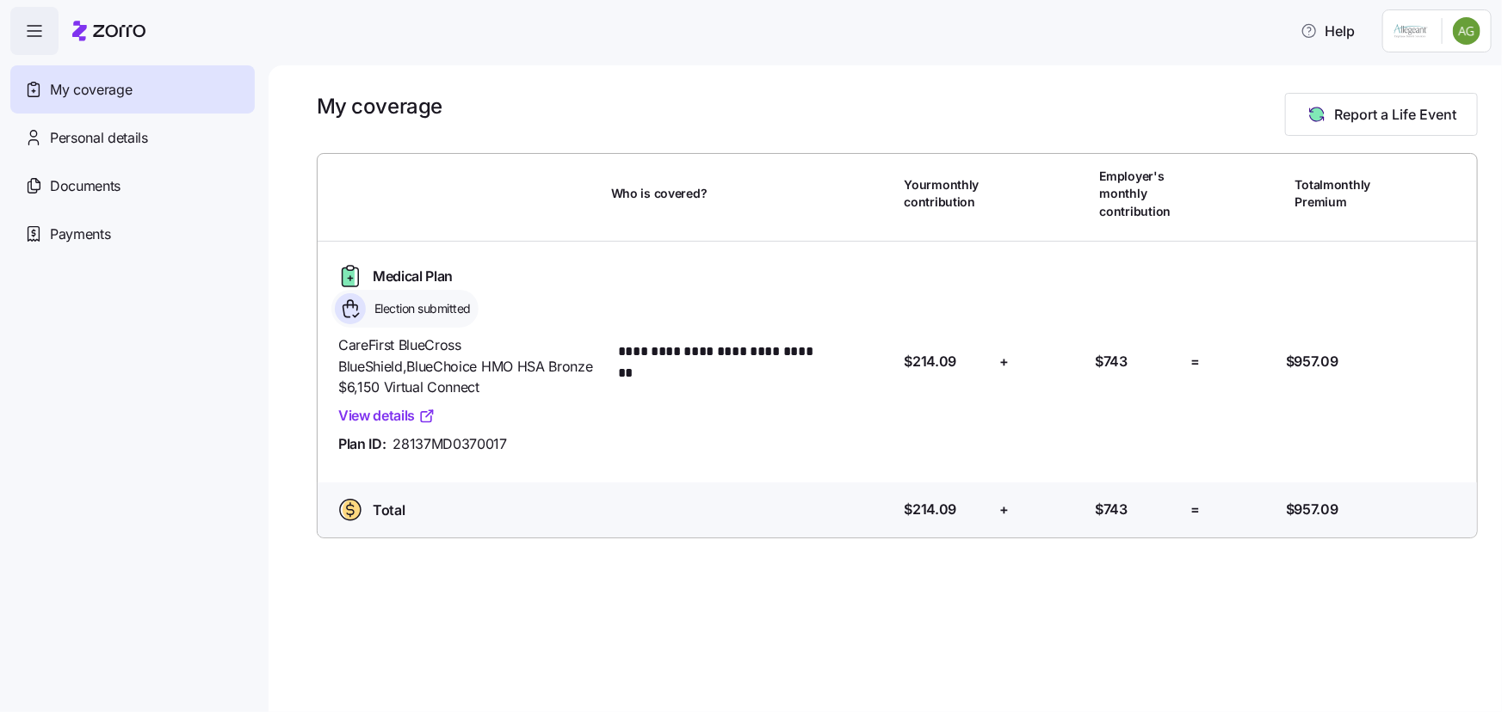
click at [421, 106] on h1 "My coverage" at bounding box center [380, 106] width 126 height 27
drag, startPoint x: 448, startPoint y: 104, endPoint x: 318, endPoint y: 105, distance: 130.8
click at [318, 105] on div "My coverage Report a Life Event" at bounding box center [897, 114] width 1161 height 43
click at [336, 102] on h1 "My coverage" at bounding box center [380, 106] width 126 height 27
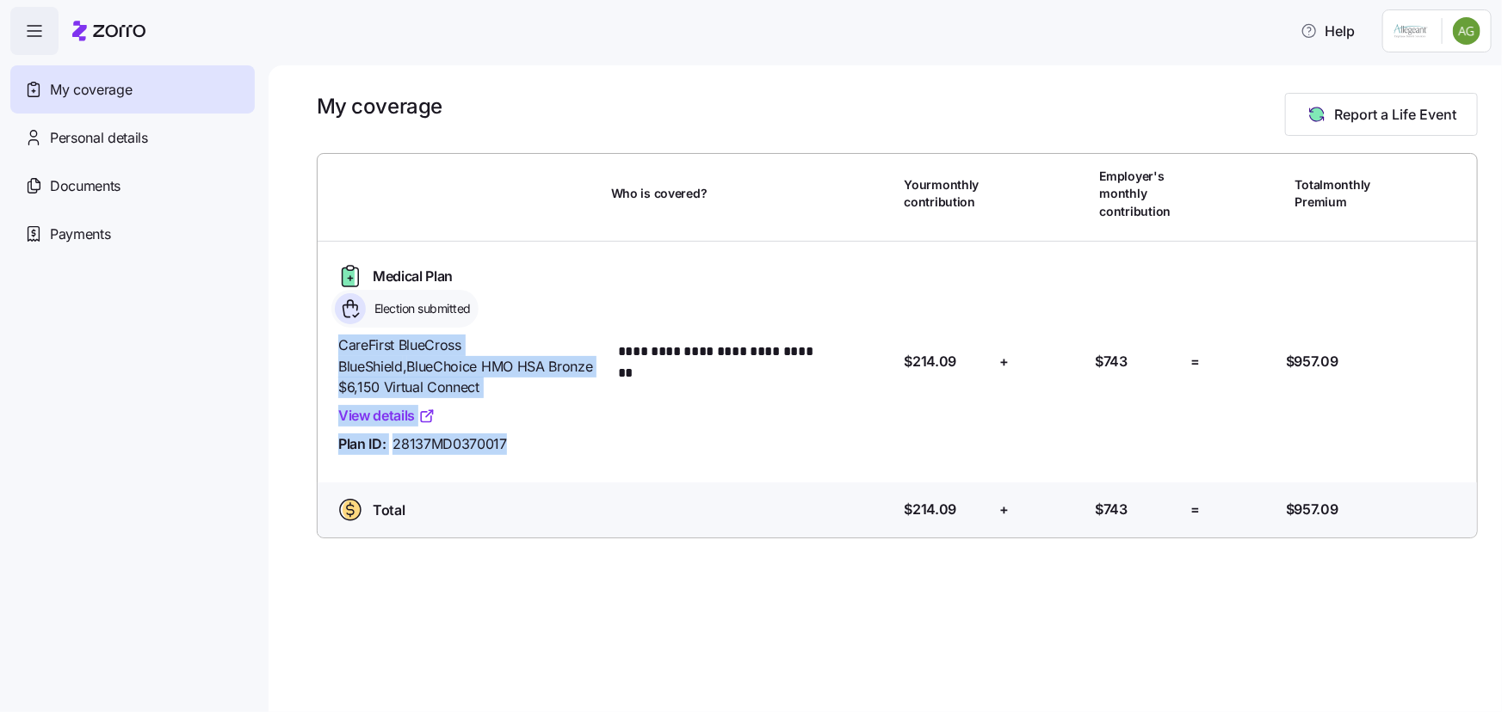
drag, startPoint x: 503, startPoint y: 440, endPoint x: 326, endPoint y: 341, distance: 202.3
click at [326, 341] on div "**********" at bounding box center [897, 362] width 1173 height 241
click at [336, 338] on div "CareFirst BlueCross BlueShield , BlueChoice HMO HSA Bronze $6,150 Virtual Conne…" at bounding box center [467, 395] width 273 height 134
drag, startPoint x: 338, startPoint y: 340, endPoint x: 560, endPoint y: 457, distance: 251.0
click at [560, 457] on div "CareFirst BlueCross BlueShield , BlueChoice HMO HSA Bronze $6,150 Virtual Conne…" at bounding box center [467, 395] width 273 height 134
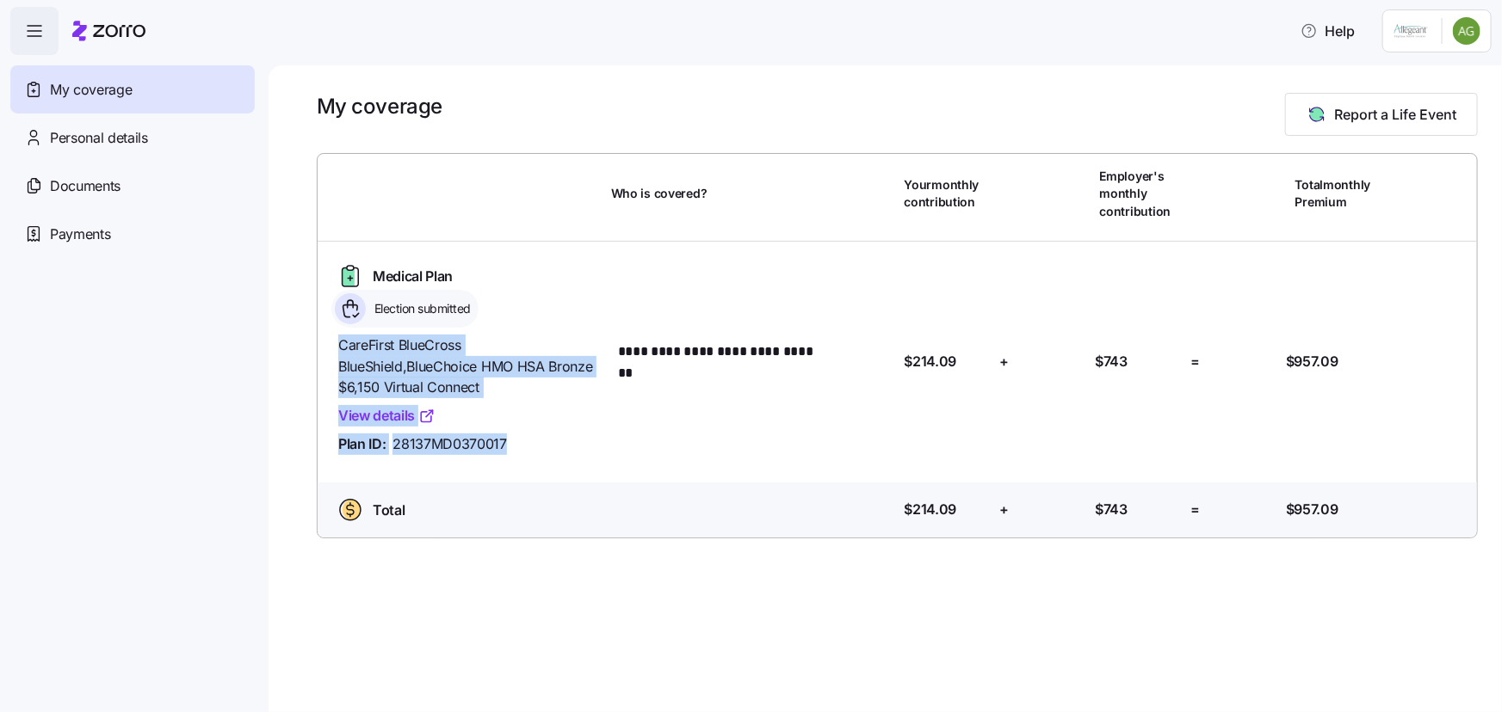
click at [560, 457] on div "CareFirst BlueCross BlueShield , BlueChoice HMO HSA Bronze $6,150 Virtual Conne…" at bounding box center [467, 395] width 273 height 134
drag, startPoint x: 529, startPoint y: 441, endPoint x: 337, endPoint y: 339, distance: 217.5
click at [338, 339] on div "CareFirst BlueCross BlueShield , BlueChoice HMO HSA Bronze $6,150 Virtual Conne…" at bounding box center [467, 395] width 259 height 120
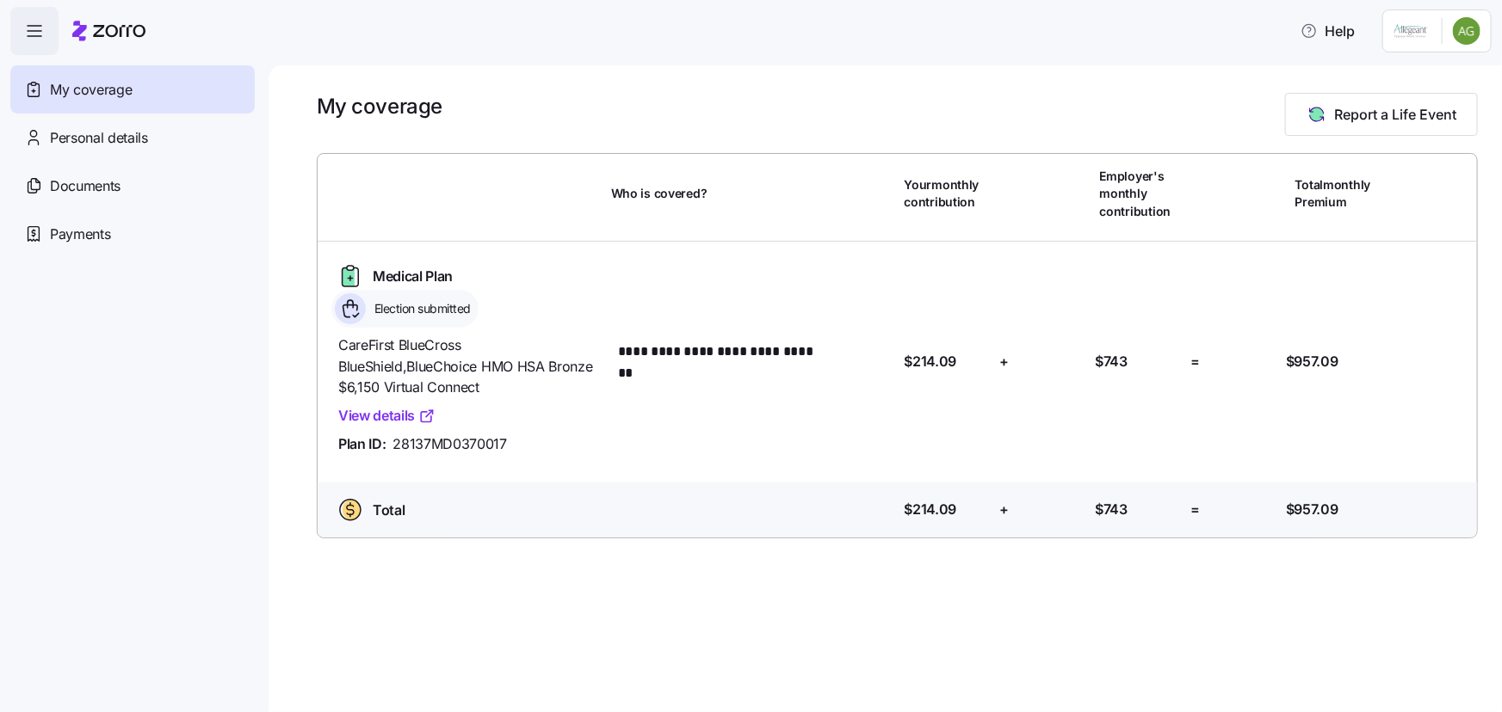
click at [646, 398] on div "**********" at bounding box center [896, 362] width 1145 height 213
